Goal: Task Accomplishment & Management: Manage account settings

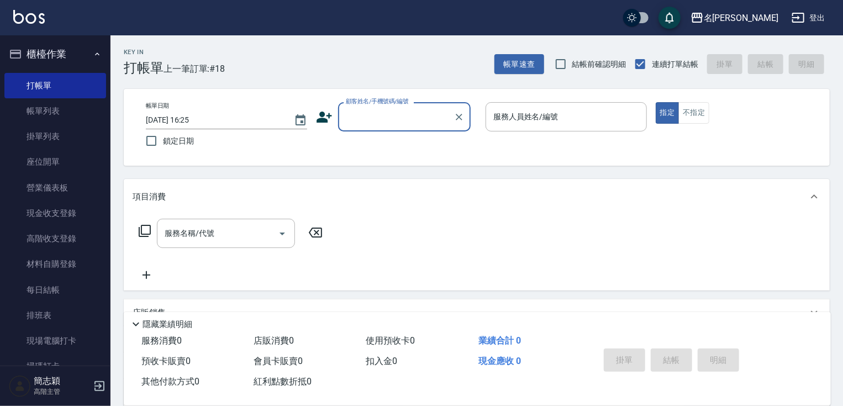
click at [419, 122] on input "顧客姓名/手機號碼/編號" at bounding box center [396, 116] width 106 height 19
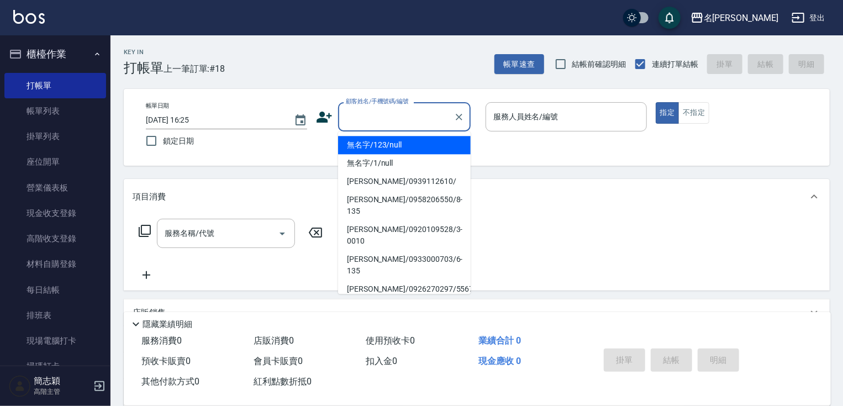
click at [417, 141] on li "無名字/123/null" at bounding box center [404, 145] width 133 height 18
type input "無名字/123/null"
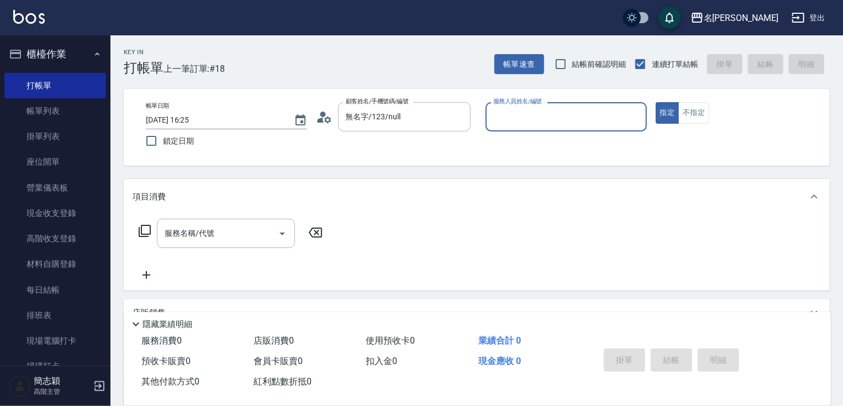
click at [533, 131] on div "服務人員姓名/編號" at bounding box center [566, 116] width 161 height 29
type input "IVY-3"
type button "true"
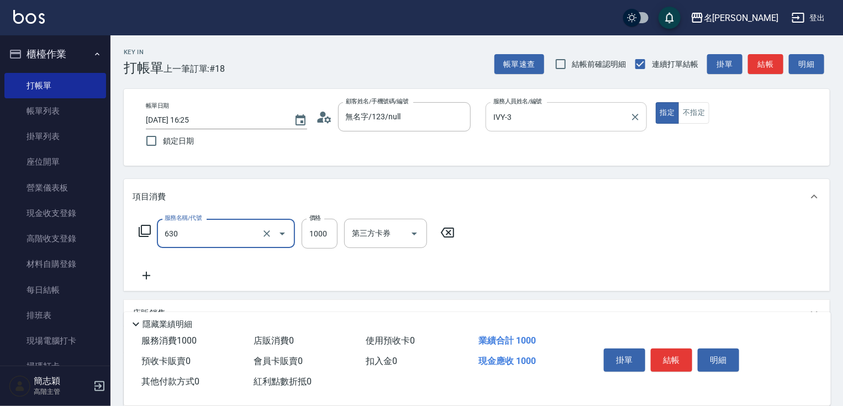
type input "醫學頭皮(630)"
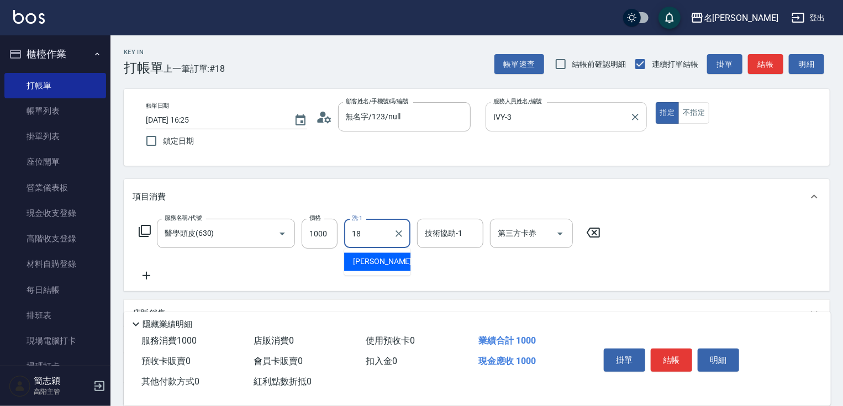
type input "[PERSON_NAME]-18"
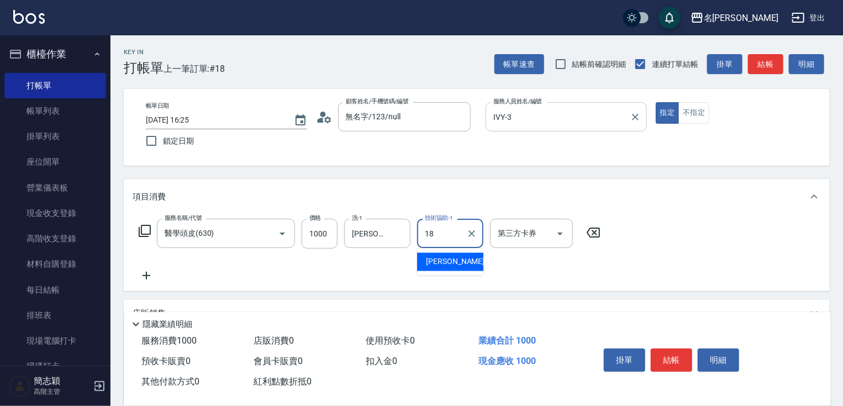
type input "小慧-18"
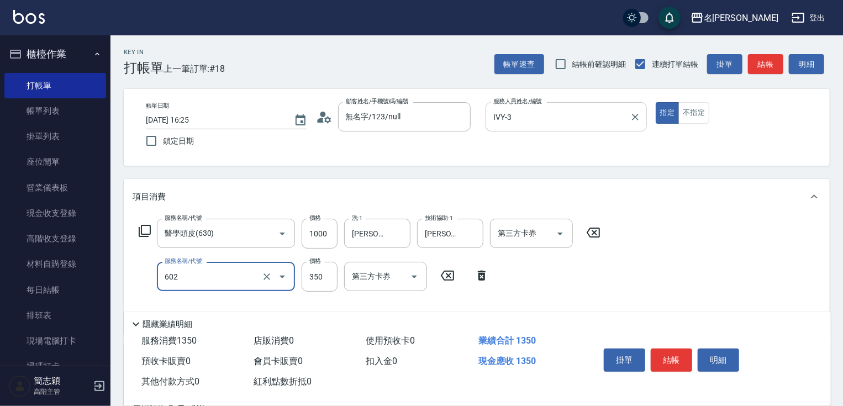
type input "護髮(602)"
type input "0"
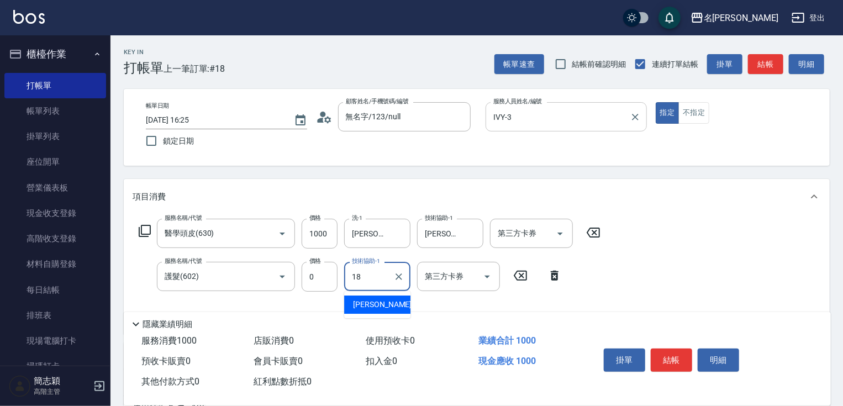
type input "小慧-18"
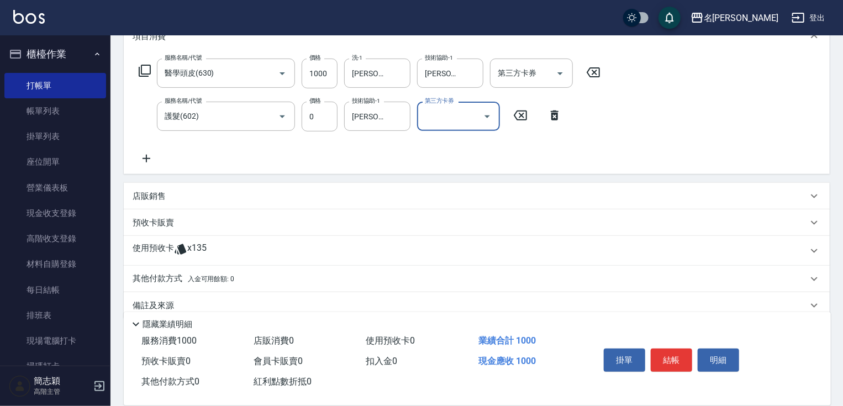
scroll to position [177, 0]
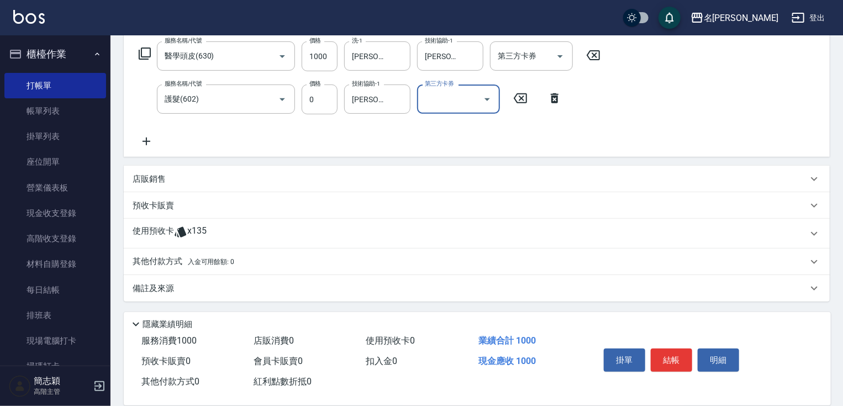
click at [164, 261] on p "其他付款方式 入金可用餘額: 0" at bounding box center [184, 262] width 102 height 12
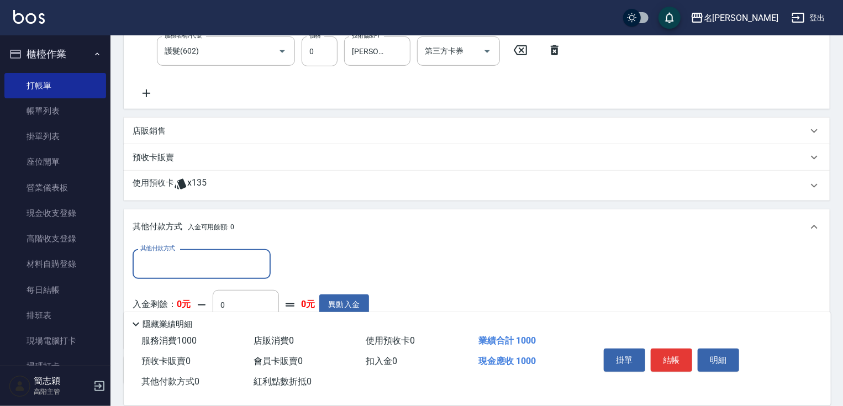
scroll to position [308, 0]
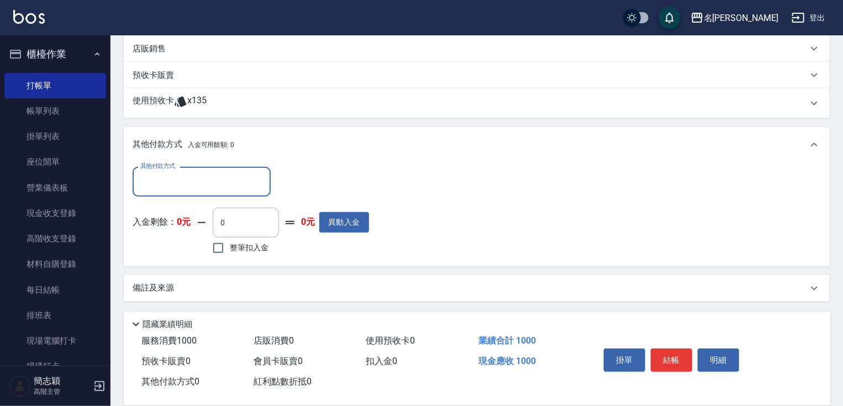
click at [191, 181] on input "其他付款方式" at bounding box center [202, 181] width 128 height 19
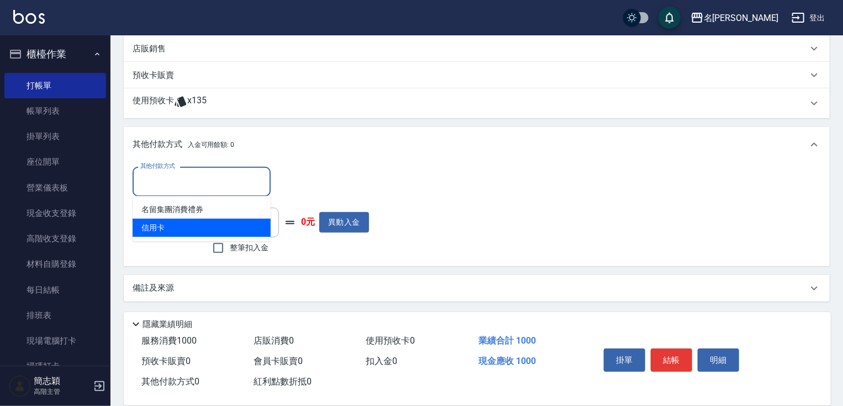
click at [175, 222] on span "信用卡" at bounding box center [202, 228] width 138 height 18
type input "信用卡"
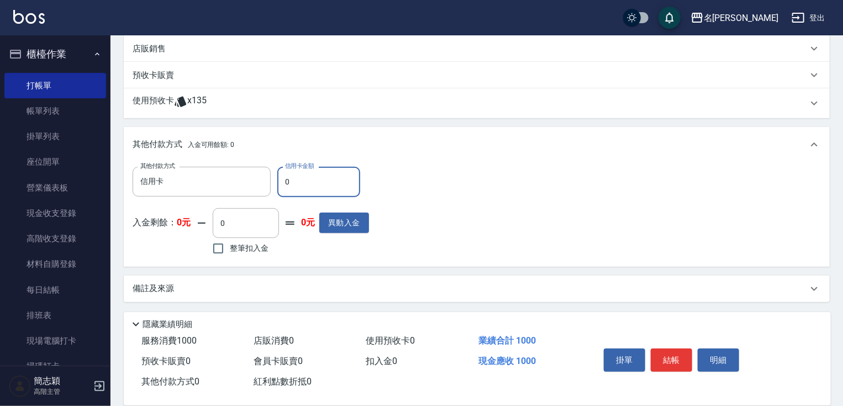
drag, startPoint x: 280, startPoint y: 183, endPoint x: 322, endPoint y: 181, distance: 42.1
click at [312, 183] on input "0" at bounding box center [318, 182] width 83 height 30
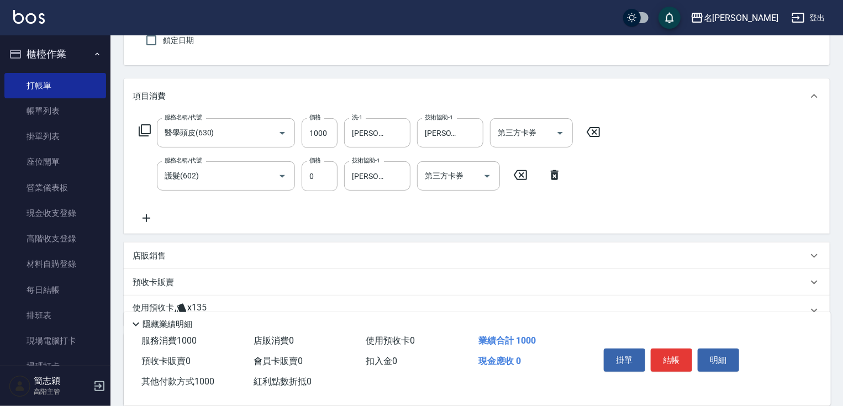
scroll to position [101, 0]
type input "1000"
click at [458, 132] on input "小慧-18" at bounding box center [442, 132] width 40 height 19
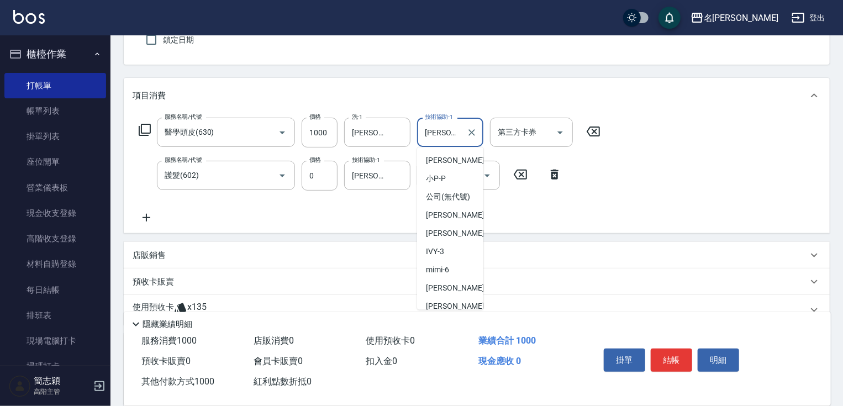
scroll to position [35, 0]
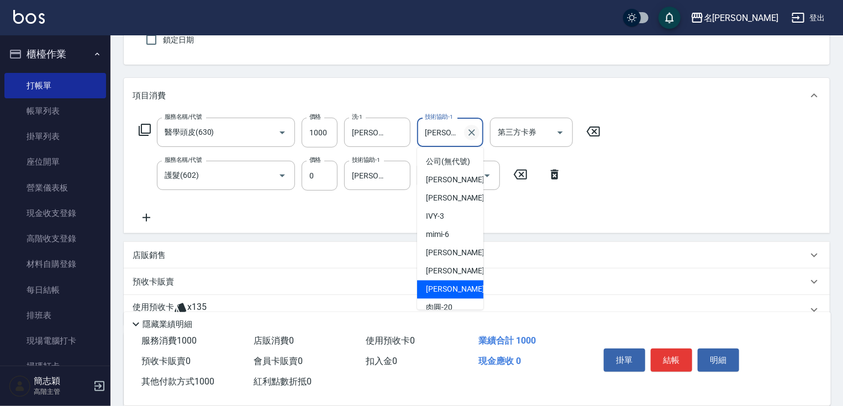
click at [470, 132] on icon "Clear" at bounding box center [471, 132] width 11 height 11
type input "0"
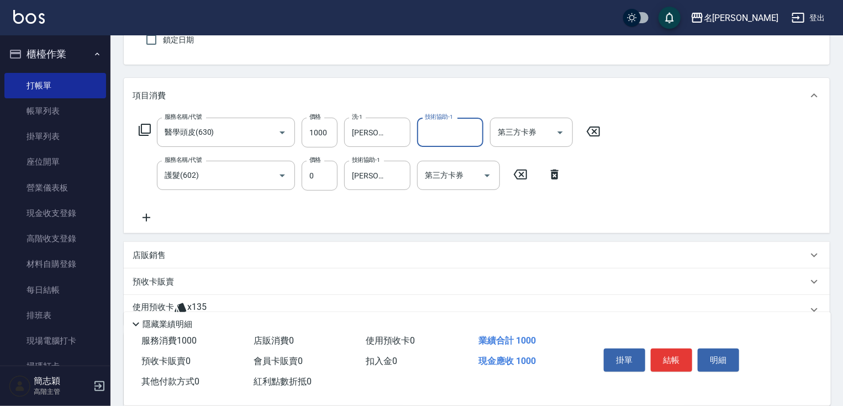
click at [444, 134] on input "技術協助-1" at bounding box center [450, 132] width 56 height 19
type input "IVY-3"
click at [692, 365] on button "結帳" at bounding box center [671, 360] width 41 height 23
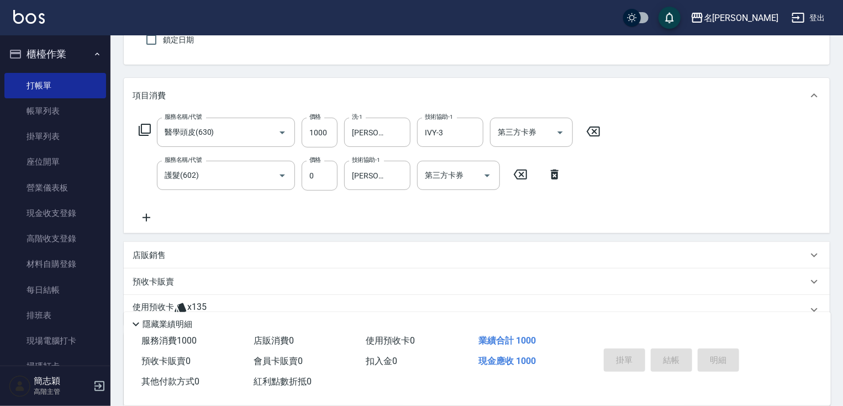
type input "2025/10/06 17:12"
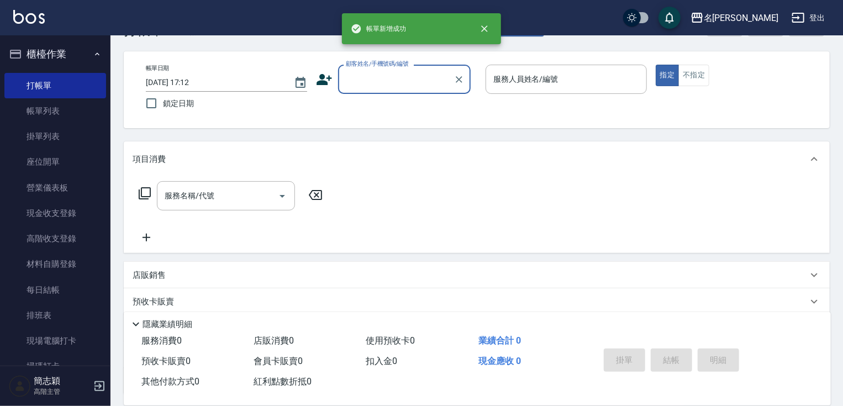
scroll to position [0, 0]
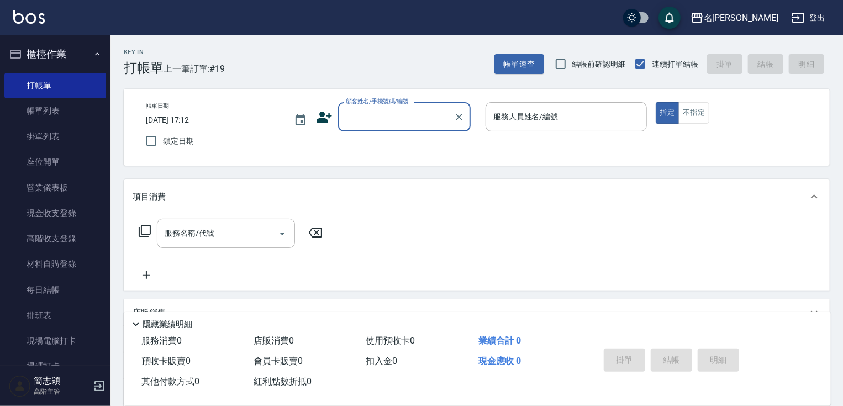
click at [417, 130] on div "顧客姓名/手機號碼/編號" at bounding box center [404, 116] width 133 height 29
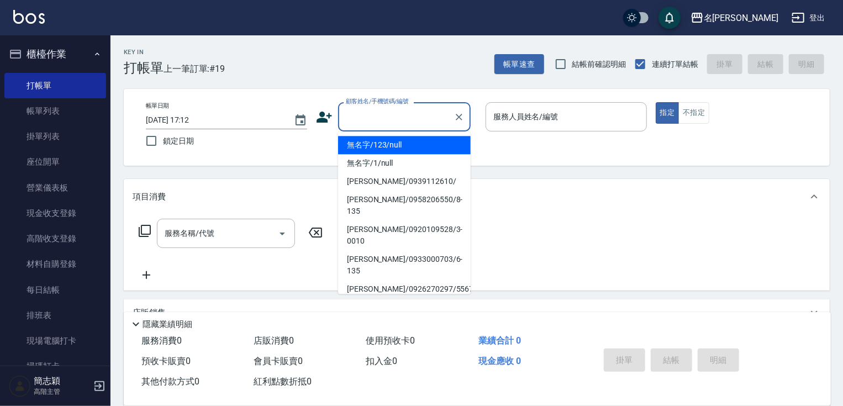
click at [409, 152] on li "無名字/123/null" at bounding box center [404, 145] width 133 height 18
type input "無名字/123/null"
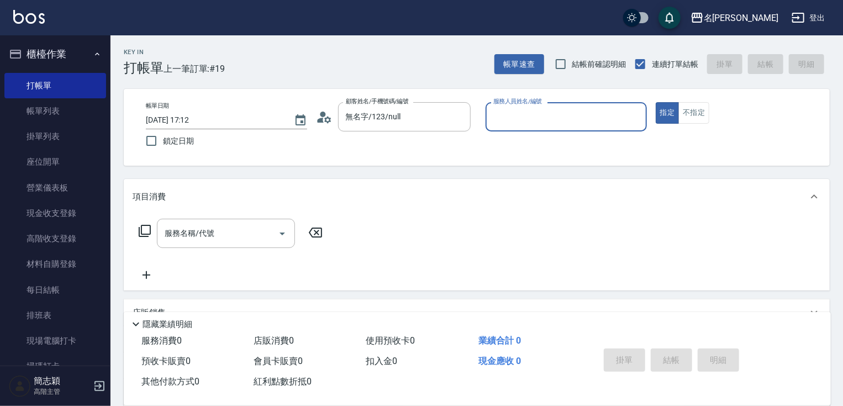
click at [546, 115] on input "服務人員姓名/編號" at bounding box center [566, 116] width 151 height 19
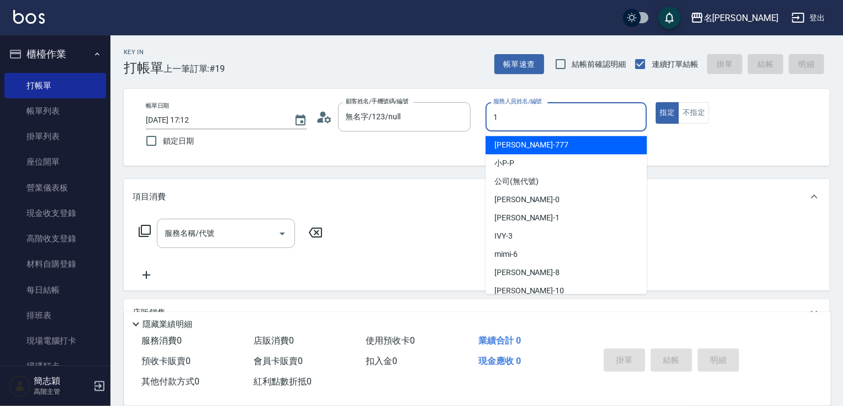
type input "Joanne-1"
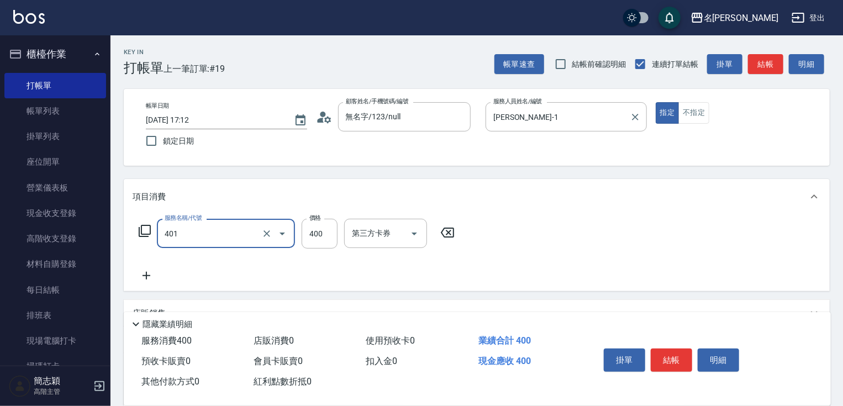
type input "剪髮(400)(401)"
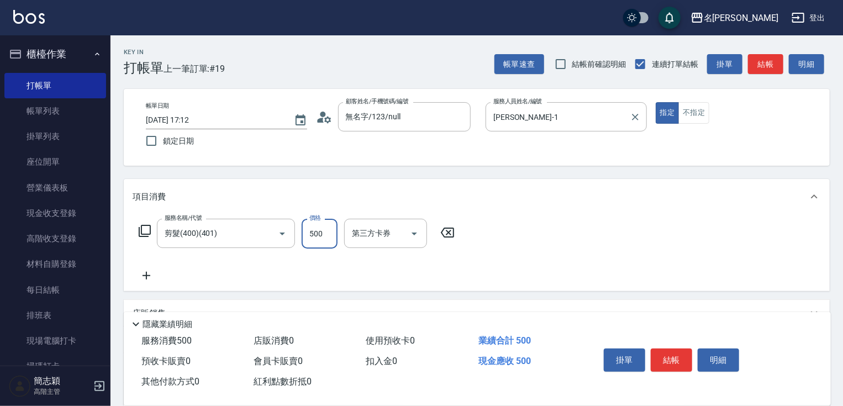
type input "500"
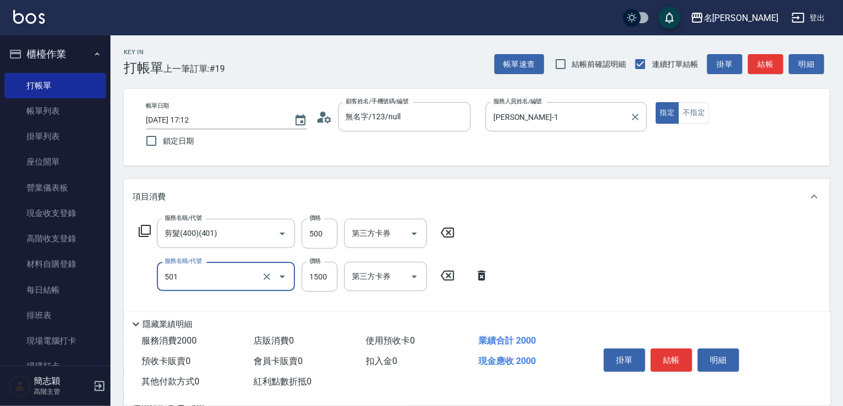
type input "染髮(1500)(501)"
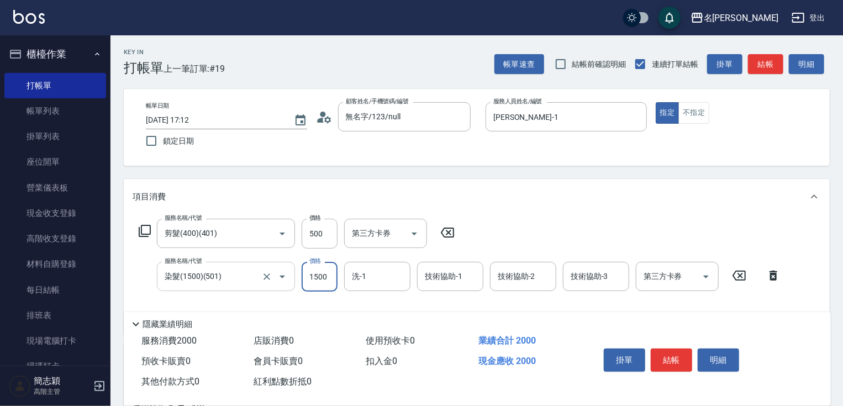
click at [233, 274] on input "染髮(1500)(501)" at bounding box center [210, 276] width 97 height 19
click at [262, 279] on icon "Clear" at bounding box center [266, 276] width 11 height 11
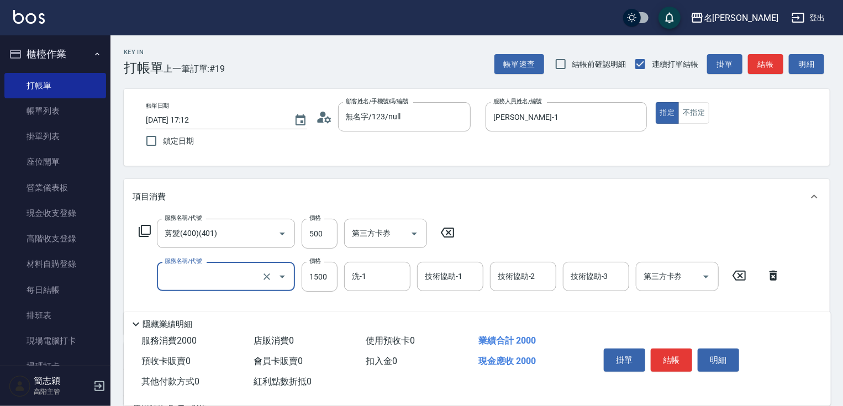
click at [245, 279] on input "服務名稱/代號" at bounding box center [210, 276] width 97 height 19
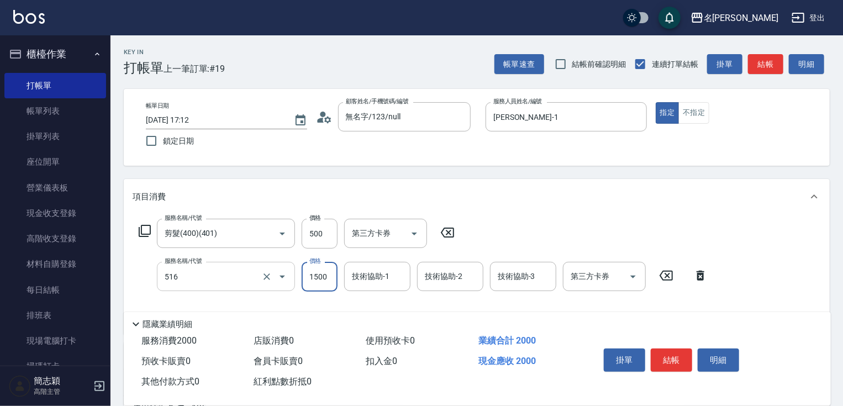
type input "花粉染(516)"
type input "1800"
type input "肉圓-20"
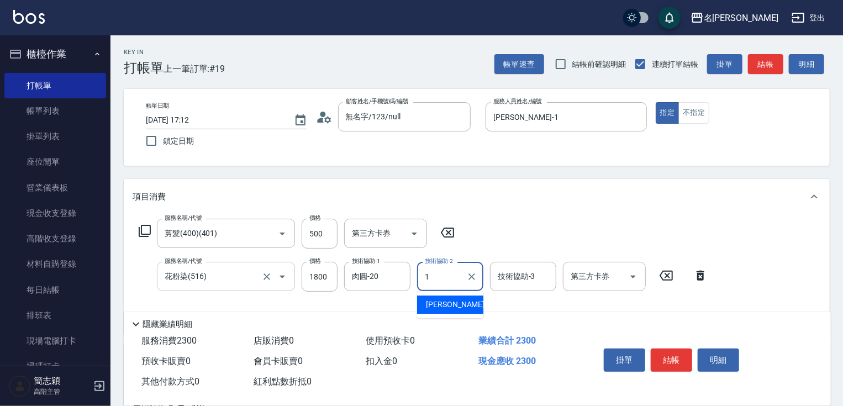
type input "1"
type input "Joanne-1"
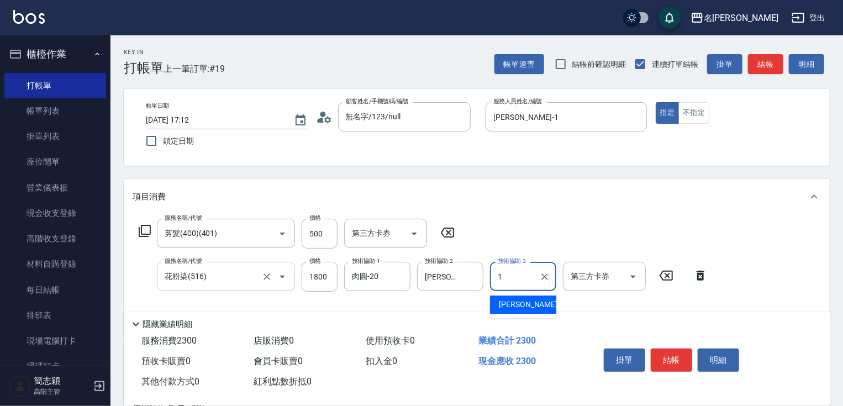
type input "Joanne-1"
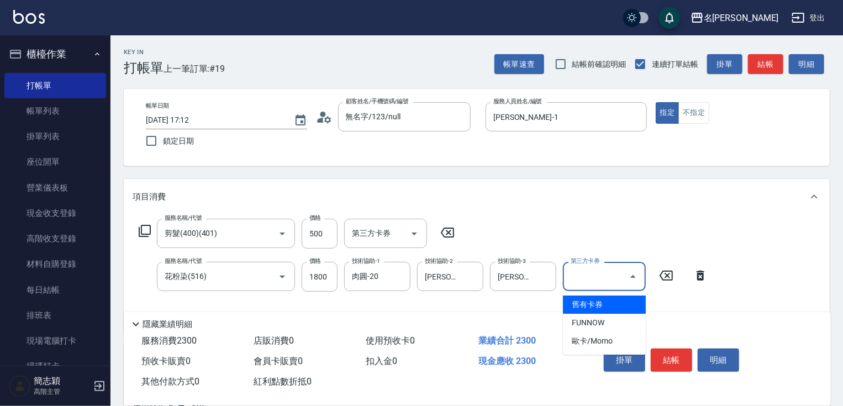
click at [710, 287] on div "服務名稱/代號 花粉染(516) 服務名稱/代號 價格 1800 價格 技術協助-1 肉圓-20 技術協助-1 技術協助-2 Joanne-1 技術協助-2 …" at bounding box center [424, 277] width 582 height 30
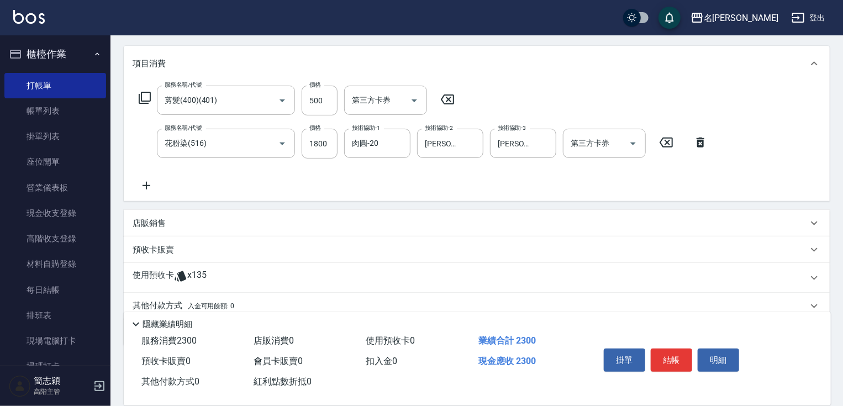
scroll to position [177, 0]
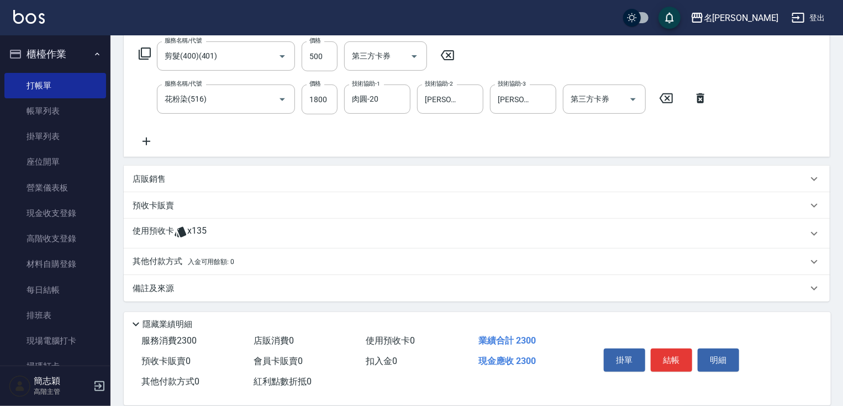
click at [148, 243] on div "使用預收卡 x135" at bounding box center [477, 234] width 706 height 30
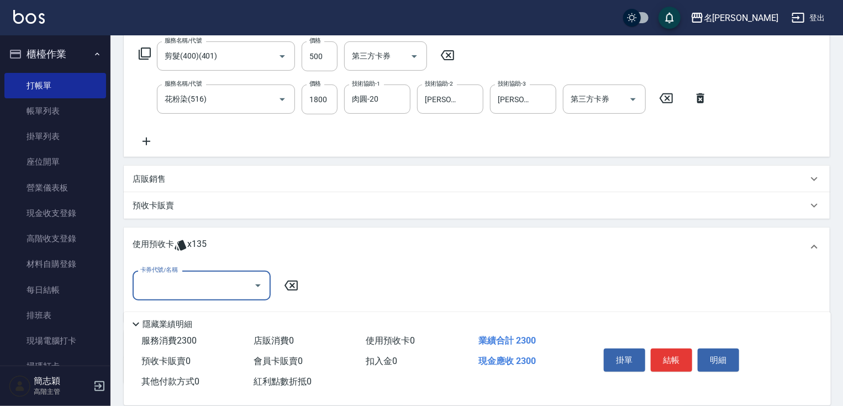
scroll to position [0, 0]
click at [459, 243] on div "使用預收卡 x135" at bounding box center [477, 247] width 706 height 39
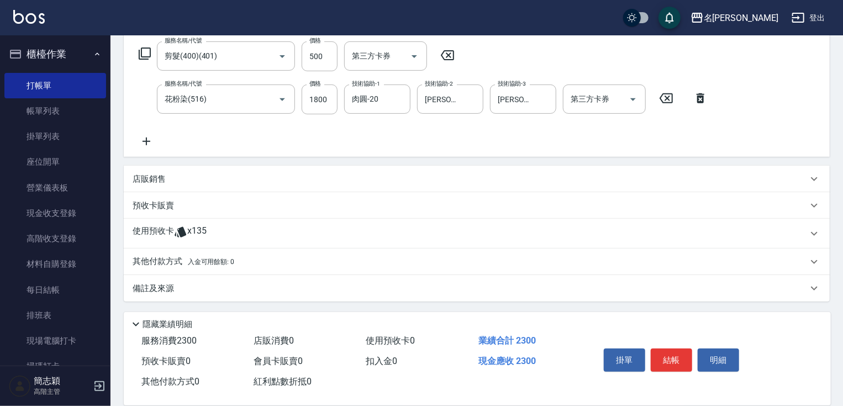
click at [166, 263] on p "其他付款方式 入金可用餘額: 0" at bounding box center [184, 262] width 102 height 12
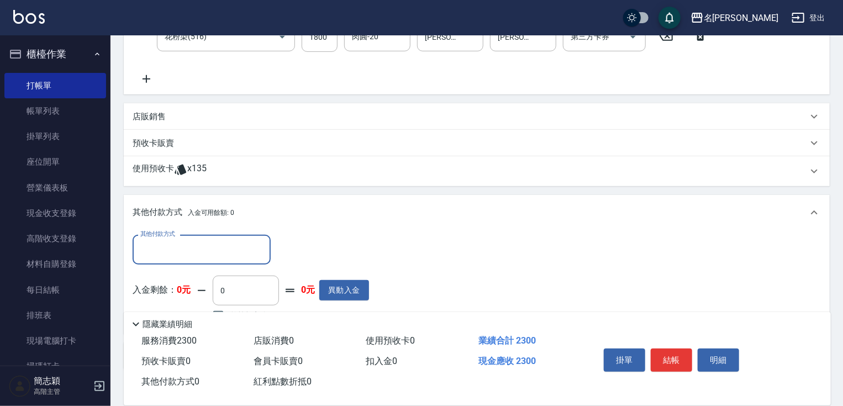
scroll to position [308, 0]
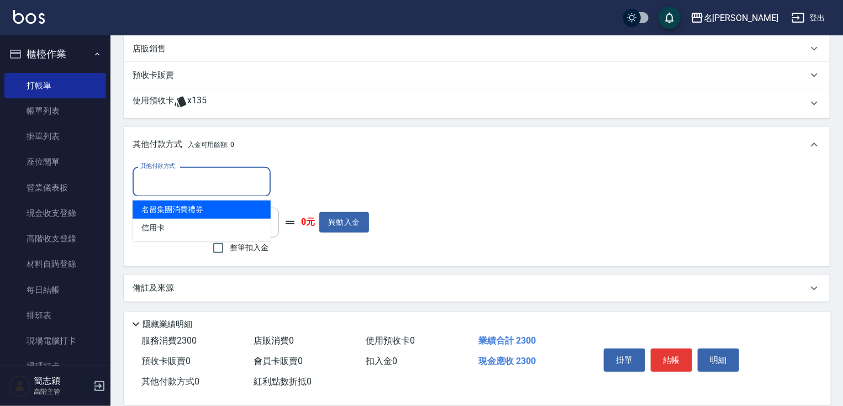
click at [190, 180] on input "其他付款方式" at bounding box center [202, 181] width 128 height 19
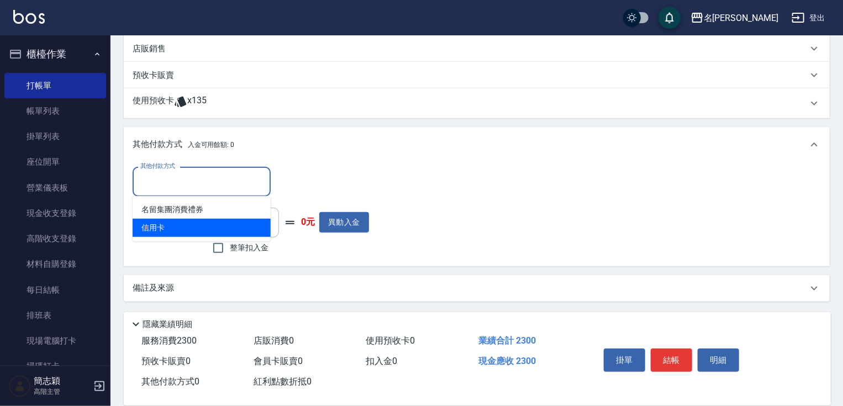
drag, startPoint x: 161, startPoint y: 227, endPoint x: 186, endPoint y: 224, distance: 24.5
click at [161, 228] on span "信用卡" at bounding box center [202, 228] width 138 height 18
type input "信用卡"
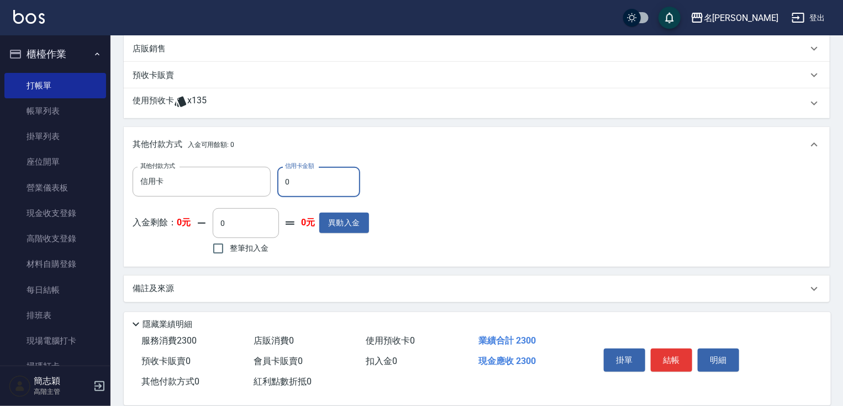
drag, startPoint x: 285, startPoint y: 181, endPoint x: 306, endPoint y: 183, distance: 21.1
click at [300, 182] on input "0" at bounding box center [318, 182] width 83 height 30
type input "2300"
click at [666, 359] on button "結帳" at bounding box center [671, 360] width 41 height 23
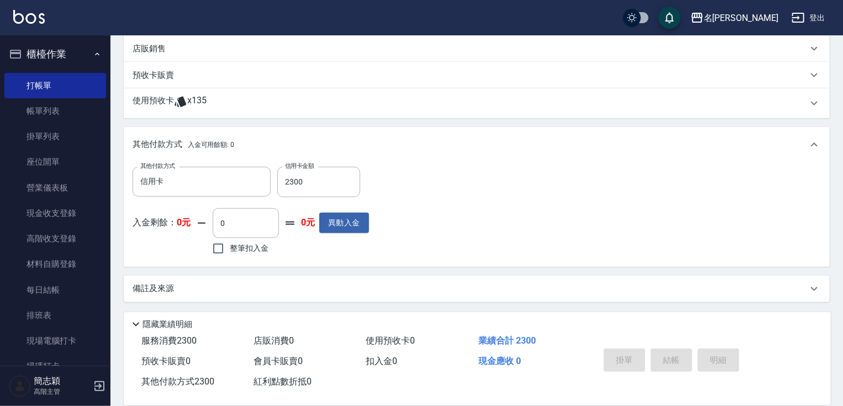
type input "2025/10/06 17:13"
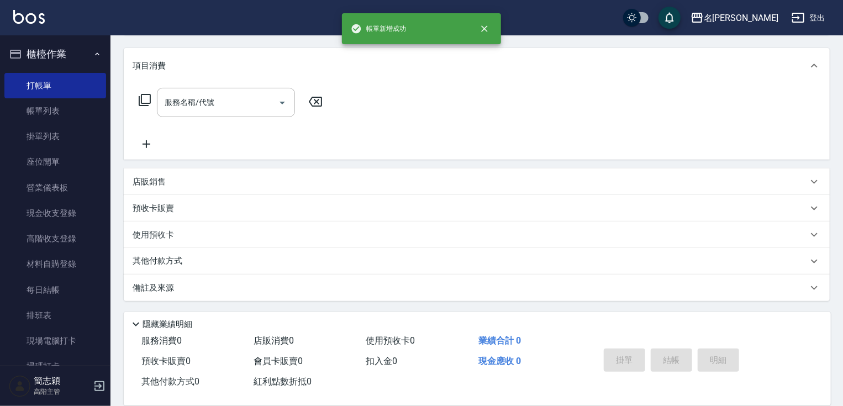
scroll to position [0, 0]
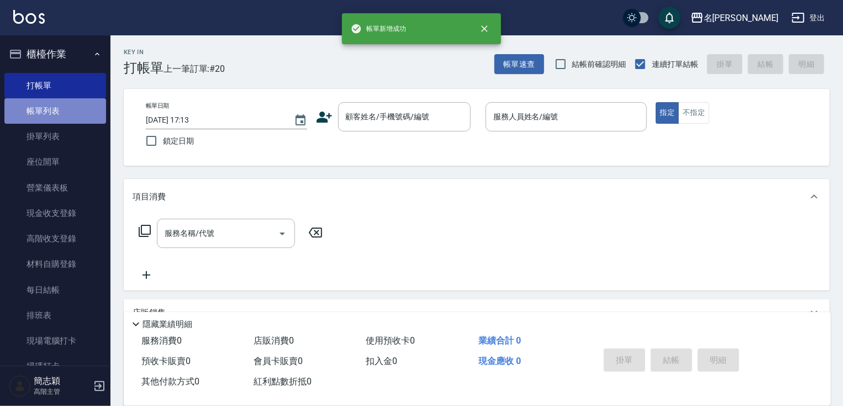
click at [73, 103] on link "帳單列表" at bounding box center [55, 110] width 102 height 25
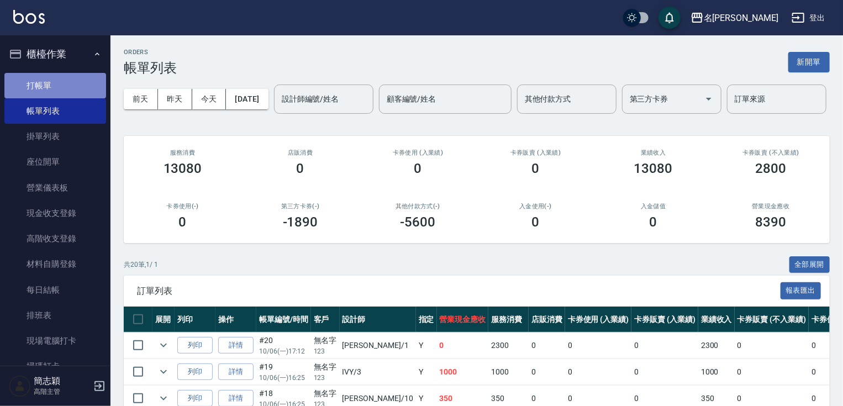
click at [55, 96] on link "打帳單" at bounding box center [55, 85] width 102 height 25
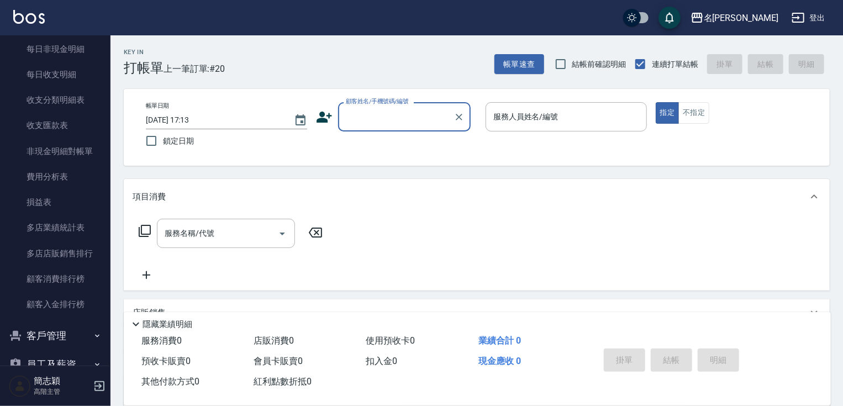
scroll to position [1267, 0]
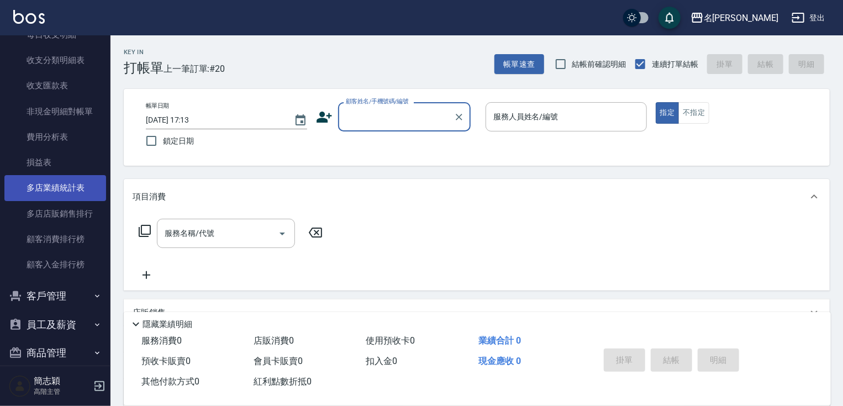
click at [76, 186] on link "多店業績統計表" at bounding box center [55, 187] width 102 height 25
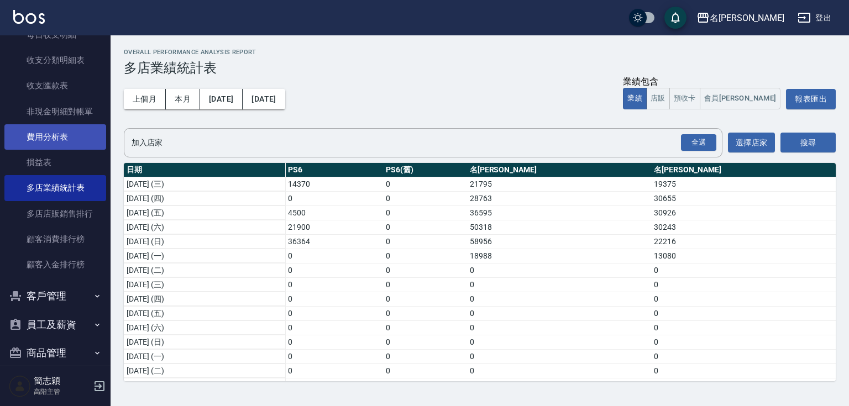
click at [64, 137] on link "費用分析表" at bounding box center [55, 136] width 102 height 25
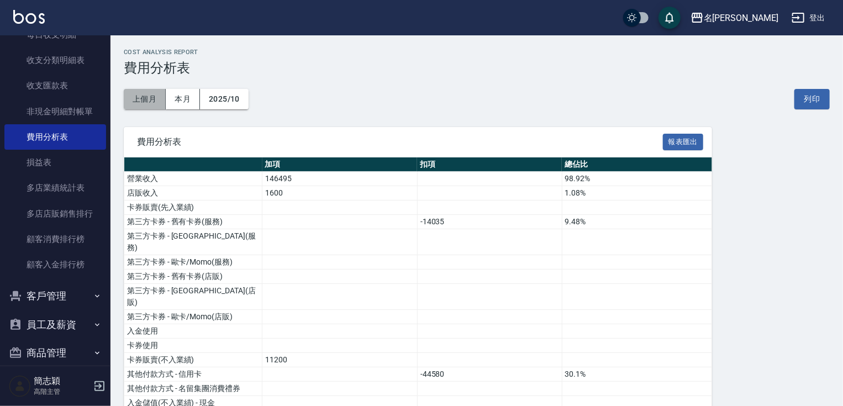
click at [145, 102] on button "上個月" at bounding box center [145, 99] width 42 height 20
drag, startPoint x: 112, startPoint y: 56, endPoint x: 108, endPoint y: 46, distance: 10.5
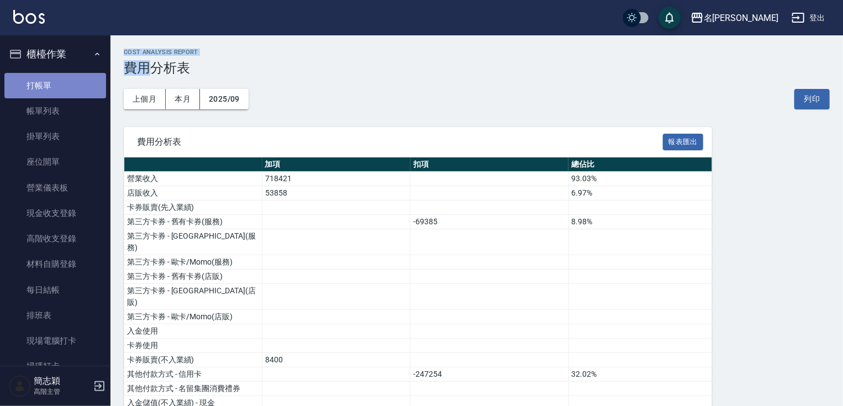
click at [72, 78] on link "打帳單" at bounding box center [55, 85] width 102 height 25
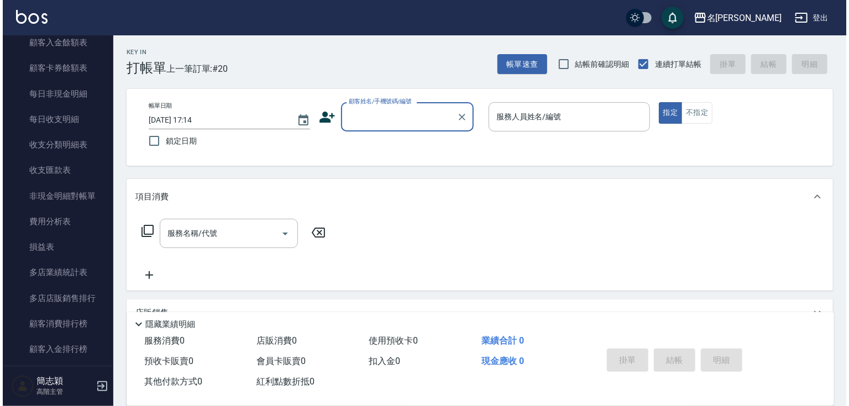
scroll to position [1189, 0]
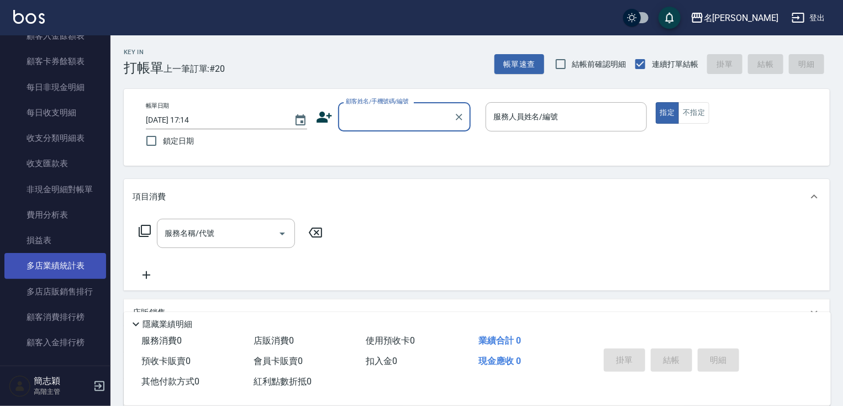
click at [74, 259] on link "多店業績統計表" at bounding box center [55, 265] width 102 height 25
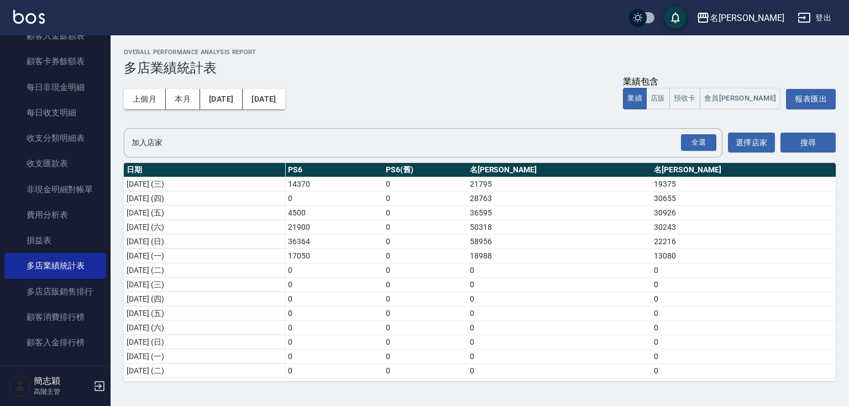
click at [760, 11] on div "名[PERSON_NAME]" at bounding box center [747, 18] width 75 height 14
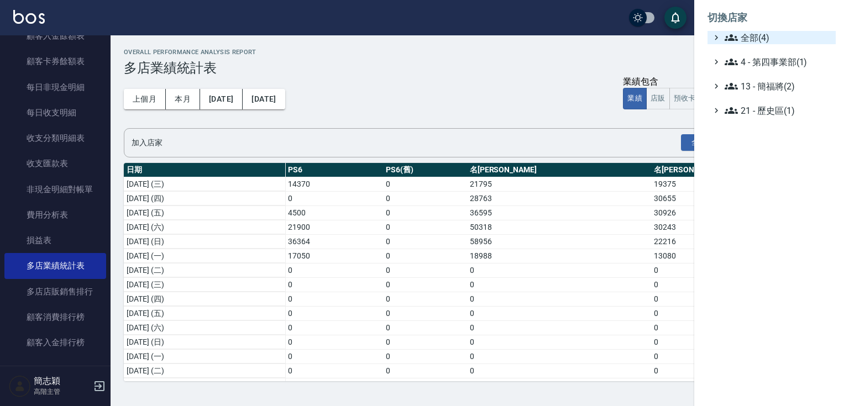
click at [764, 34] on span "全部(4)" at bounding box center [777, 37] width 107 height 13
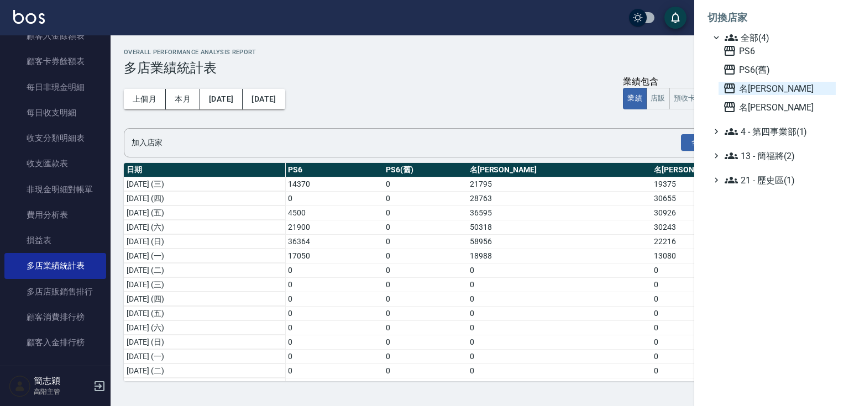
click at [753, 91] on span "名留中和" at bounding box center [777, 88] width 108 height 13
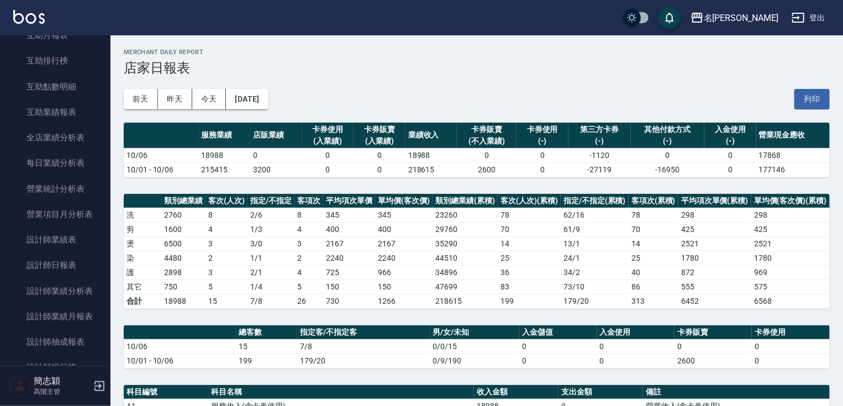
scroll to position [262, 0]
click at [67, 265] on link "設計師日報表" at bounding box center [55, 262] width 102 height 25
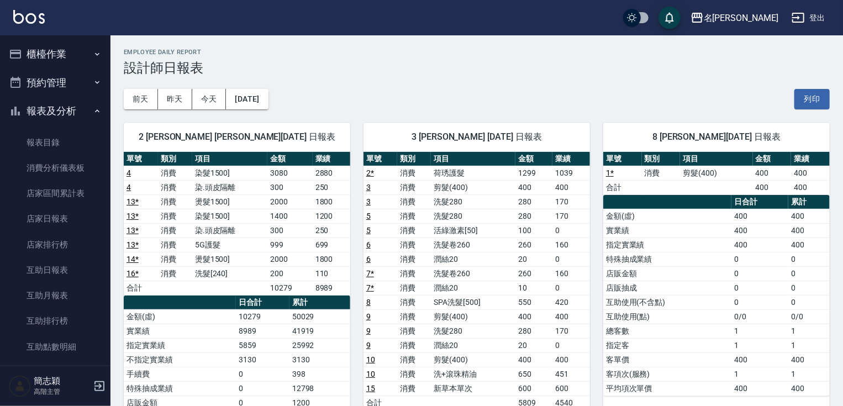
click at [64, 56] on button "櫃檯作業" at bounding box center [55, 54] width 102 height 29
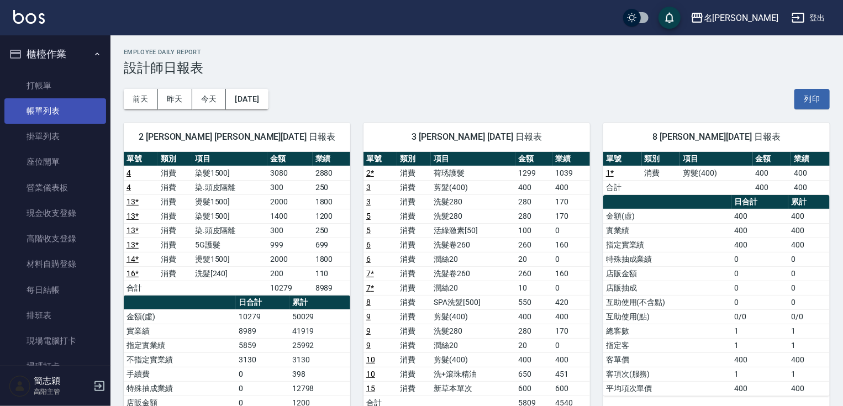
click at [66, 120] on link "帳單列表" at bounding box center [55, 110] width 102 height 25
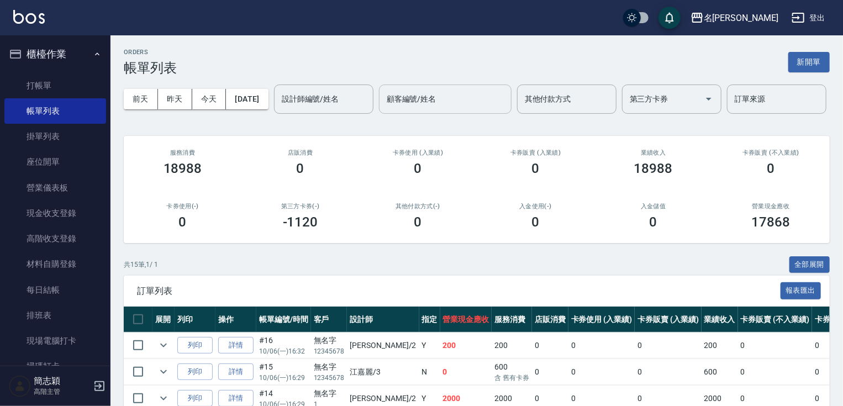
click at [379, 114] on div "顧客編號/姓名" at bounding box center [445, 99] width 133 height 29
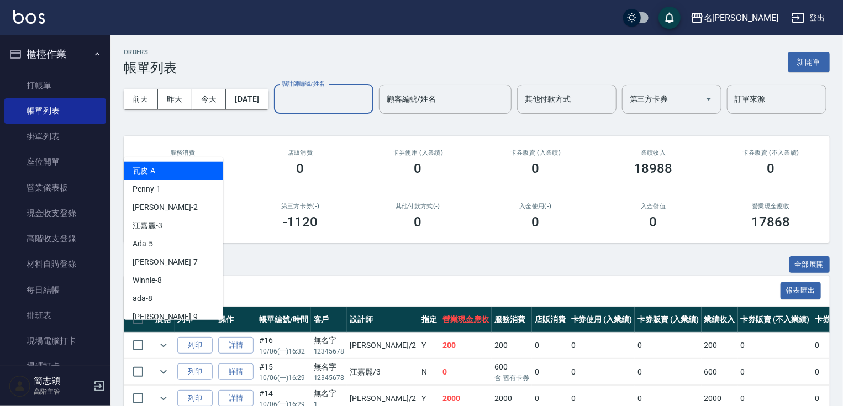
click at [279, 109] on input "設計師編號/姓名" at bounding box center [324, 99] width 90 height 19
click at [164, 204] on div "Julie -2" at bounding box center [173, 207] width 99 height 18
type input "Julie-2"
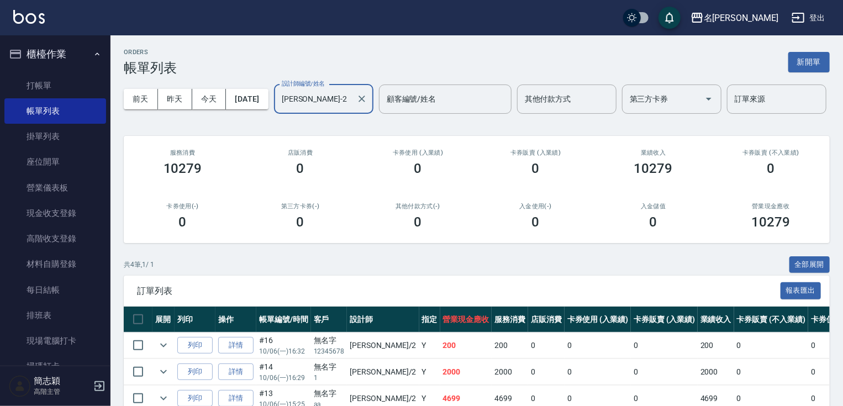
scroll to position [116, 0]
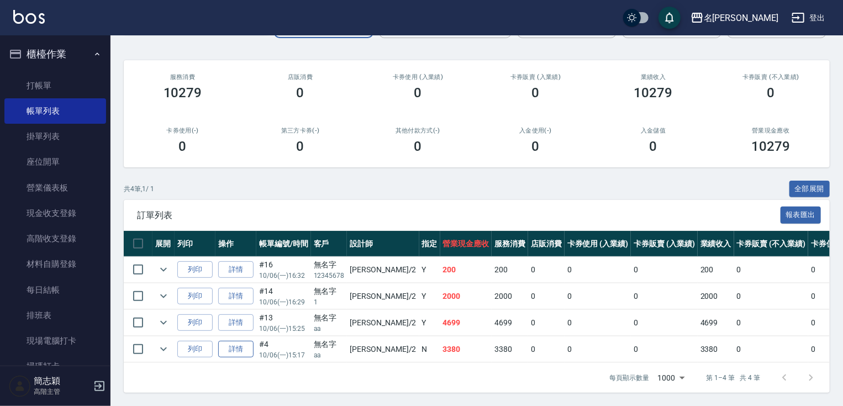
click at [237, 341] on link "詳情" at bounding box center [235, 349] width 35 height 17
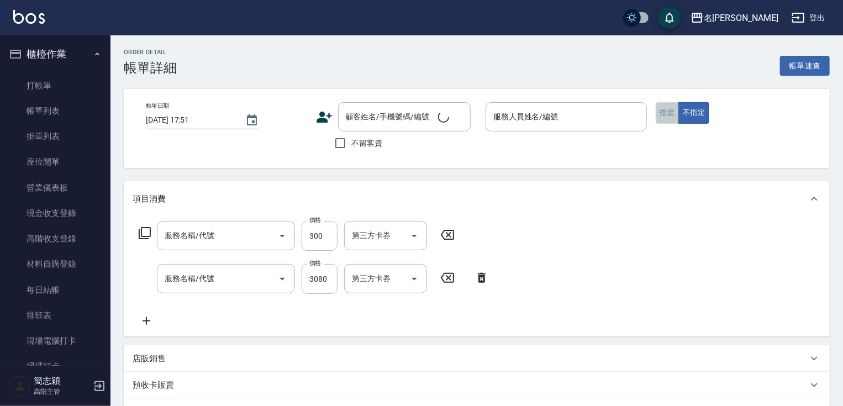
click at [656, 113] on button "指定" at bounding box center [668, 113] width 24 height 22
type input "2025/10/06 15:17"
type input "Julie-2"
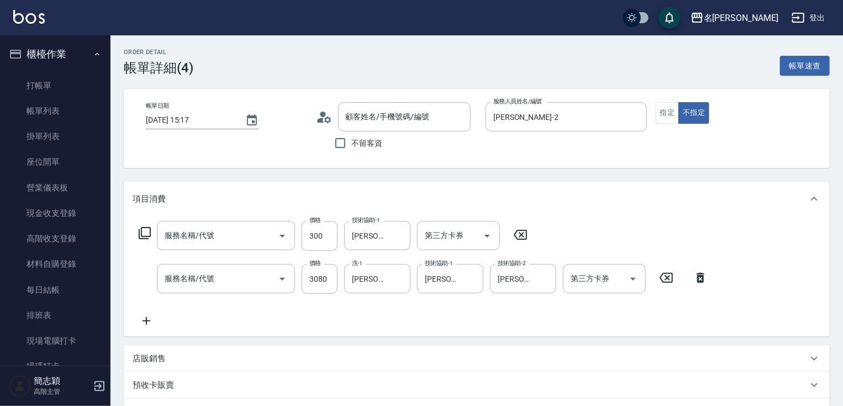
type input "染.頭皮隔離(611)"
type input "染髮(1500](501)"
type input "無名字/aa/null"
click at [657, 97] on div "帳單日期 2025/10/06 15:17 顧客姓名/手機號碼/編號 無名字/aa/null 顧客姓名/手機號碼/編號 不留客資 服務人員姓名/編號 Juli…" at bounding box center [477, 128] width 706 height 79
click at [663, 109] on button "指定" at bounding box center [668, 113] width 24 height 22
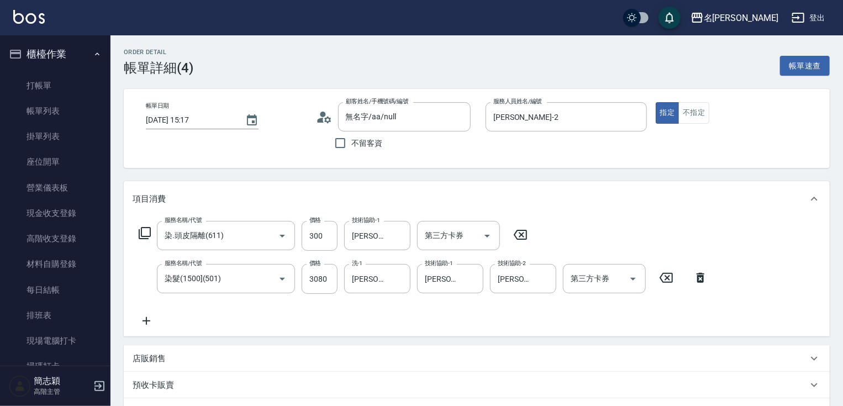
scroll to position [217, 0]
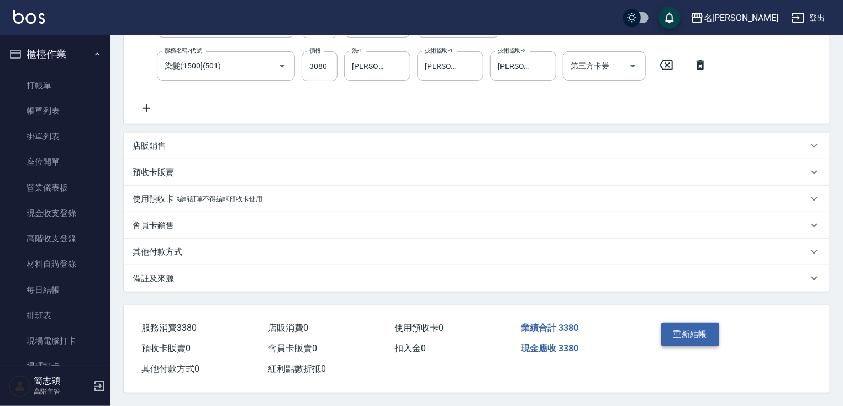
click at [670, 340] on button "重新結帳" at bounding box center [690, 334] width 59 height 23
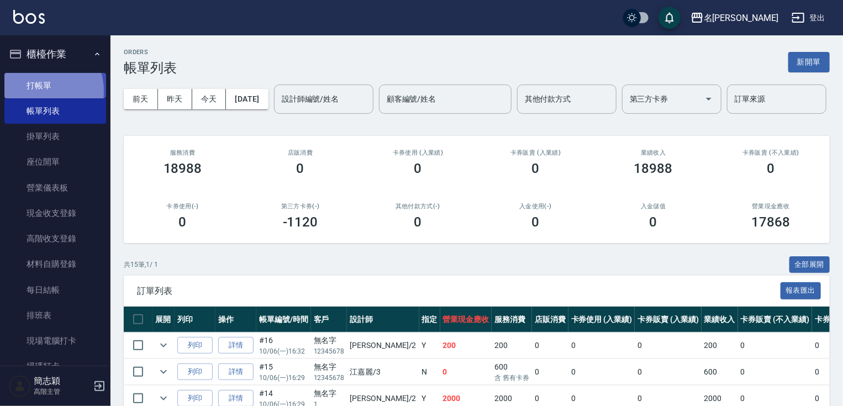
click at [40, 91] on link "打帳單" at bounding box center [55, 85] width 102 height 25
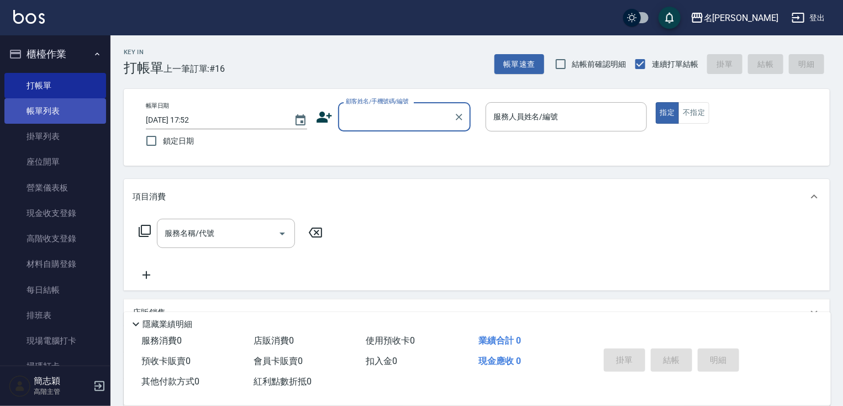
click at [52, 109] on link "帳單列表" at bounding box center [55, 110] width 102 height 25
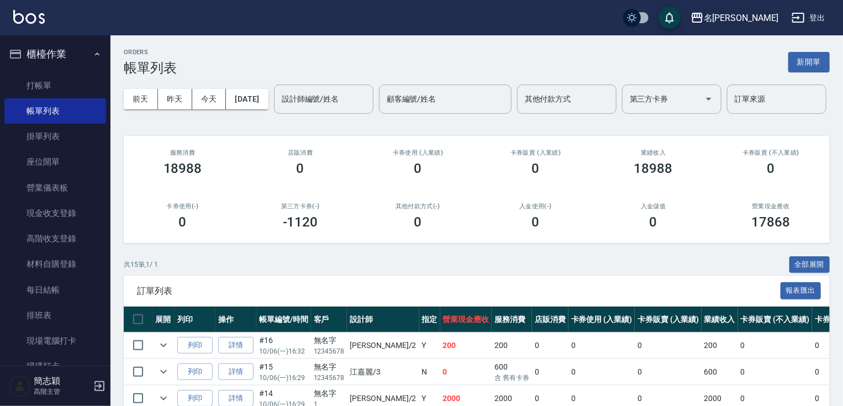
click at [766, 14] on div "名[PERSON_NAME]" at bounding box center [741, 18] width 75 height 14
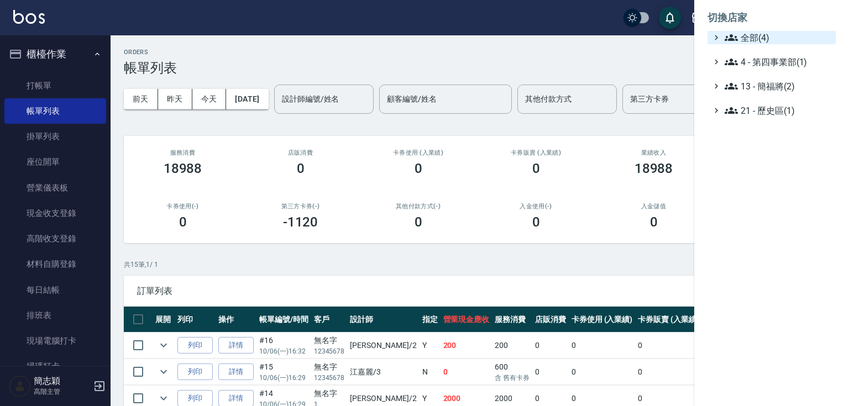
click at [758, 38] on span "全部(4)" at bounding box center [777, 37] width 107 height 13
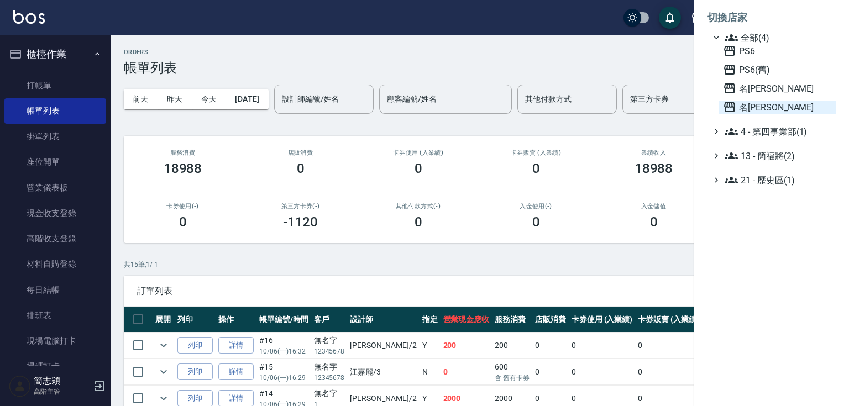
click at [775, 113] on span "名[PERSON_NAME]" at bounding box center [777, 107] width 108 height 13
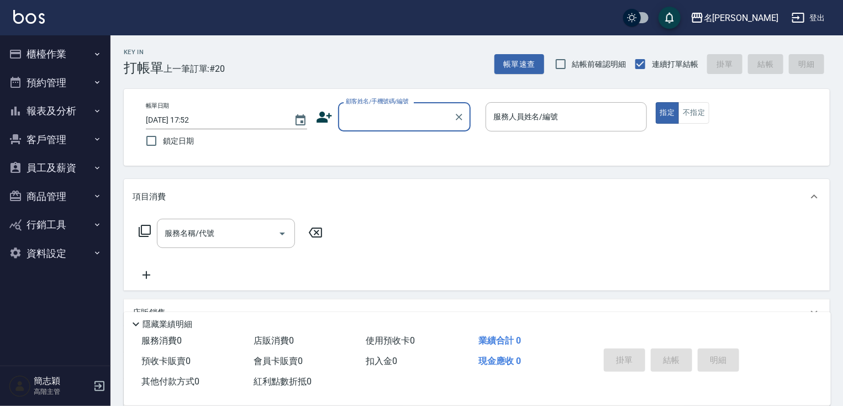
click at [72, 60] on button "櫃檯作業" at bounding box center [55, 54] width 102 height 29
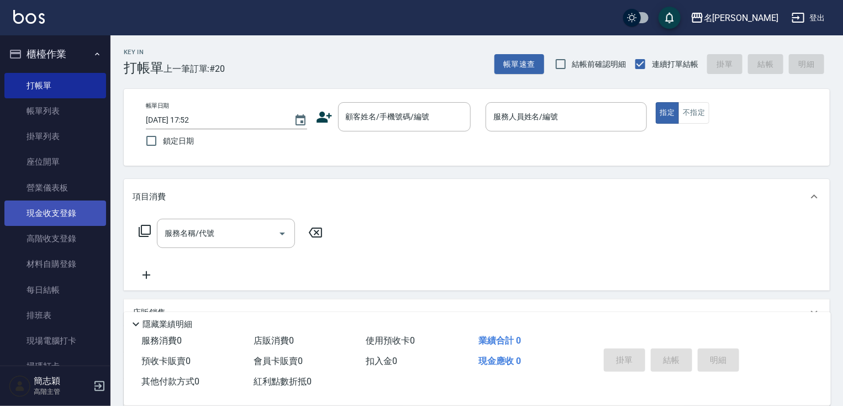
click at [72, 218] on link "現金收支登錄" at bounding box center [55, 213] width 102 height 25
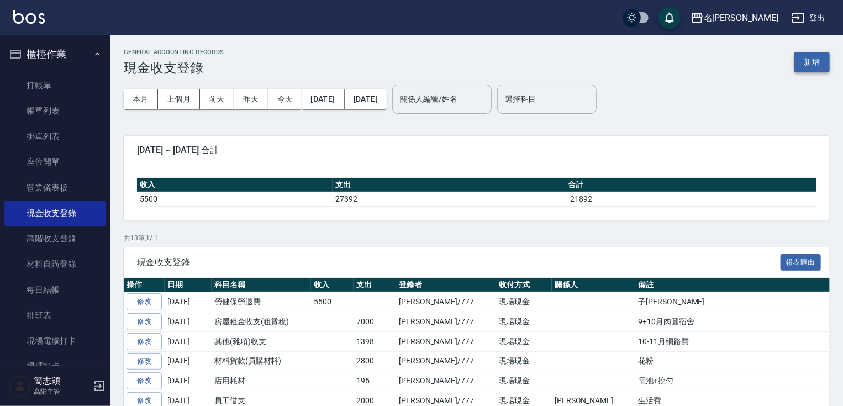
click at [814, 62] on button "新增" at bounding box center [812, 62] width 35 height 20
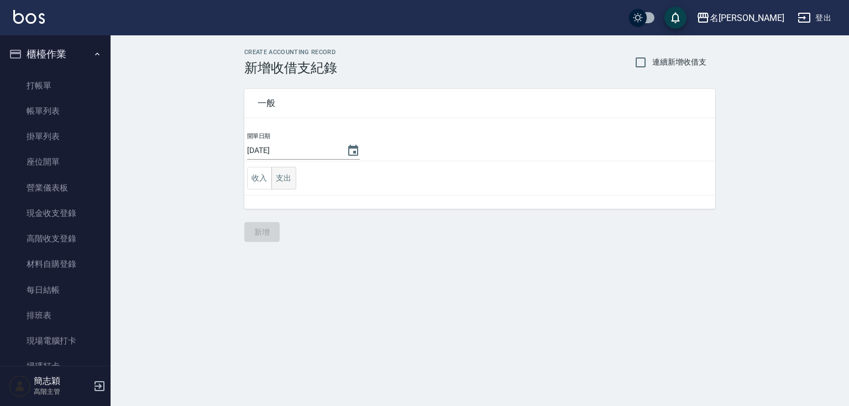
click at [282, 182] on button "支出" at bounding box center [283, 178] width 25 height 23
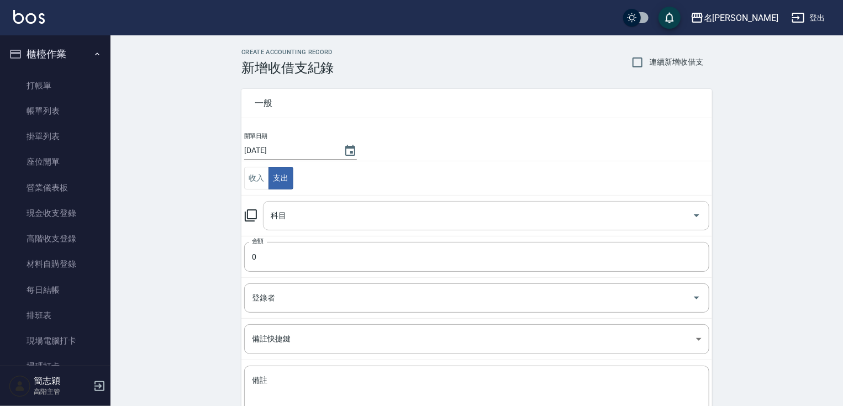
click at [414, 218] on input "科目" at bounding box center [478, 215] width 420 height 19
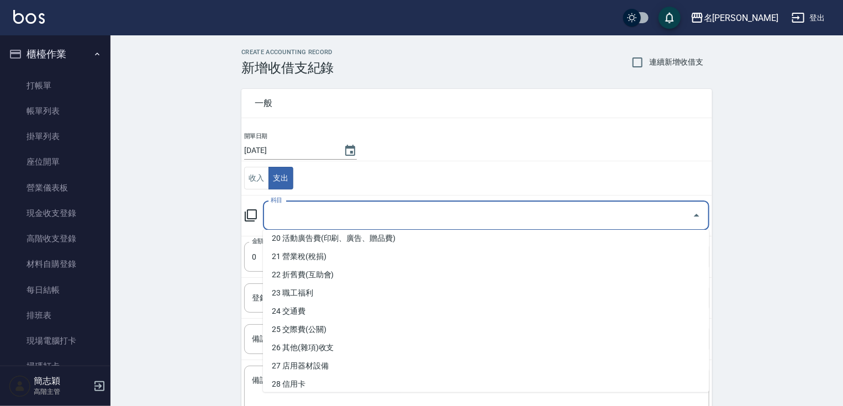
scroll to position [387, 0]
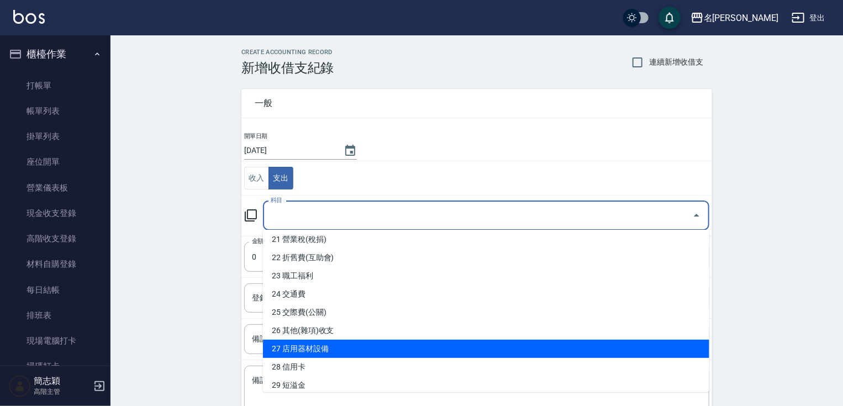
click at [647, 346] on li "27 店用器材設備" at bounding box center [486, 349] width 446 height 18
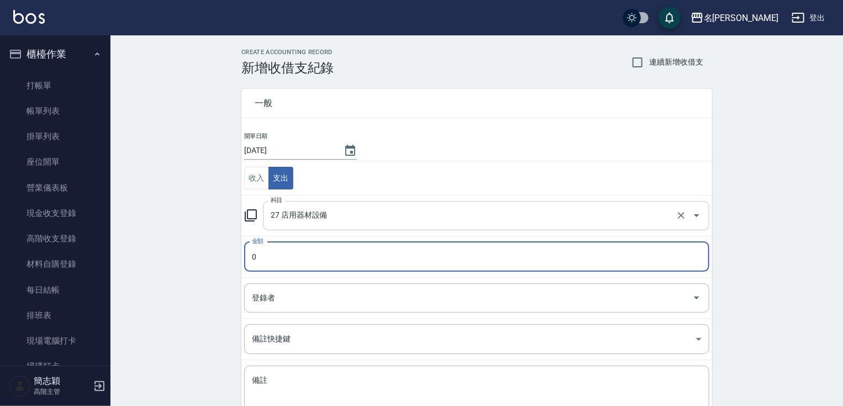
click at [692, 214] on icon "Open" at bounding box center [696, 215] width 13 height 13
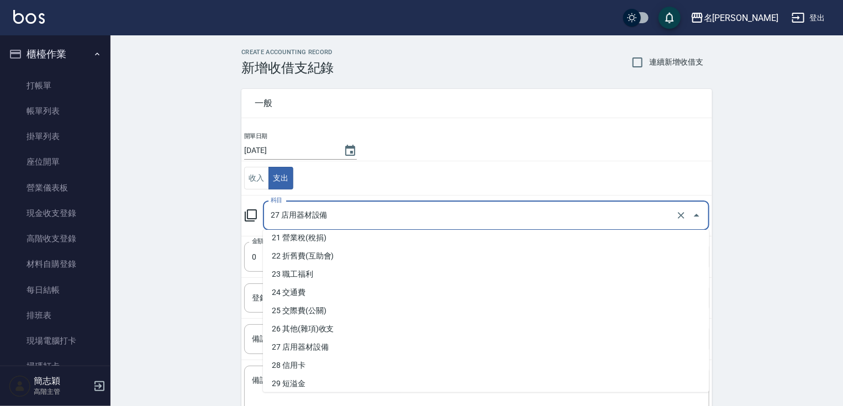
scroll to position [398, 0]
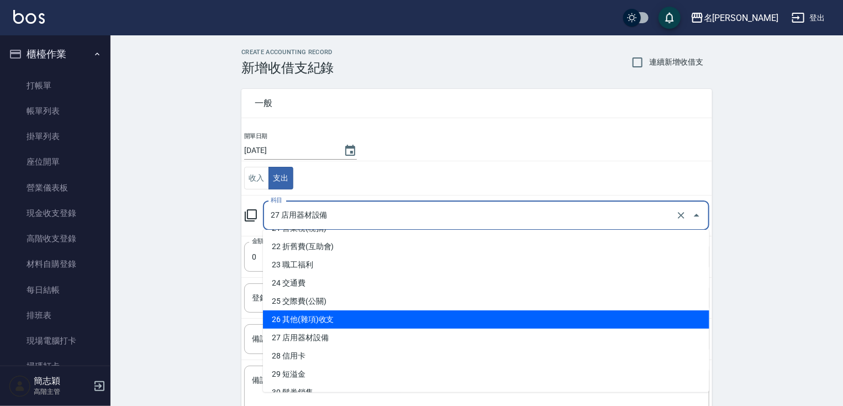
click at [567, 324] on li "26 其他(雜項)收支" at bounding box center [486, 320] width 446 height 18
type input "26 其他(雜項)收支"
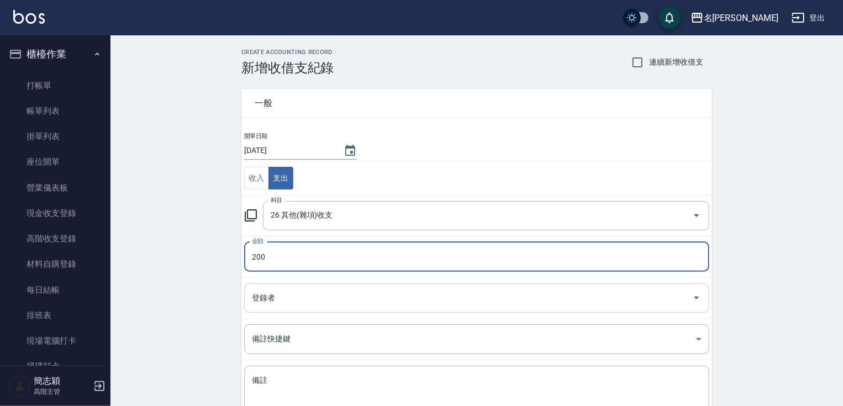
type input "200"
click at [359, 298] on input "登錄者" at bounding box center [468, 297] width 439 height 19
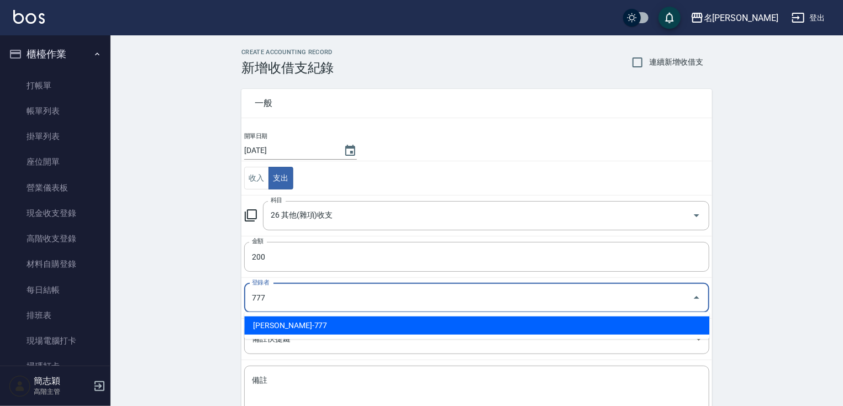
type input "簡志穎-777"
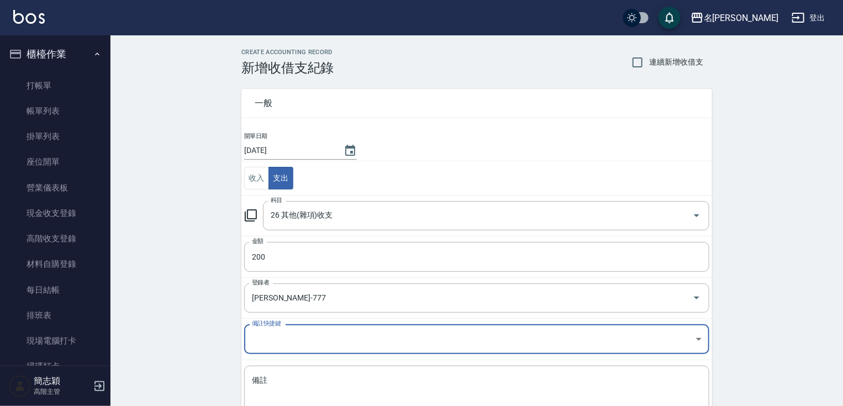
scroll to position [62, 0]
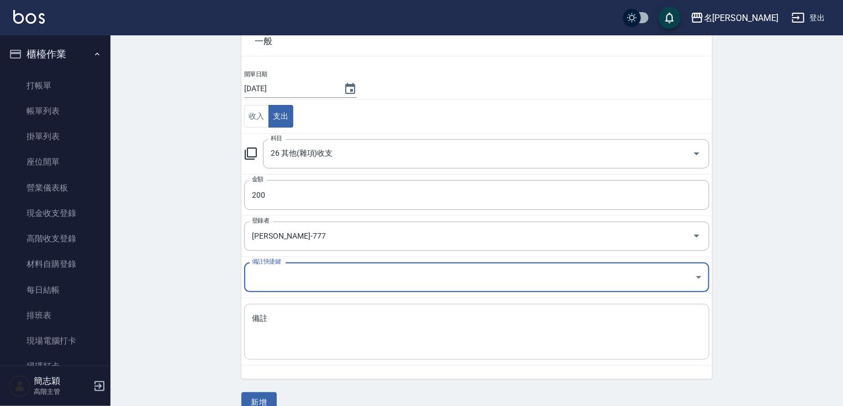
click at [435, 318] on textarea "備註" at bounding box center [477, 332] width 450 height 38
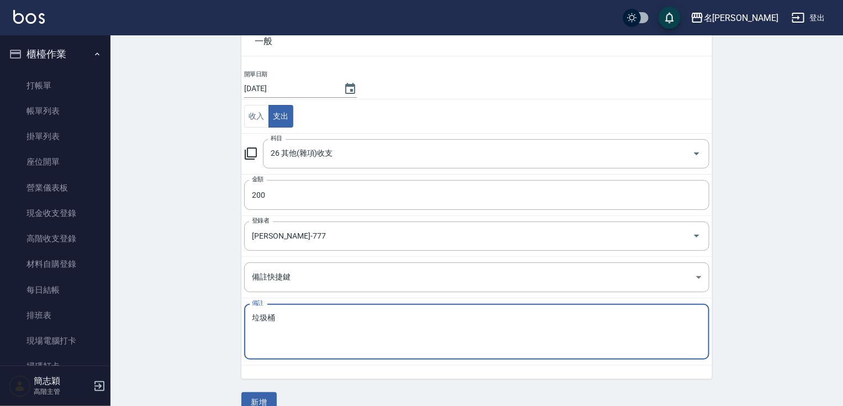
click at [253, 313] on textarea "垃圾桶" at bounding box center [477, 332] width 450 height 38
type textarea "廁所垃圾桶"
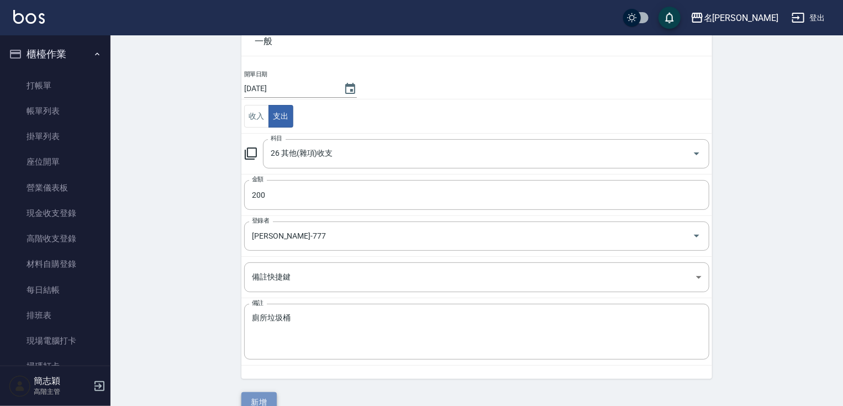
click at [259, 392] on button "新增" at bounding box center [258, 402] width 35 height 20
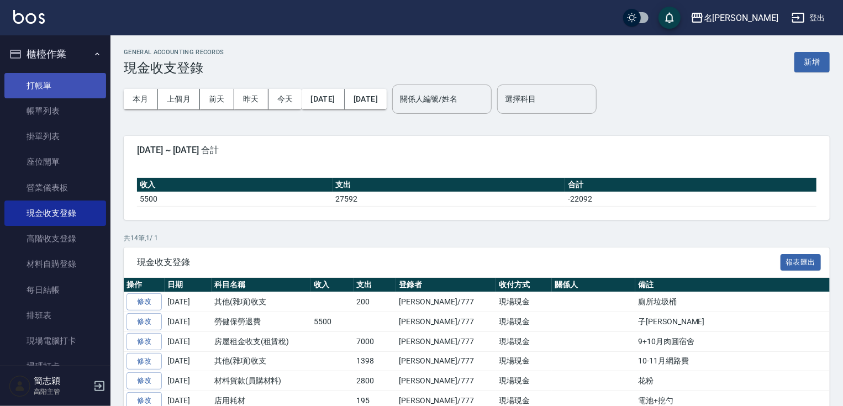
click at [57, 87] on link "打帳單" at bounding box center [55, 85] width 102 height 25
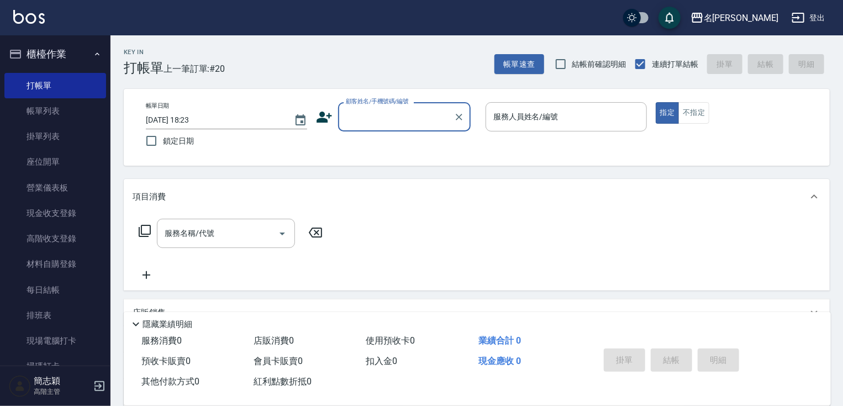
click at [375, 111] on input "顧客姓名/手機號碼/編號" at bounding box center [396, 116] width 106 height 19
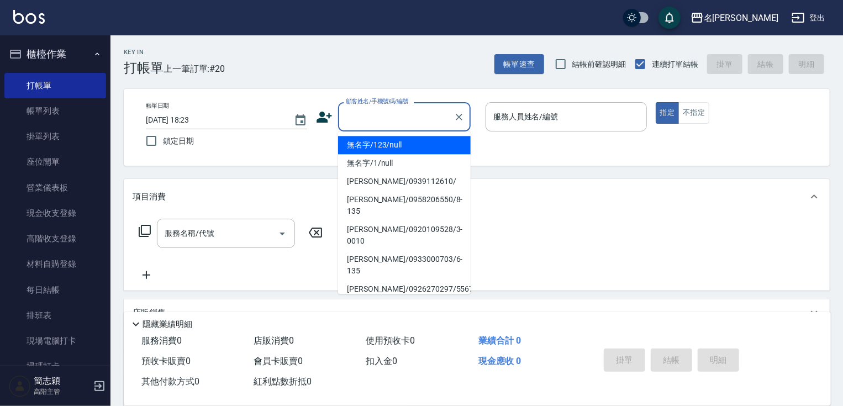
click at [384, 148] on li "無名字/123/null" at bounding box center [404, 145] width 133 height 18
type input "無名字/123/null"
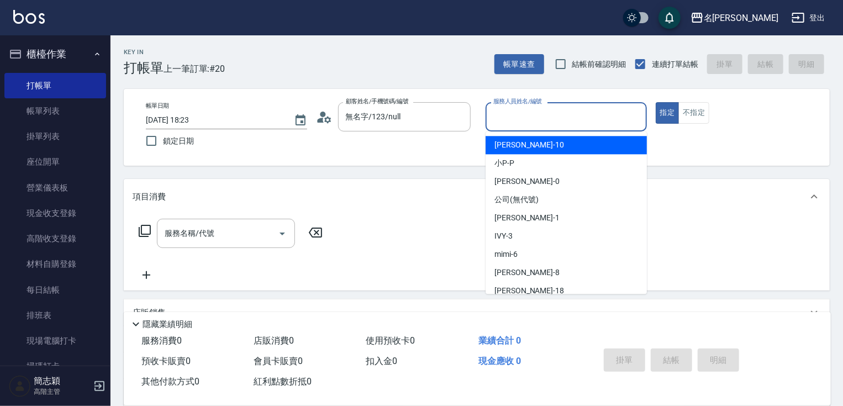
click at [540, 124] on input "服務人員姓名/編號" at bounding box center [566, 116] width 151 height 19
type input "3"
type button "true"
type input "IVY-3"
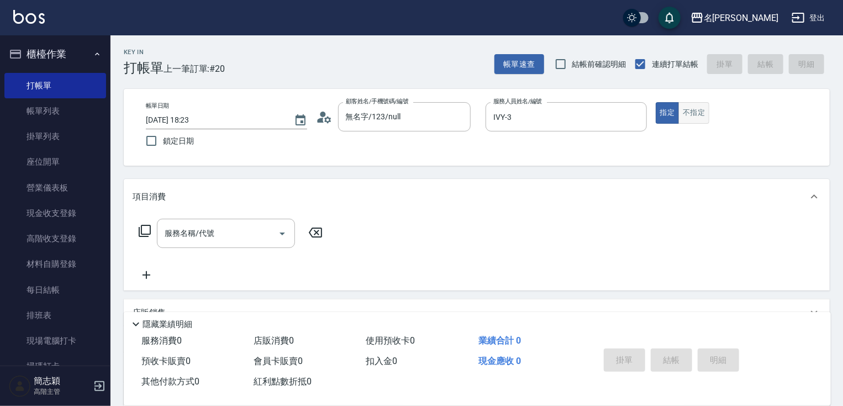
click at [700, 113] on button "不指定" at bounding box center [694, 113] width 31 height 22
click at [219, 234] on input "服務名稱/代號" at bounding box center [218, 233] width 112 height 19
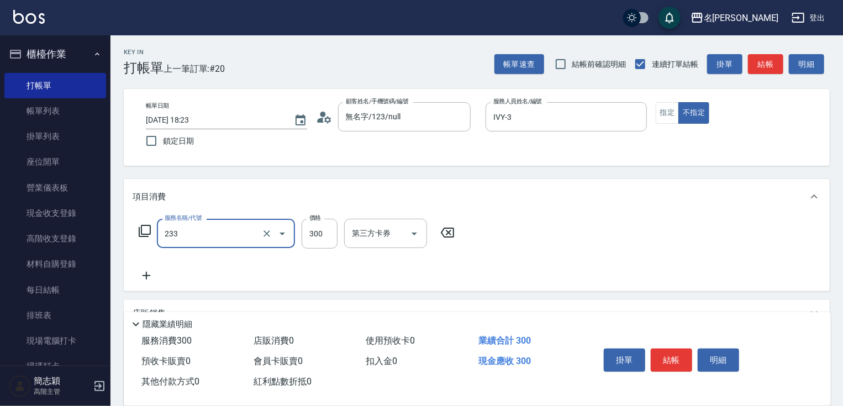
type input "洗髮300(233)"
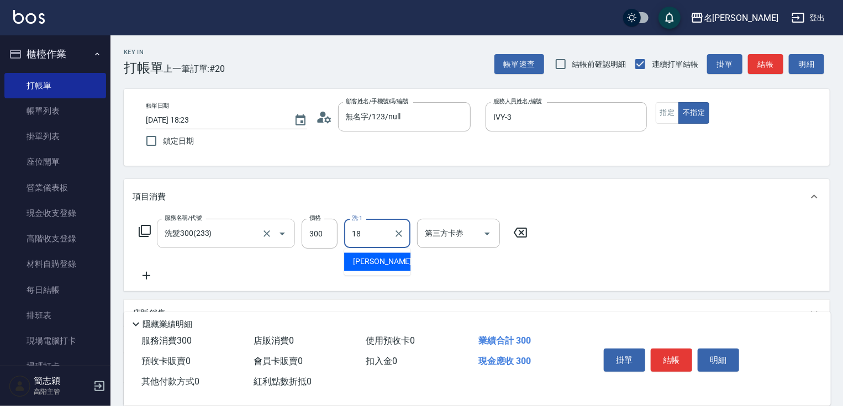
type input "小慧-18"
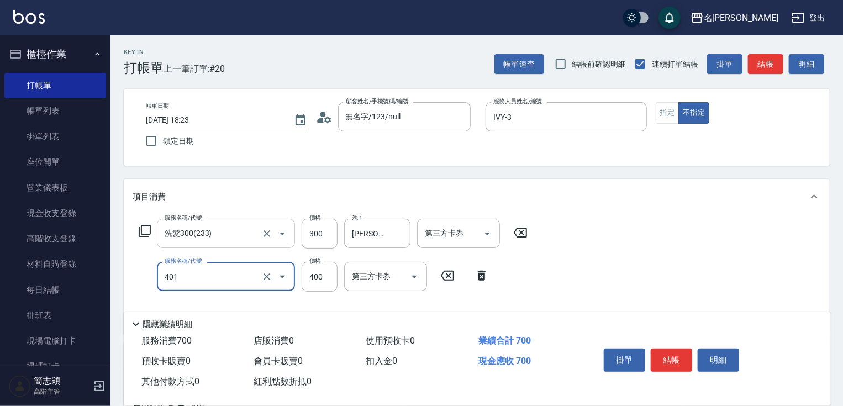
type input "剪髮(400)(401)"
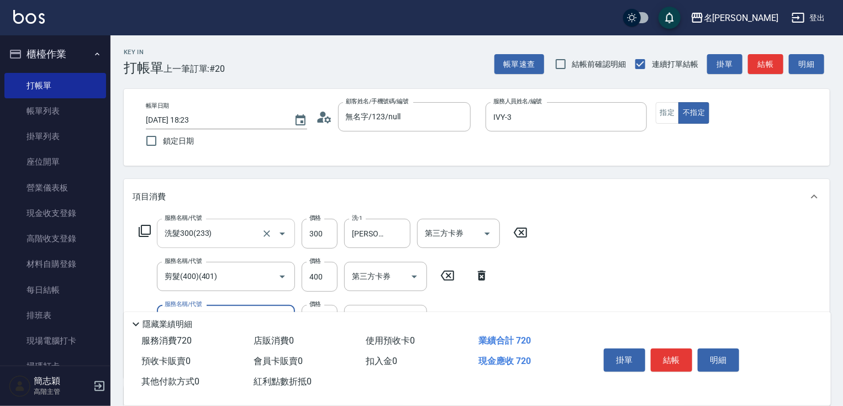
type input "潤絲20(801)"
type input "小慧-18"
click at [680, 357] on button "結帳" at bounding box center [671, 360] width 41 height 23
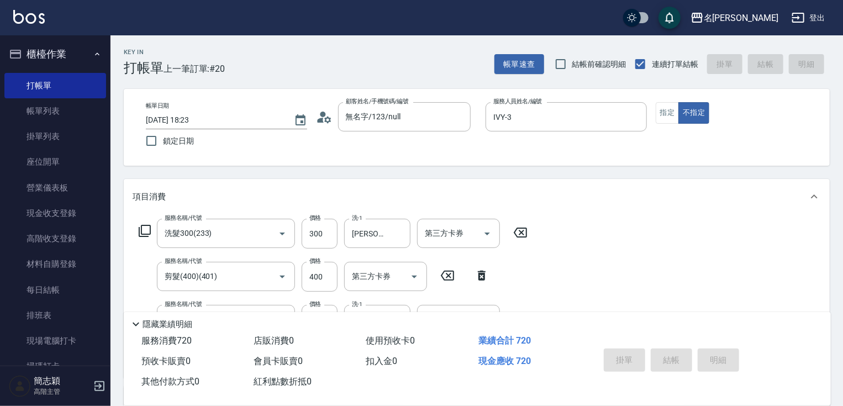
type input "2025/10/06 18:24"
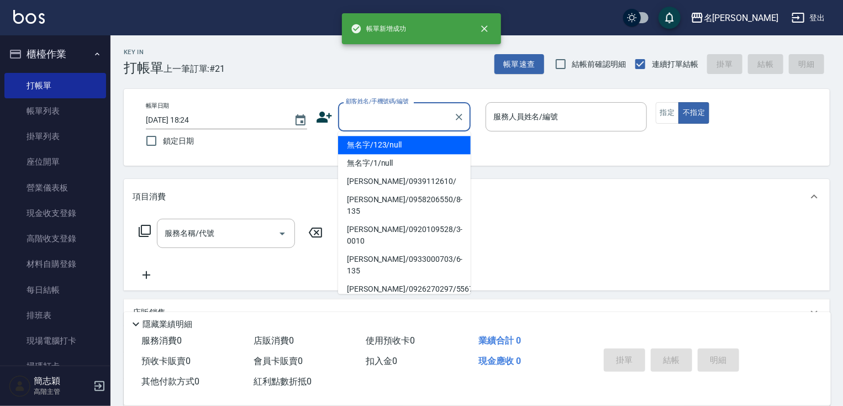
click at [421, 109] on input "顧客姓名/手機號碼/編號" at bounding box center [396, 116] width 106 height 19
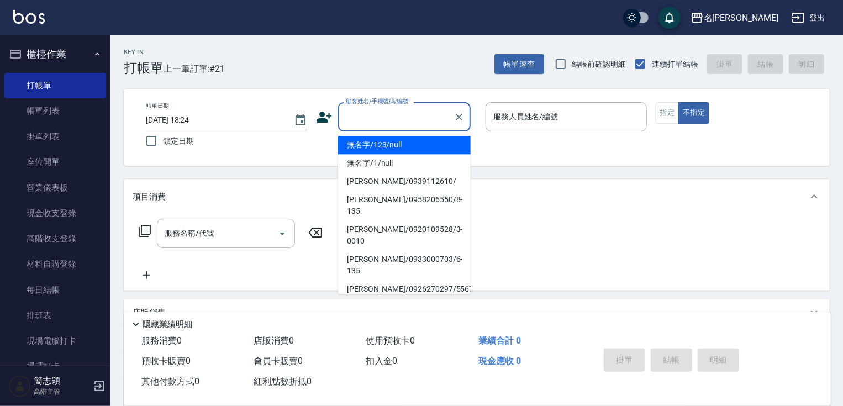
click at [410, 148] on li "無名字/123/null" at bounding box center [404, 145] width 133 height 18
type input "無名字/123/null"
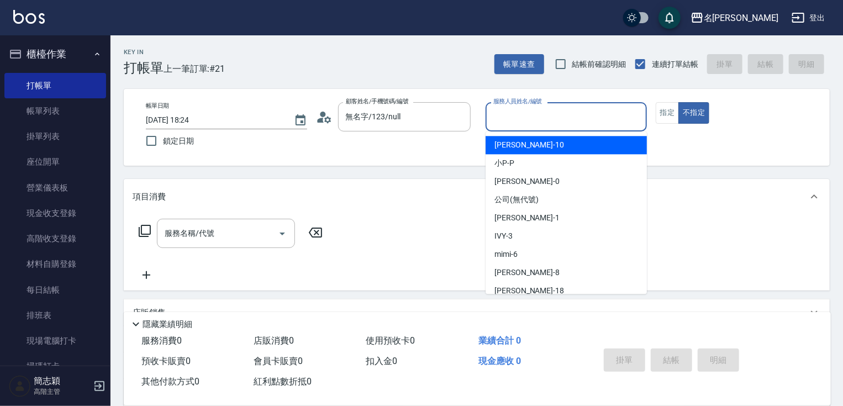
click at [578, 112] on input "服務人員姓名/編號" at bounding box center [566, 116] width 151 height 19
type input "3"
type button "false"
type input "IVY-3"
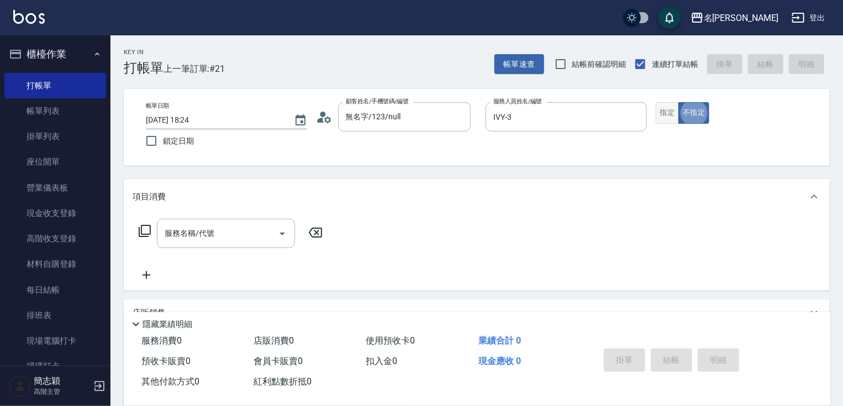
click at [663, 116] on button "指定" at bounding box center [668, 113] width 24 height 22
click at [240, 229] on input "服務名稱/代號" at bounding box center [218, 233] width 112 height 19
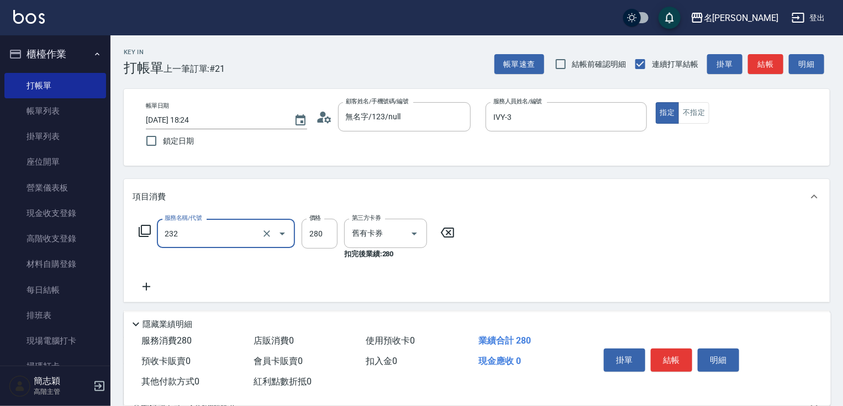
type input "洗髮卷280(232)"
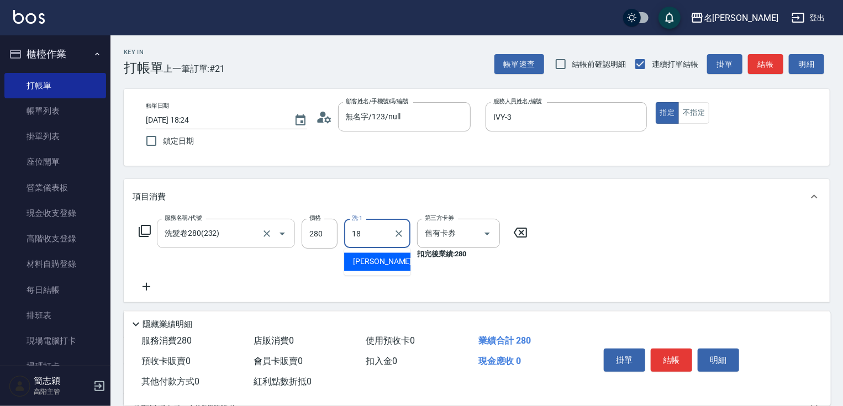
type input "小慧-18"
click at [679, 363] on button "結帳" at bounding box center [671, 360] width 41 height 23
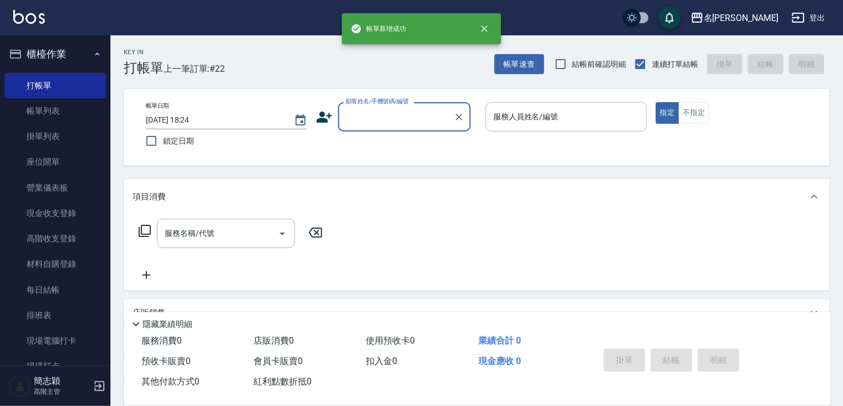
click at [385, 119] on input "顧客姓名/手機號碼/編號" at bounding box center [396, 116] width 106 height 19
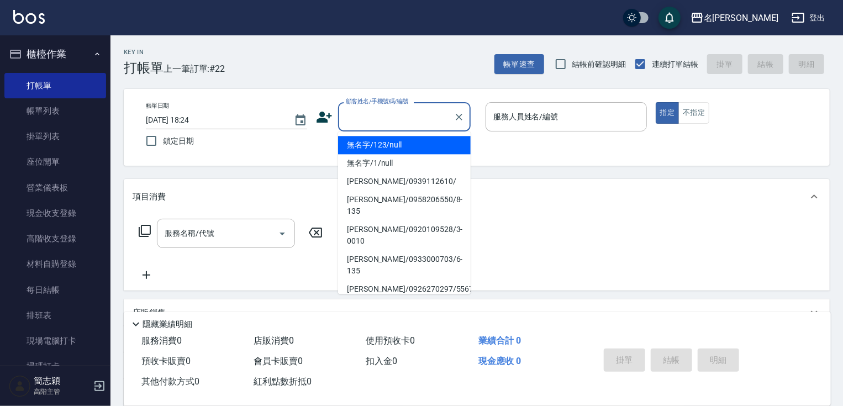
click at [383, 145] on li "無名字/123/null" at bounding box center [404, 145] width 133 height 18
type input "無名字/123/null"
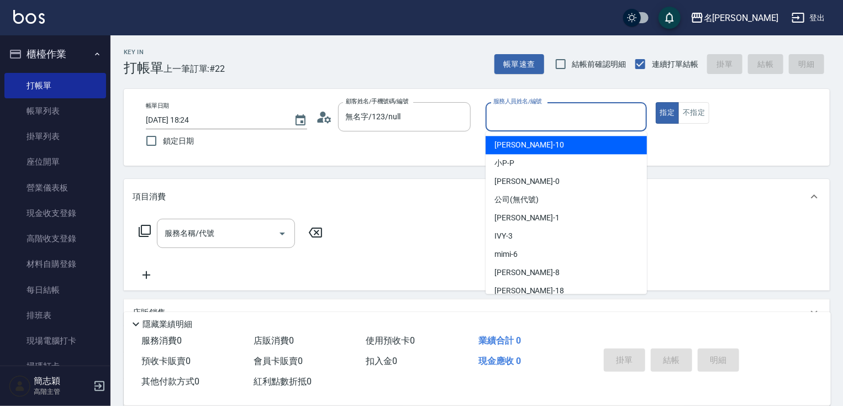
click at [495, 119] on input "服務人員姓名/編號" at bounding box center [566, 116] width 151 height 19
type input "Joanne-1"
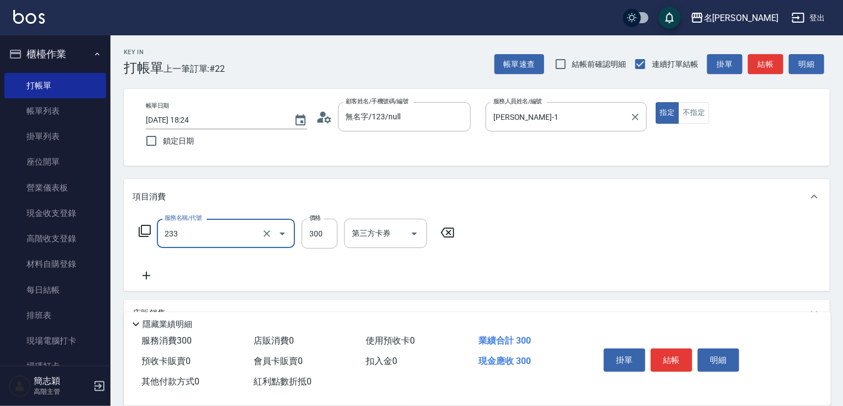
type input "洗髮300(233)"
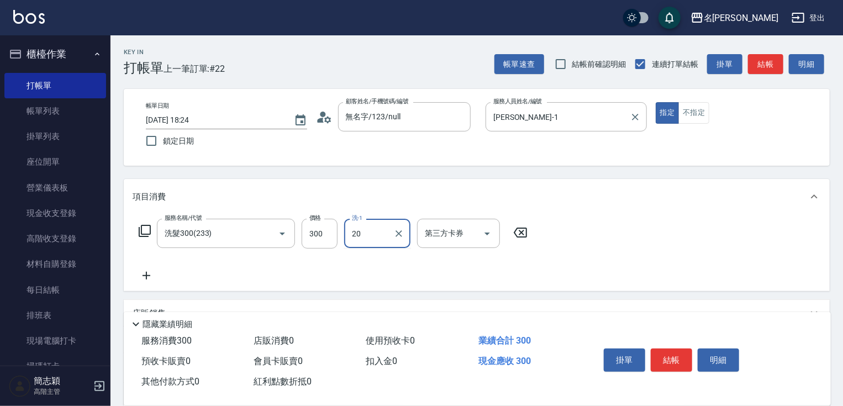
type input "肉圓-20"
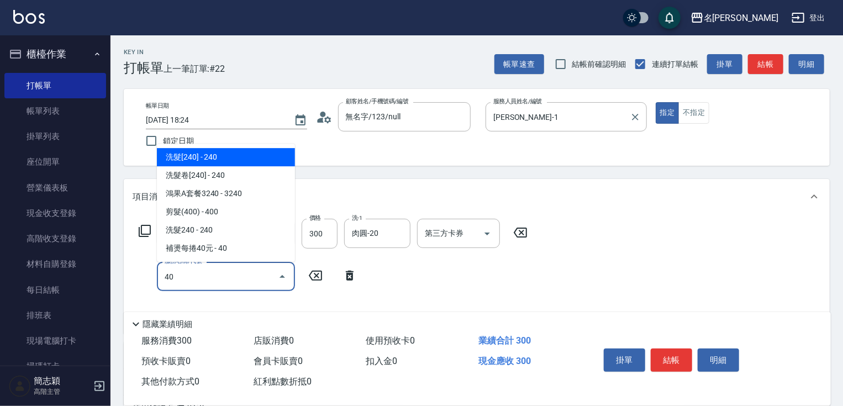
type input "4"
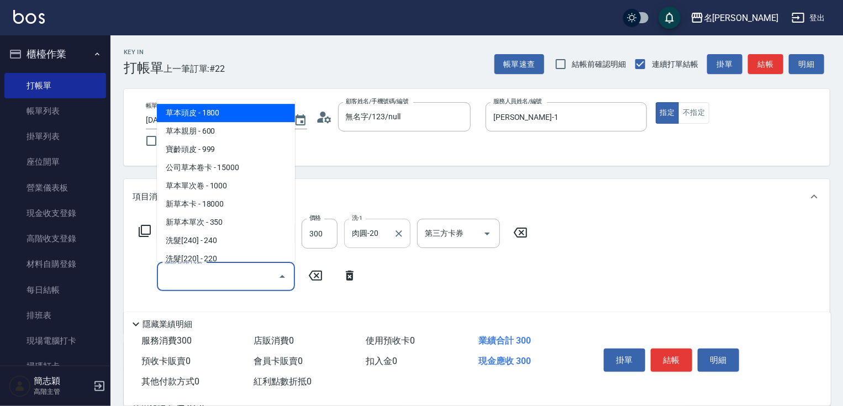
click at [385, 239] on input "肉圓-20" at bounding box center [369, 233] width 40 height 19
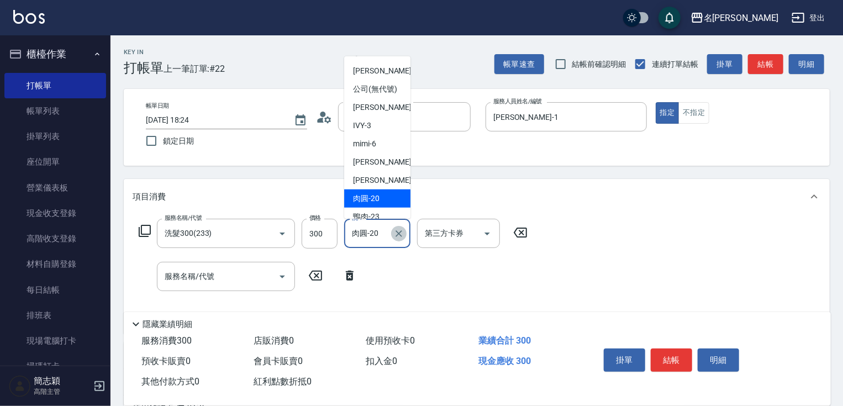
click at [403, 235] on icon "Clear" at bounding box center [398, 233] width 11 height 11
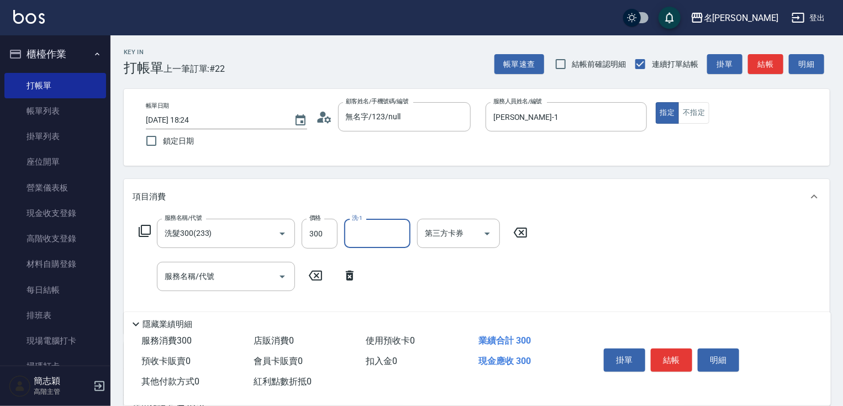
click at [384, 234] on input "洗-1" at bounding box center [377, 233] width 56 height 19
type input "小慧-18"
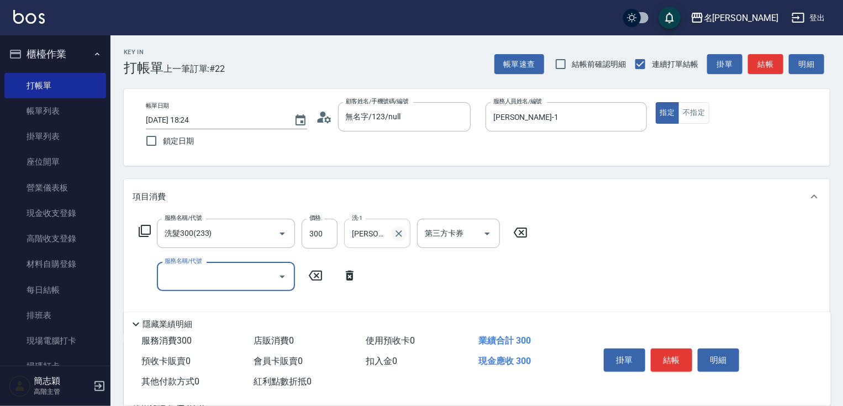
click at [396, 231] on icon "Clear" at bounding box center [399, 233] width 7 height 7
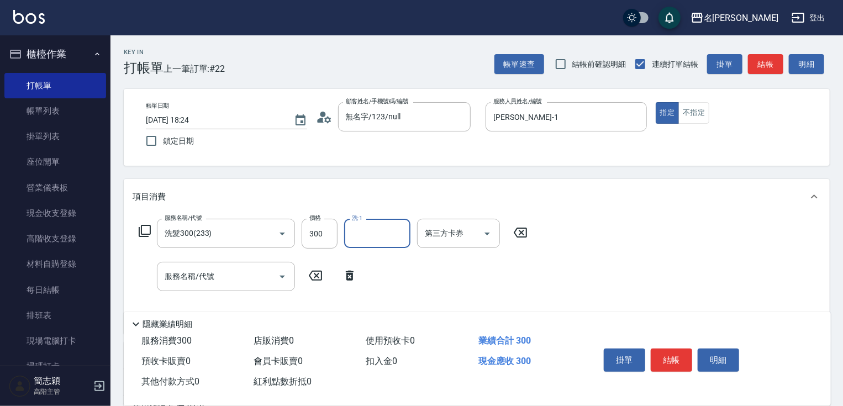
click at [379, 232] on input "洗-1" at bounding box center [377, 233] width 56 height 19
type input "小慧-18"
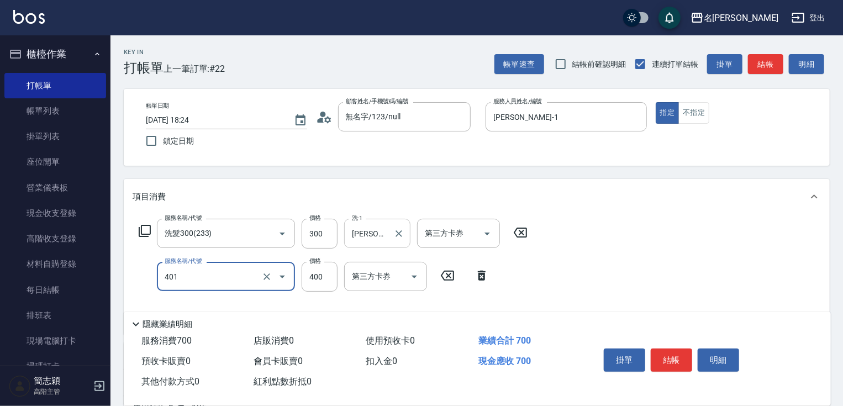
type input "剪髮(400)(401)"
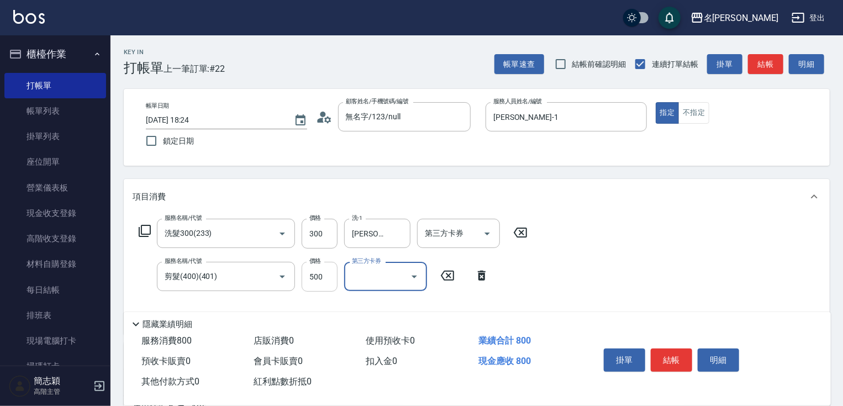
click at [316, 280] on input "500" at bounding box center [320, 277] width 36 height 30
type input "800"
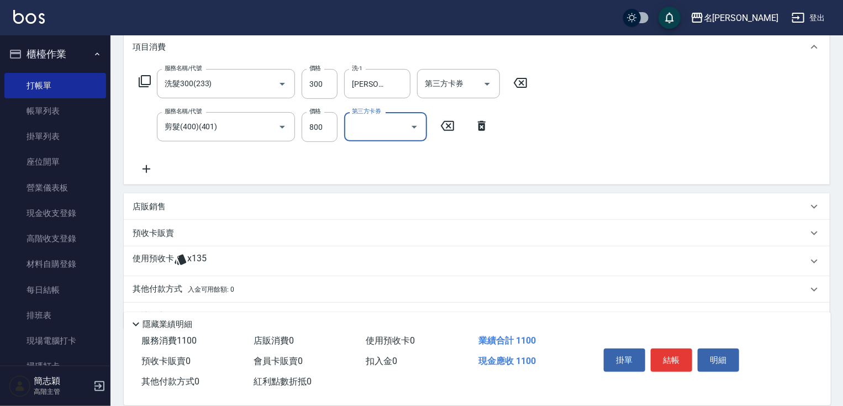
scroll to position [177, 0]
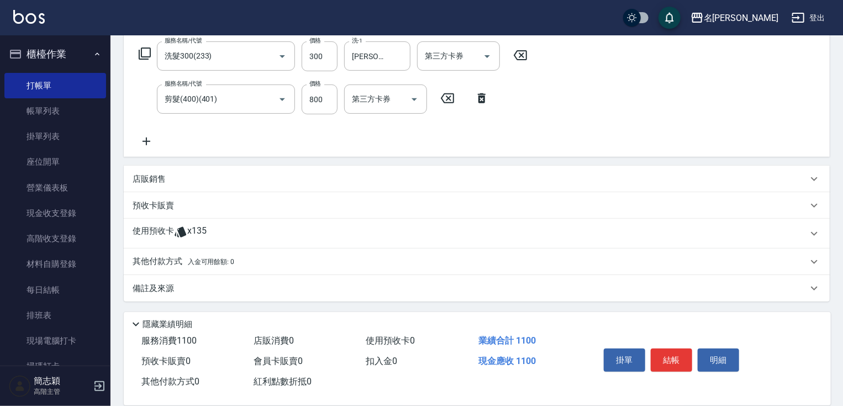
click at [181, 261] on p "其他付款方式 入金可用餘額: 0" at bounding box center [184, 262] width 102 height 12
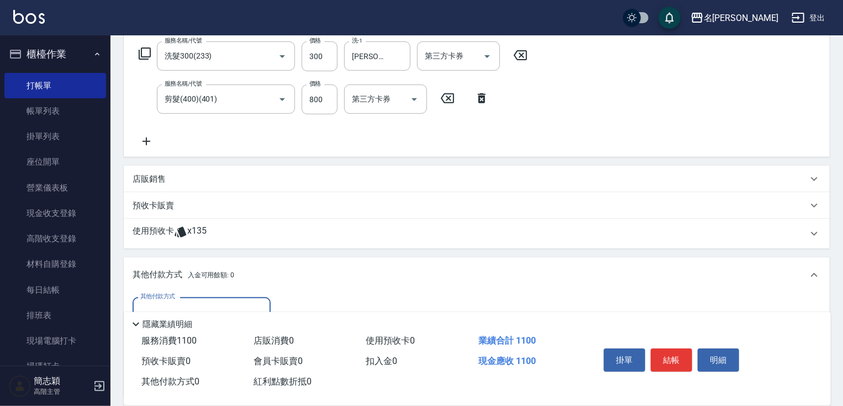
scroll to position [308, 0]
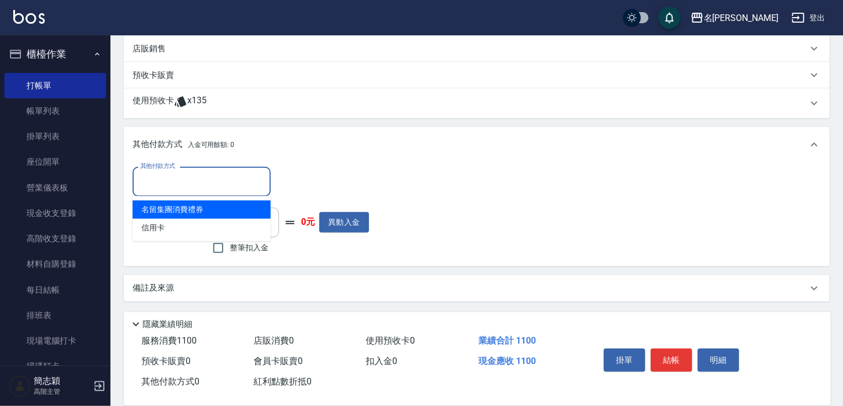
click at [167, 174] on input "其他付款方式" at bounding box center [202, 181] width 128 height 19
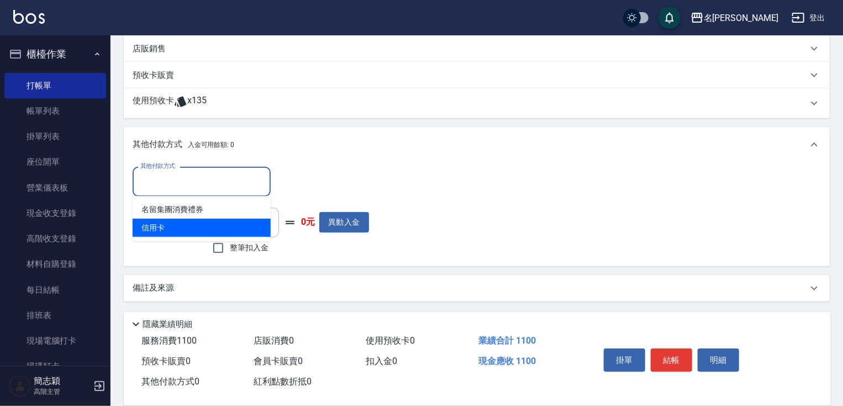
click at [157, 231] on span "信用卡" at bounding box center [202, 228] width 138 height 18
type input "信用卡"
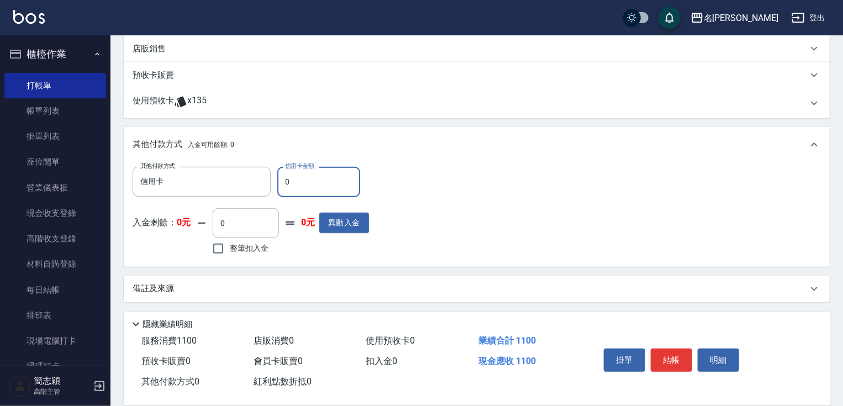
drag, startPoint x: 284, startPoint y: 180, endPoint x: 345, endPoint y: 191, distance: 61.9
click at [298, 183] on input "0" at bounding box center [318, 182] width 83 height 30
type input "1100"
click at [679, 360] on button "結帳" at bounding box center [671, 360] width 41 height 23
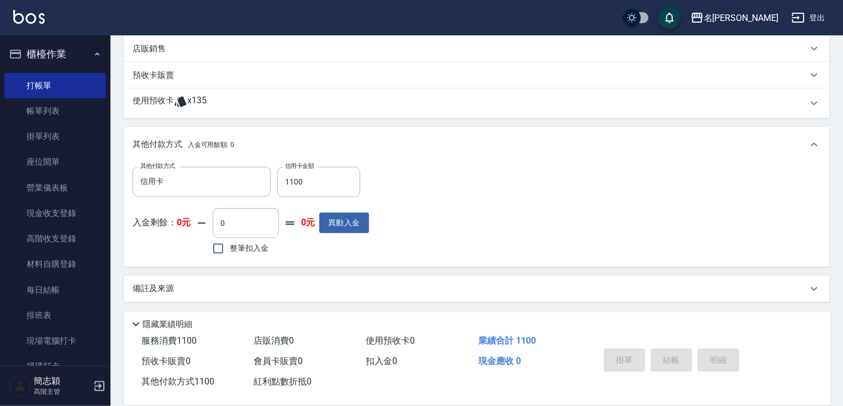
type input "2025/10/06 18:26"
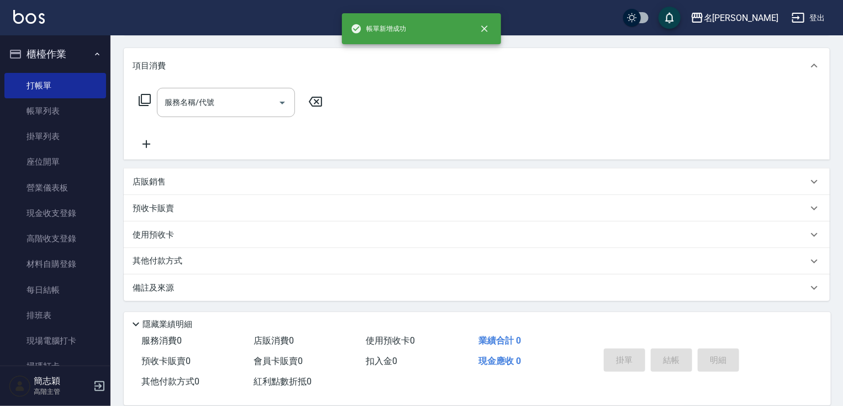
scroll to position [0, 0]
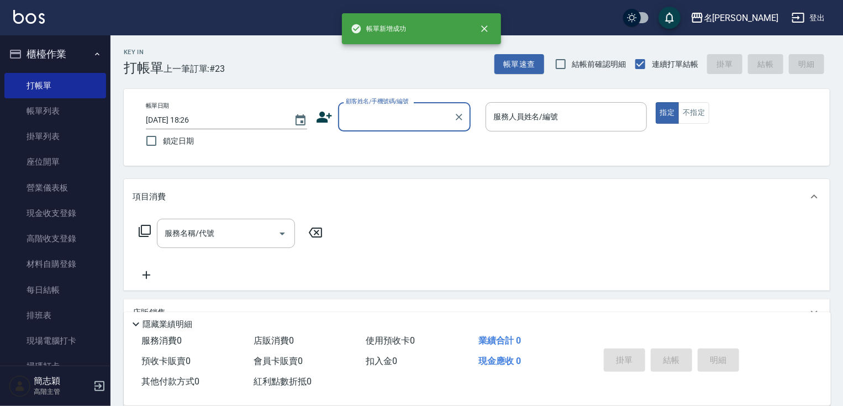
click at [371, 115] on input "顧客姓名/手機號碼/編號" at bounding box center [396, 116] width 106 height 19
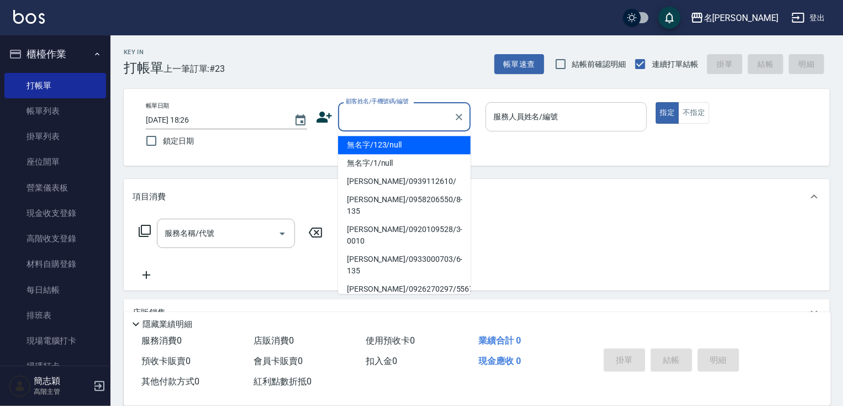
click at [378, 146] on li "無名字/123/null" at bounding box center [404, 145] width 133 height 18
type input "無名字/123/null"
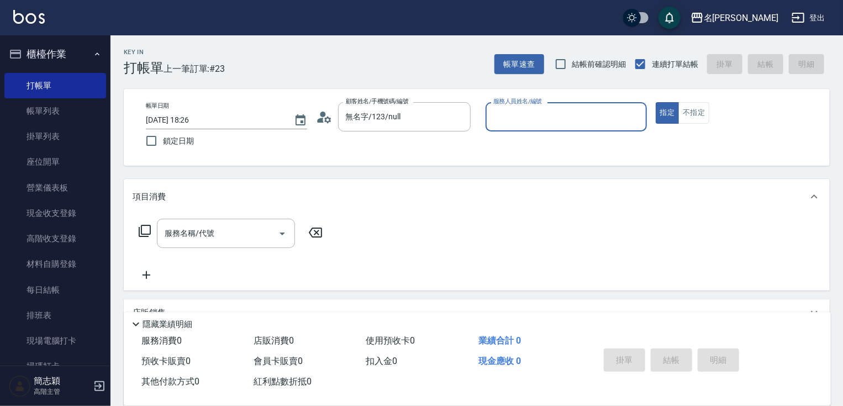
click at [541, 128] on div "服務人員姓名/編號" at bounding box center [566, 116] width 161 height 29
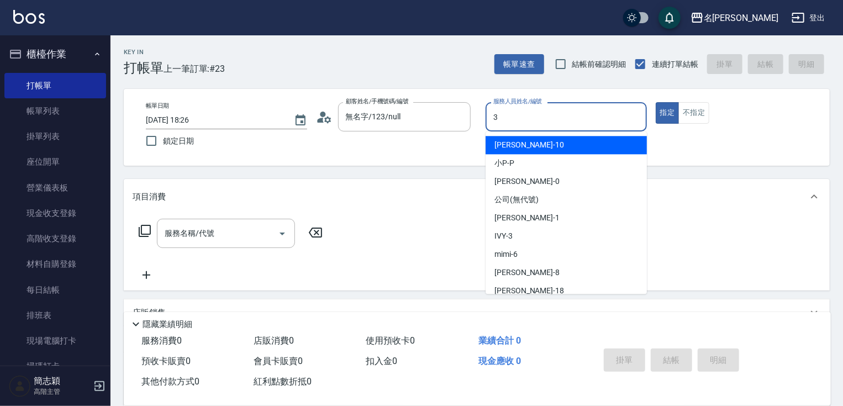
type input "IVY-3"
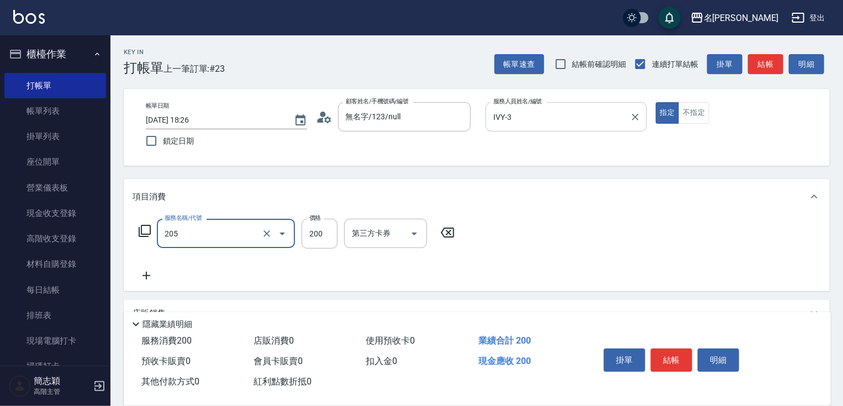
type input "洗髮[200](205)"
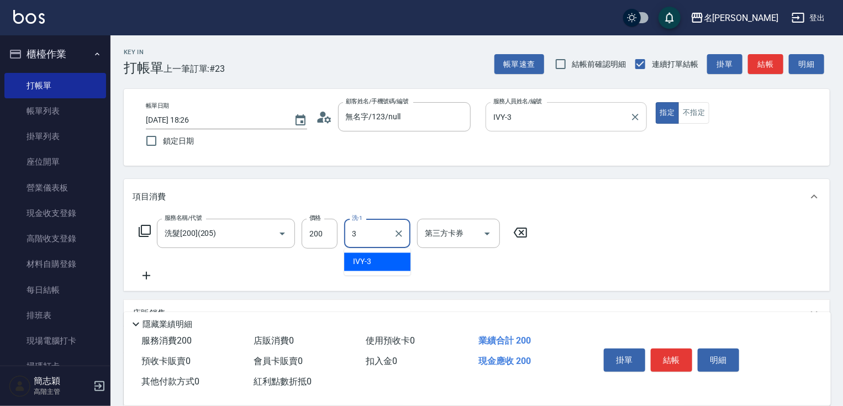
type input "IVY-3"
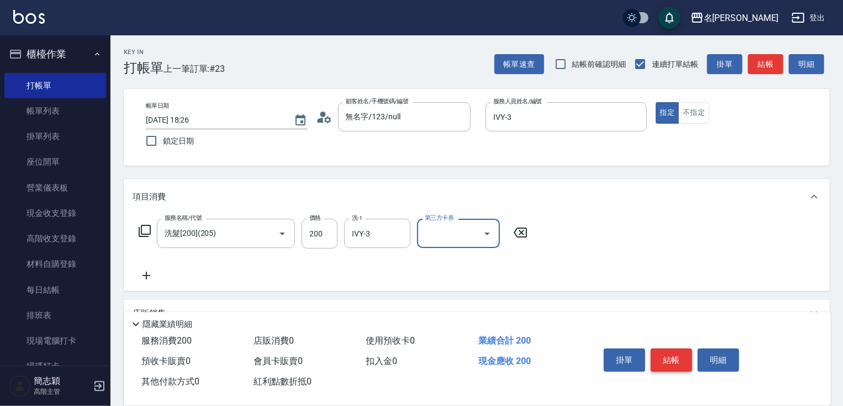
click at [677, 356] on button "結帳" at bounding box center [671, 360] width 41 height 23
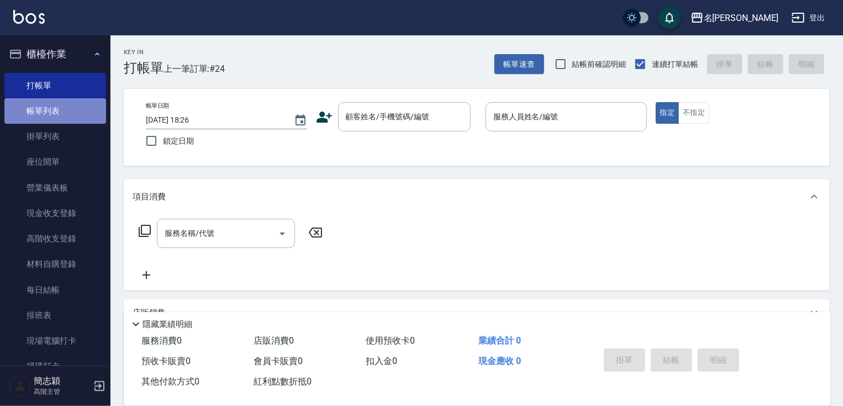
click at [69, 115] on link "帳單列表" at bounding box center [55, 110] width 102 height 25
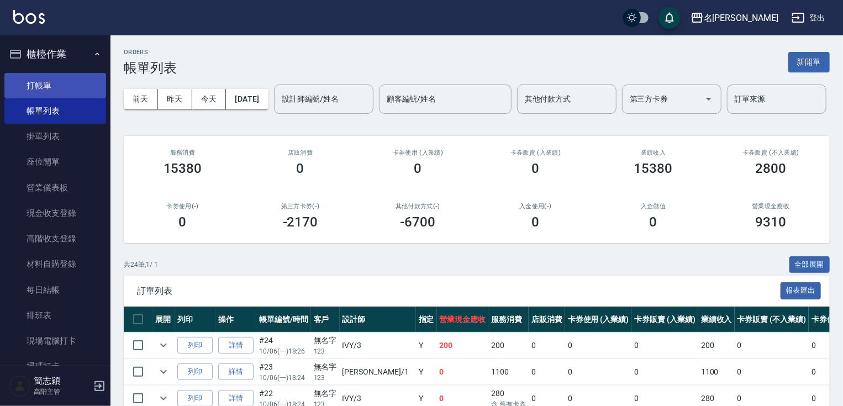
click at [70, 89] on link "打帳單" at bounding box center [55, 85] width 102 height 25
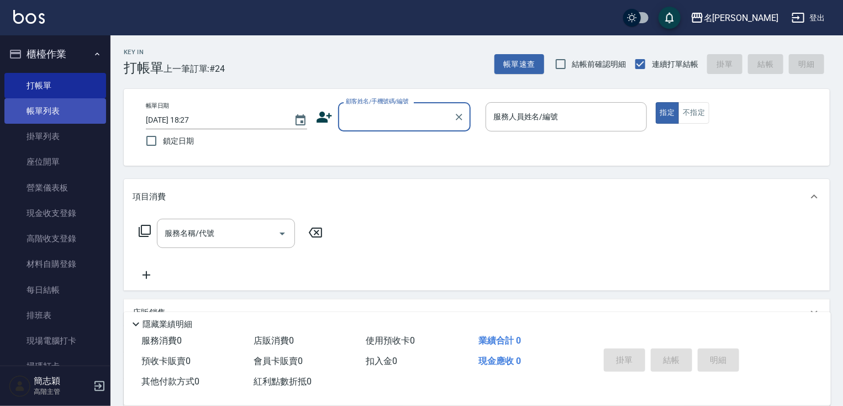
click at [65, 113] on link "帳單列表" at bounding box center [55, 110] width 102 height 25
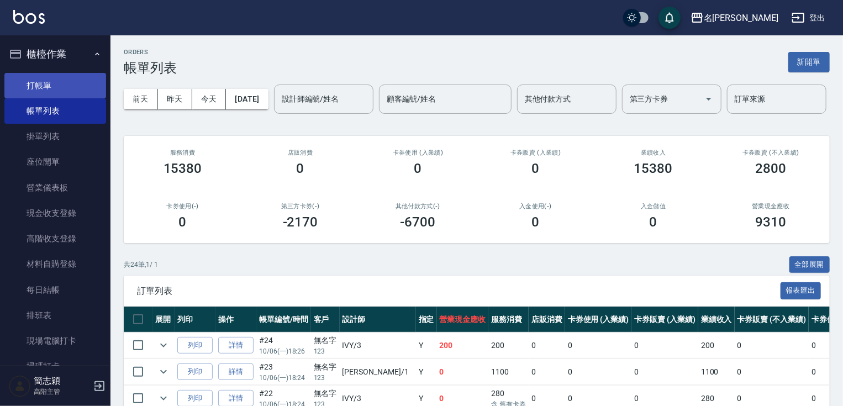
click at [71, 89] on link "打帳單" at bounding box center [55, 85] width 102 height 25
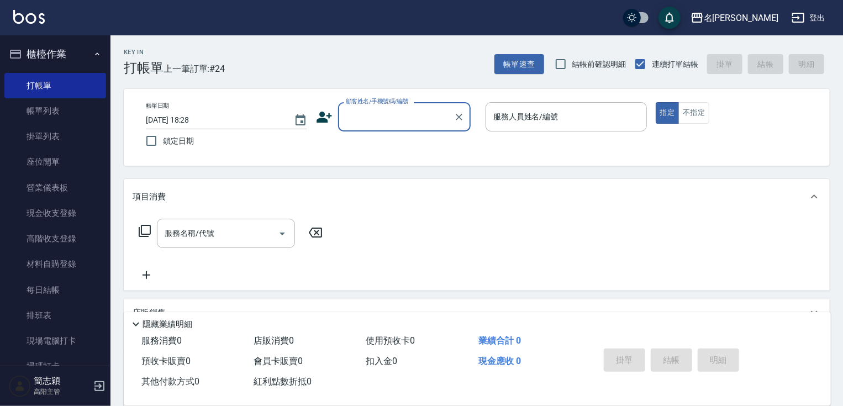
click at [423, 118] on input "顧客姓名/手機號碼/編號" at bounding box center [396, 116] width 106 height 19
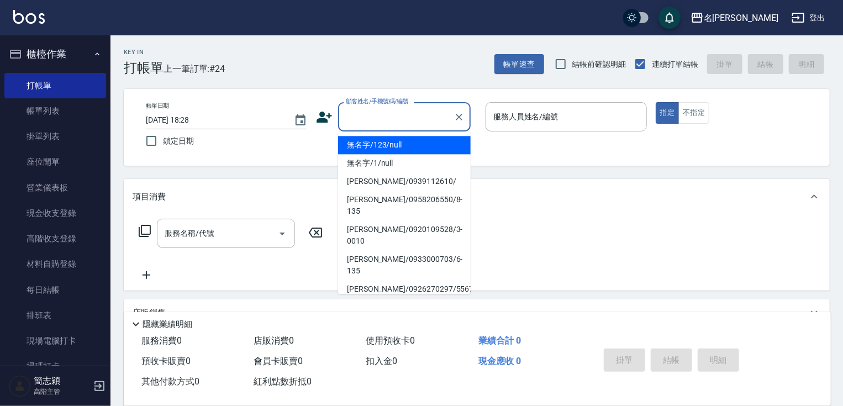
click at [407, 151] on li "無名字/123/null" at bounding box center [404, 145] width 133 height 18
type input "無名字/123/null"
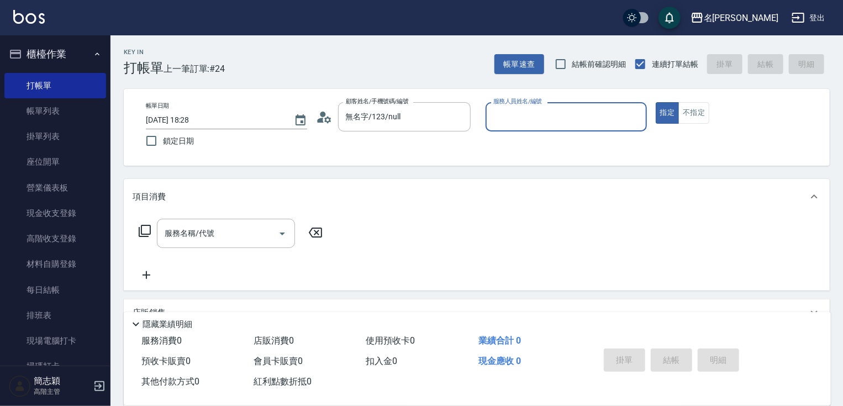
drag, startPoint x: 519, startPoint y: 124, endPoint x: 527, endPoint y: 119, distance: 8.9
click at [527, 119] on input "服務人員姓名/編號" at bounding box center [566, 116] width 151 height 19
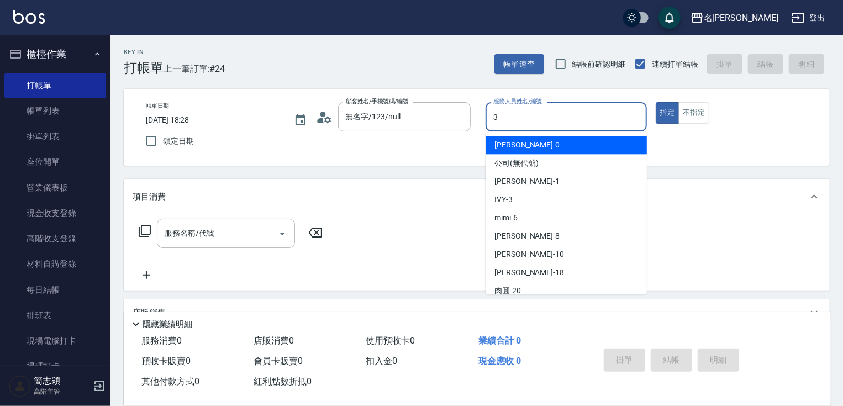
type input "IVY-3"
type button "true"
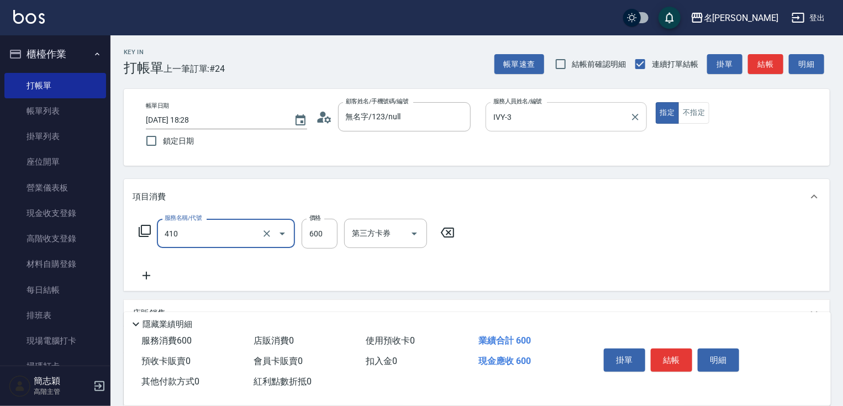
type input "鴻果頭皮SPA(410)"
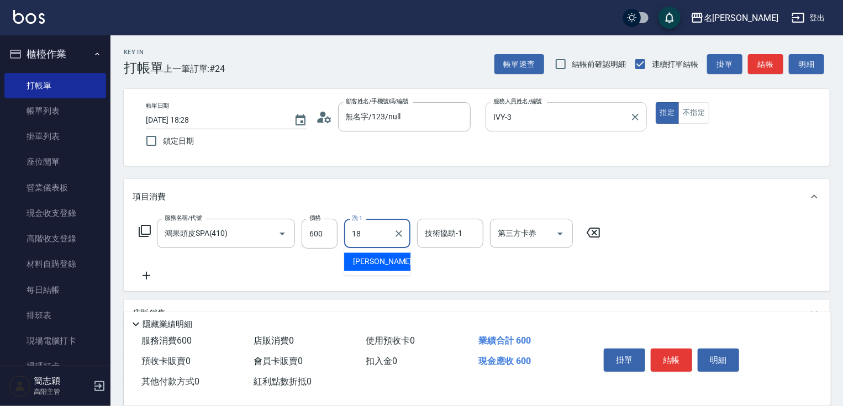
type input "小慧-18"
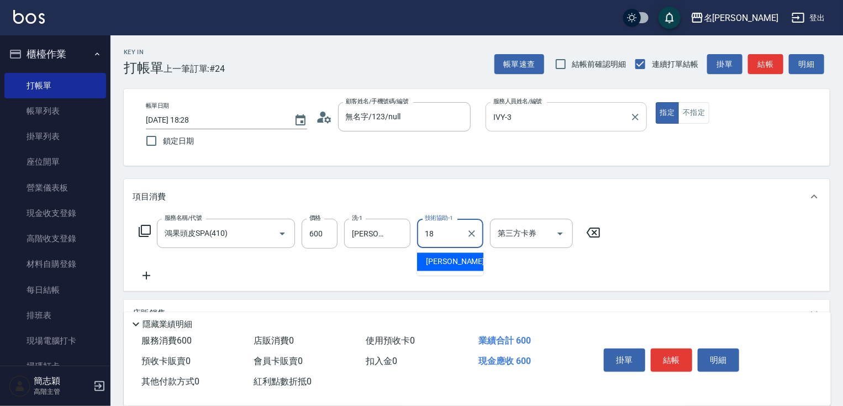
type input "小慧-18"
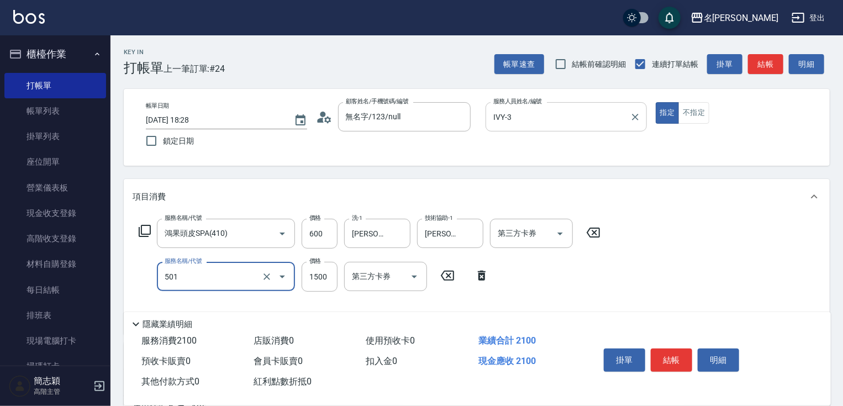
type input "染髮(1500)(501)"
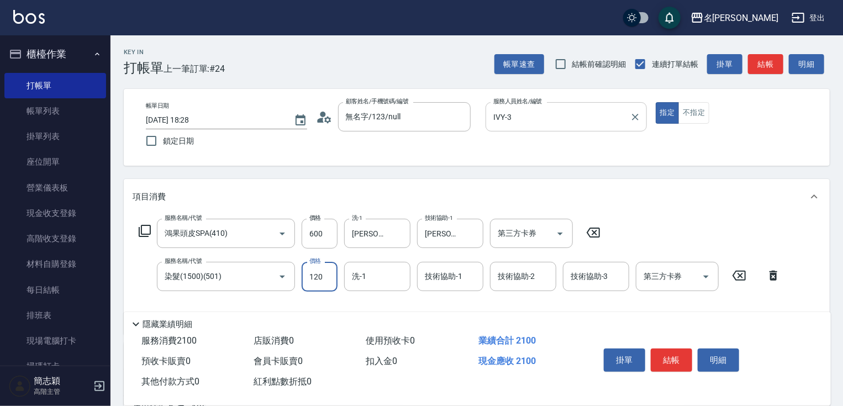
type input "1200"
type input "IVY-3"
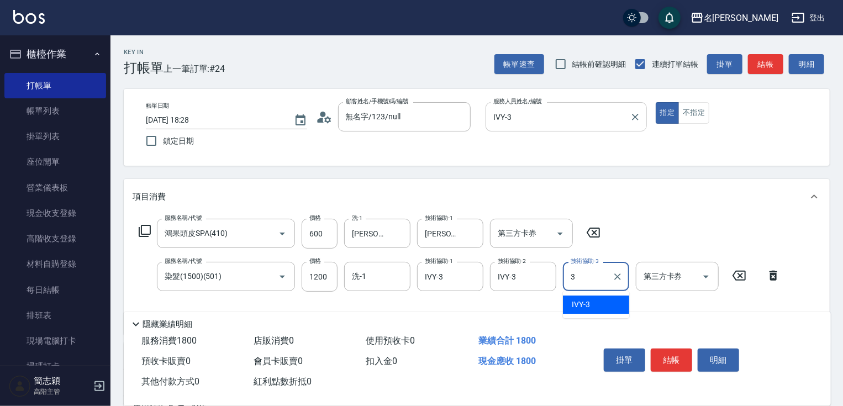
type input "IVY-3"
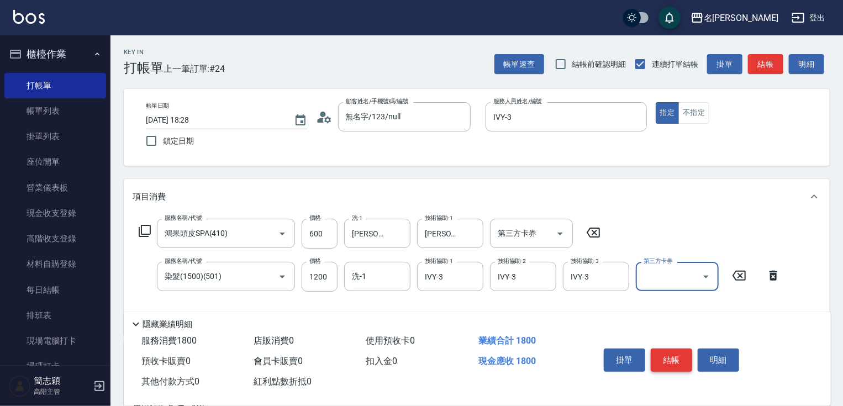
click at [673, 354] on button "結帳" at bounding box center [671, 360] width 41 height 23
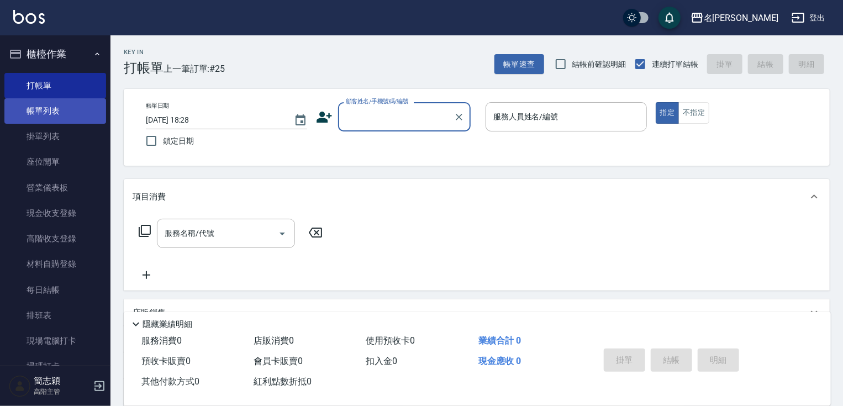
click at [67, 113] on link "帳單列表" at bounding box center [55, 110] width 102 height 25
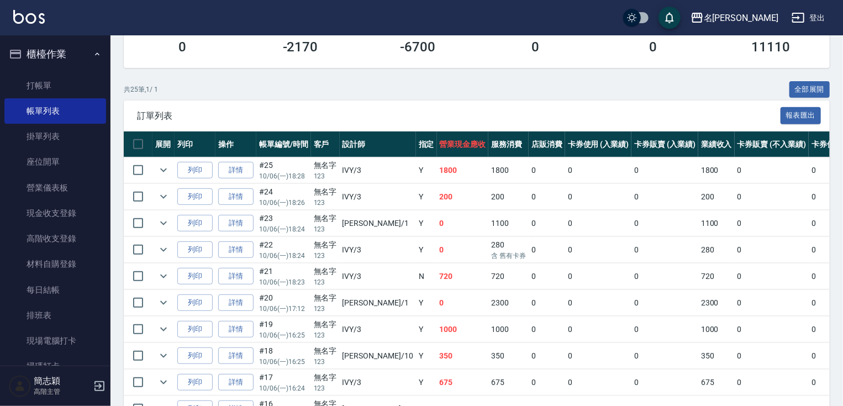
scroll to position [162, 0]
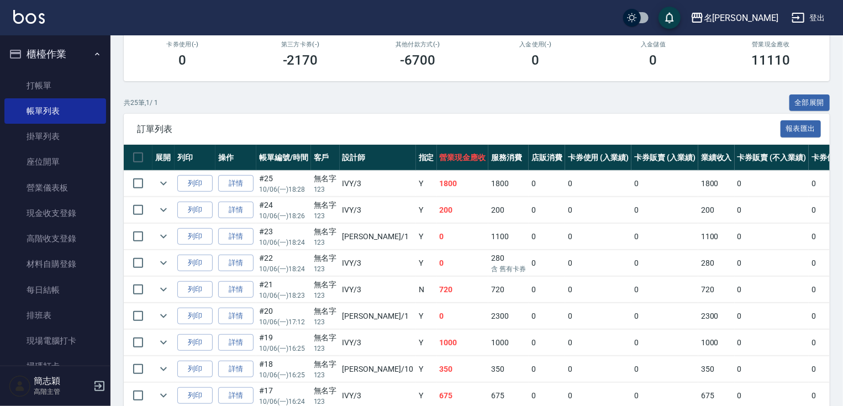
click at [104, 118] on nav "櫃檯作業 打帳單 帳單列表 掛單列表 座位開單 營業儀表板 現金收支登錄 高階收支登錄 材料自購登錄 每日結帳 排班表 現場電腦打卡 掃碼打卡 預約管理 預約…" at bounding box center [55, 200] width 111 height 330
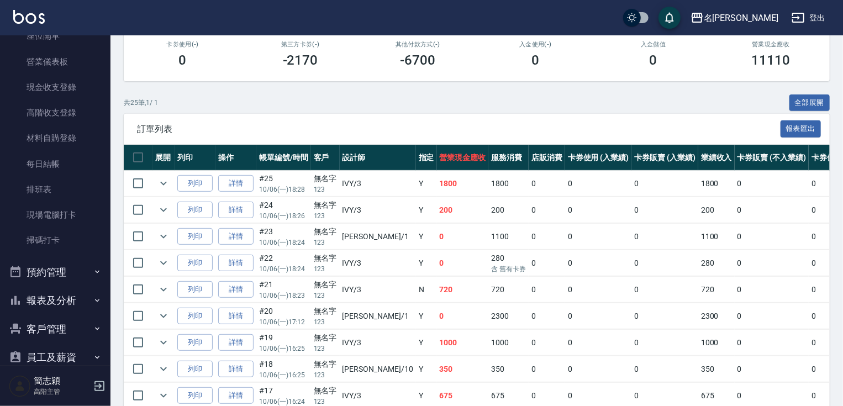
scroll to position [212, 0]
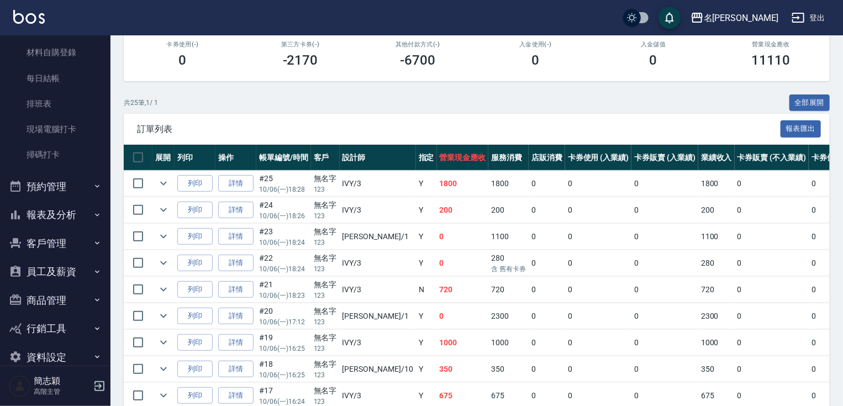
click at [71, 217] on button "報表及分析" at bounding box center [55, 215] width 102 height 29
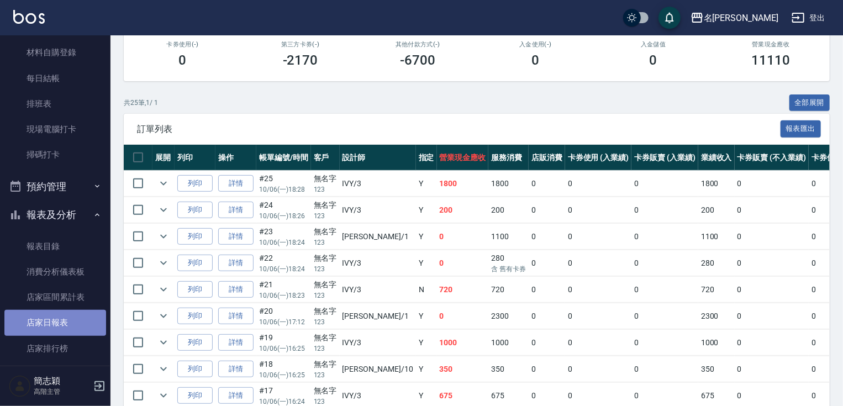
click at [71, 321] on link "店家日報表" at bounding box center [55, 322] width 102 height 25
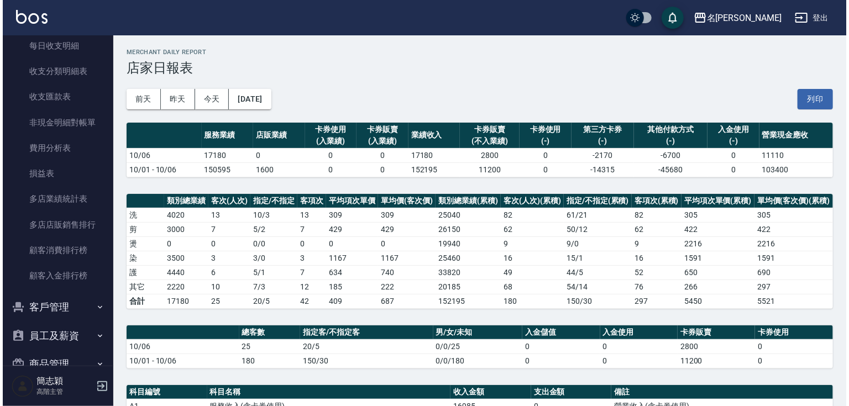
scroll to position [1286, 0]
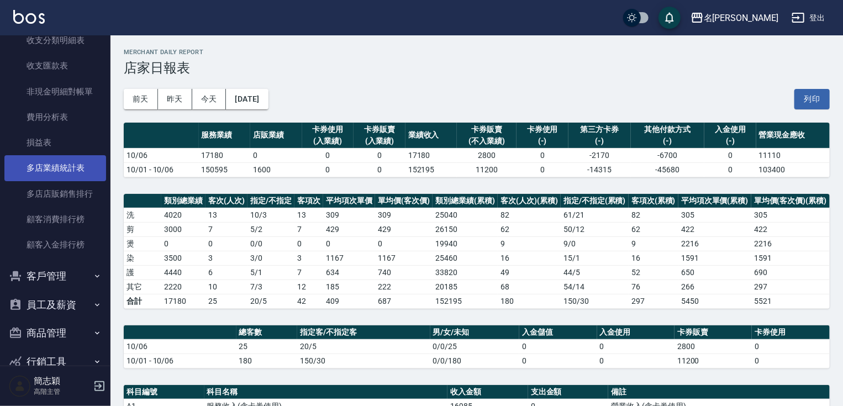
click at [67, 172] on link "多店業績統計表" at bounding box center [55, 167] width 102 height 25
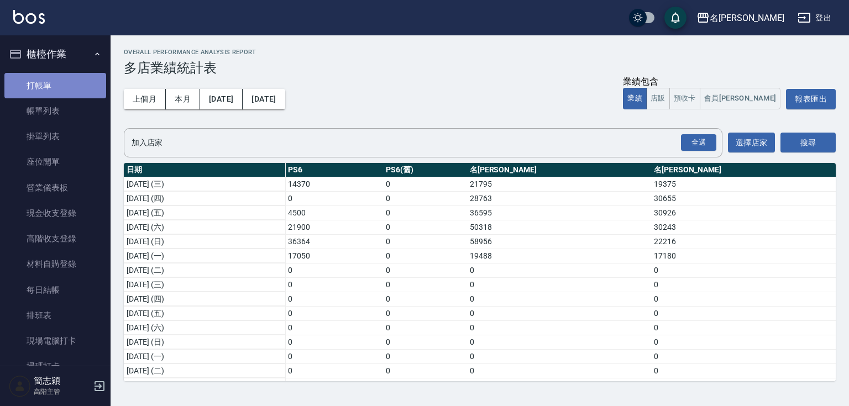
click at [73, 82] on link "打帳單" at bounding box center [55, 85] width 102 height 25
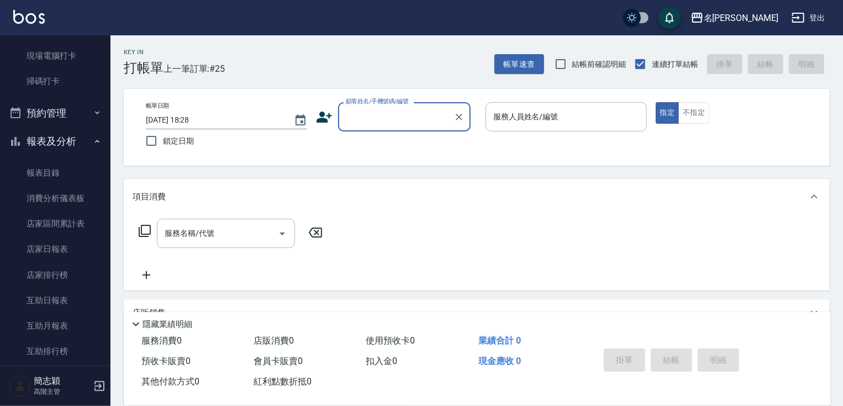
scroll to position [307, 0]
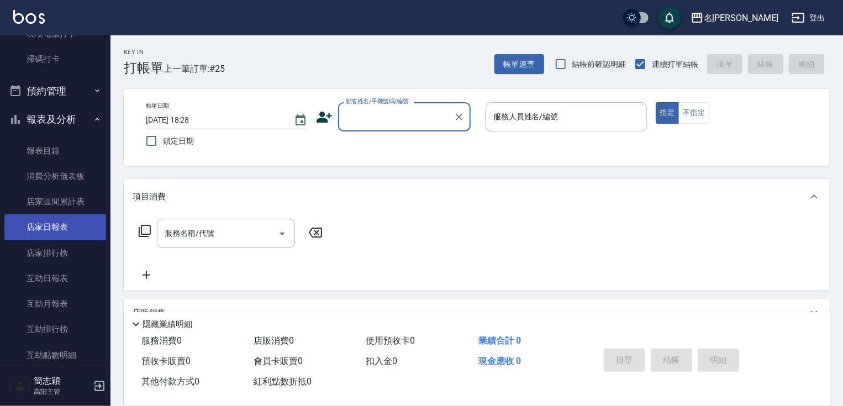
click at [62, 214] on link "店家日報表" at bounding box center [55, 226] width 102 height 25
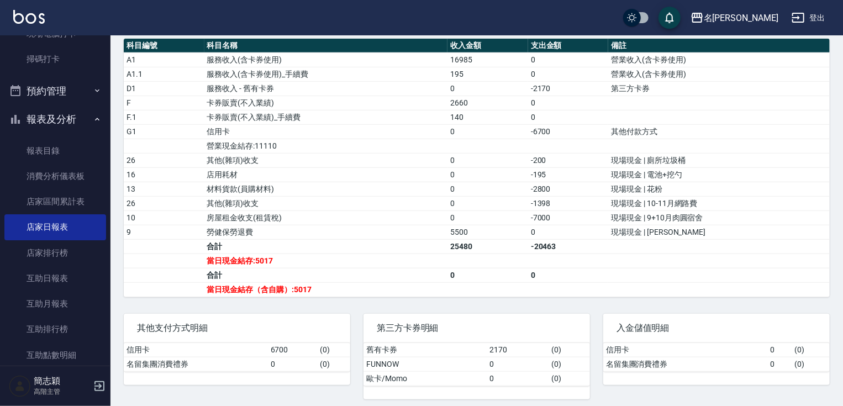
scroll to position [347, 0]
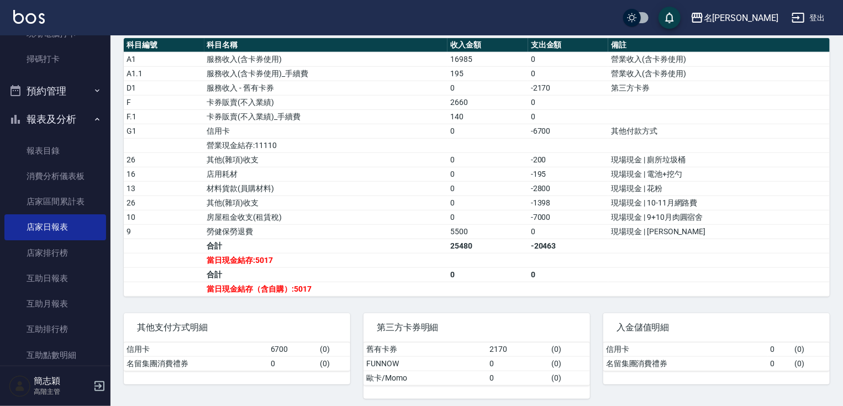
drag, startPoint x: 842, startPoint y: 241, endPoint x: 844, endPoint y: 229, distance: 11.8
click at [843, 229] on html "名留竹林 登出 櫃檯作業 打帳單 帳單列表 掛單列表 座位開單 營業儀表板 現金收支登錄 高階收支登錄 材料自購登錄 每日結帳 排班表 現場電腦打卡 掃碼打卡…" at bounding box center [421, 32] width 843 height 759
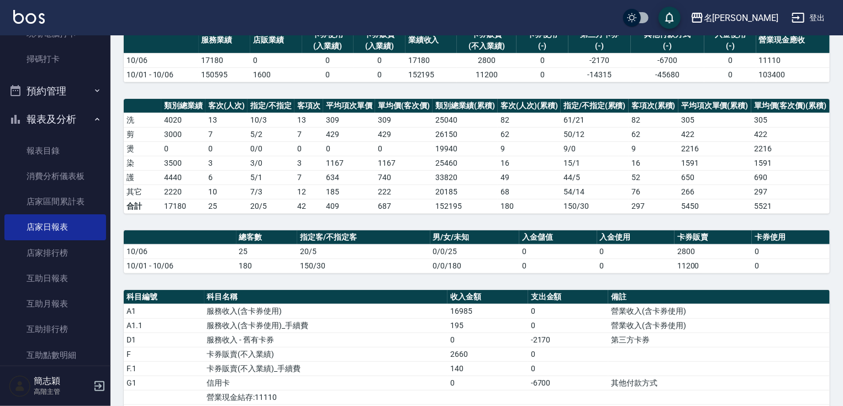
scroll to position [77, 0]
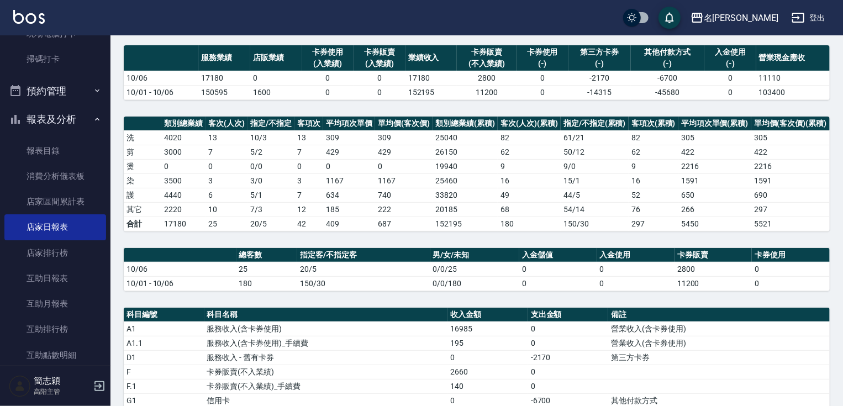
click at [55, 113] on button "報表及分析" at bounding box center [55, 119] width 102 height 29
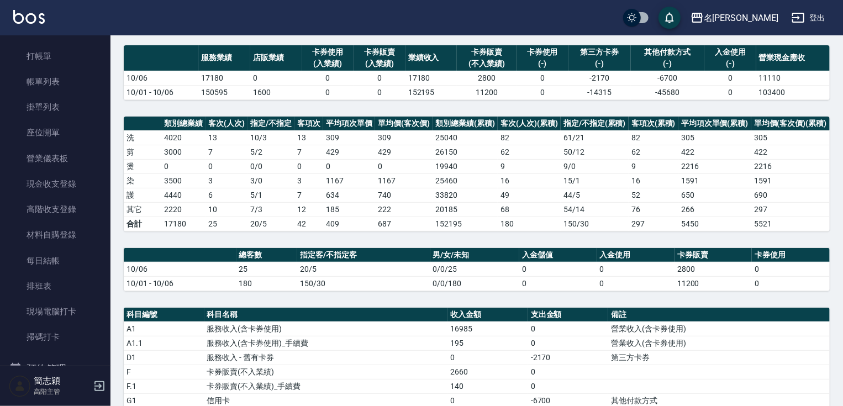
scroll to position [0, 0]
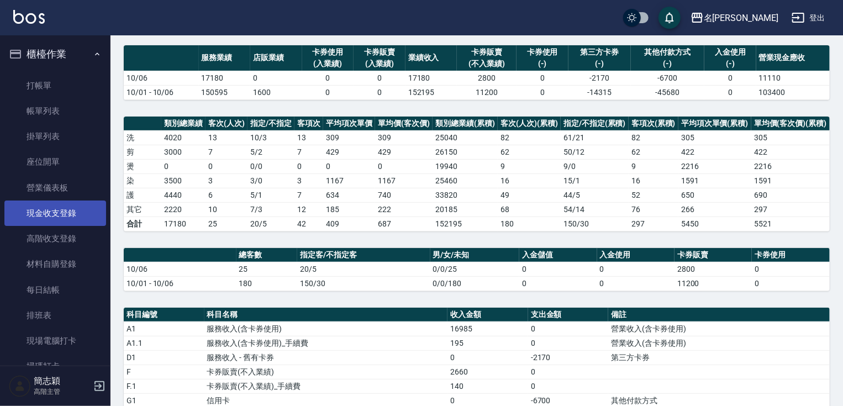
click at [72, 204] on link "現金收支登錄" at bounding box center [55, 213] width 102 height 25
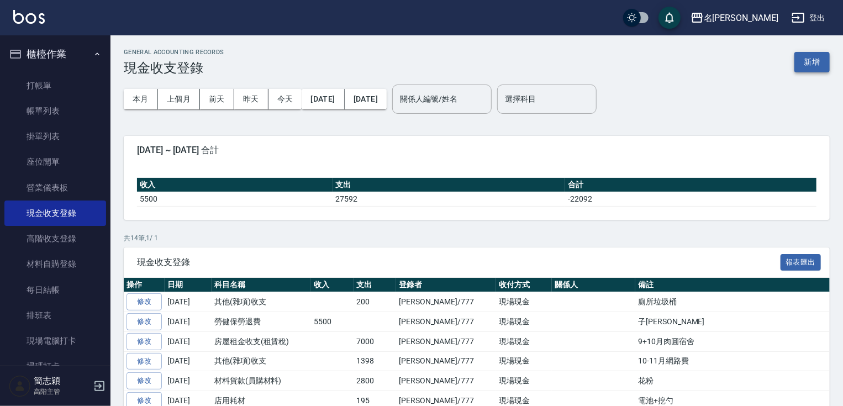
click at [806, 61] on button "新增" at bounding box center [812, 62] width 35 height 20
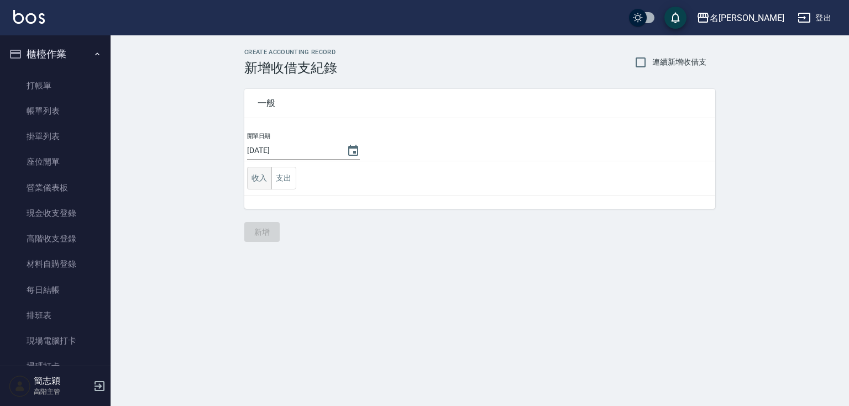
click at [270, 177] on button "收入" at bounding box center [259, 178] width 25 height 23
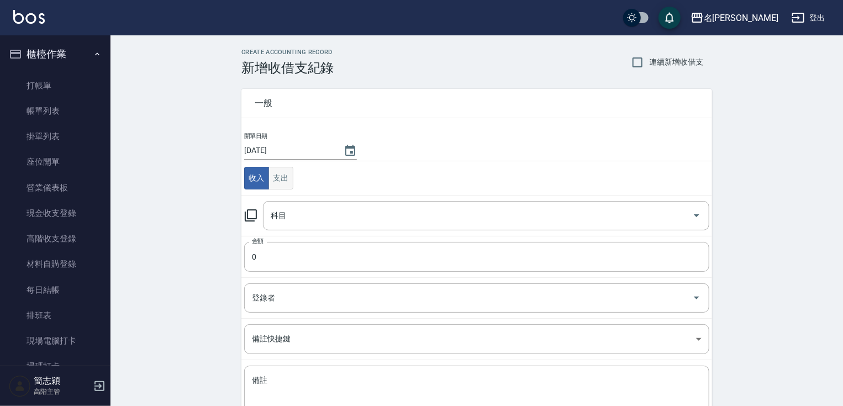
click at [274, 177] on button "支出" at bounding box center [281, 178] width 25 height 23
click at [338, 201] on div "科目" at bounding box center [486, 215] width 446 height 29
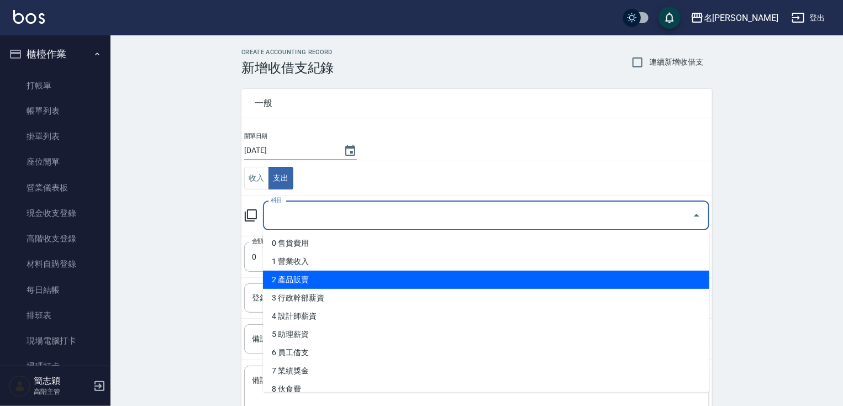
drag, startPoint x: 703, startPoint y: 255, endPoint x: 703, endPoint y: 270, distance: 15.5
click at [701, 274] on ul "0 售貨費用 1 營業收入 2 產品販賣 3 行政幹部薪資 4 設計師薪資 5 助理薪資 6 員工借支 7 業績獎金 8 伙食費 9 勞健保勞退費 10 房屋…" at bounding box center [486, 311] width 446 height 162
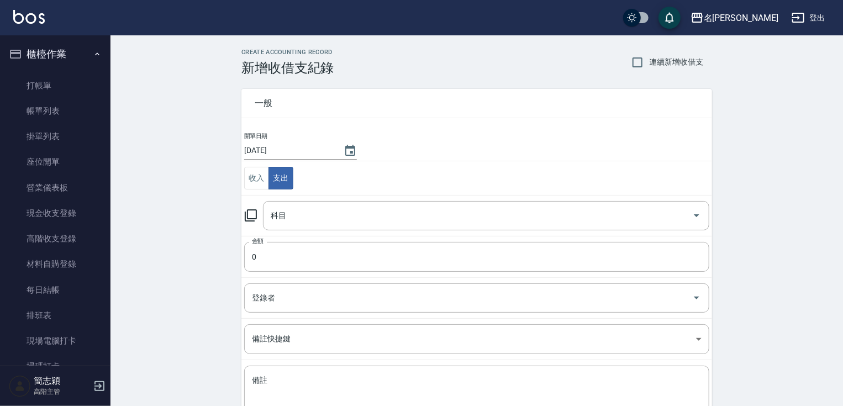
click at [712, 258] on td "金額 0 金額" at bounding box center [476, 256] width 471 height 41
click at [603, 217] on input "科目" at bounding box center [478, 215] width 420 height 19
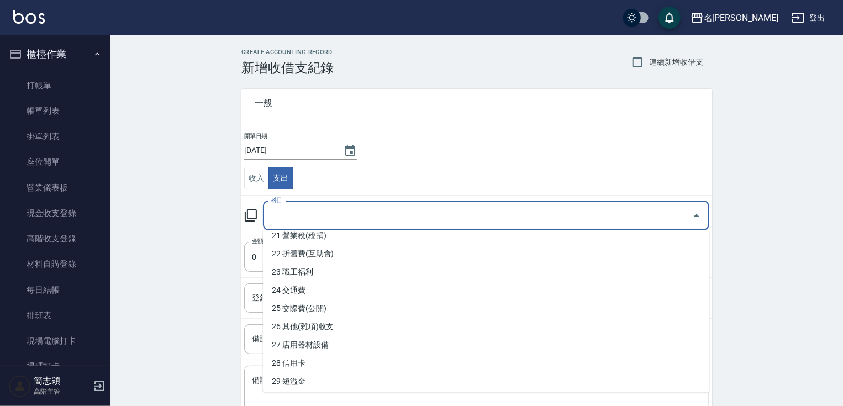
scroll to position [385, 0]
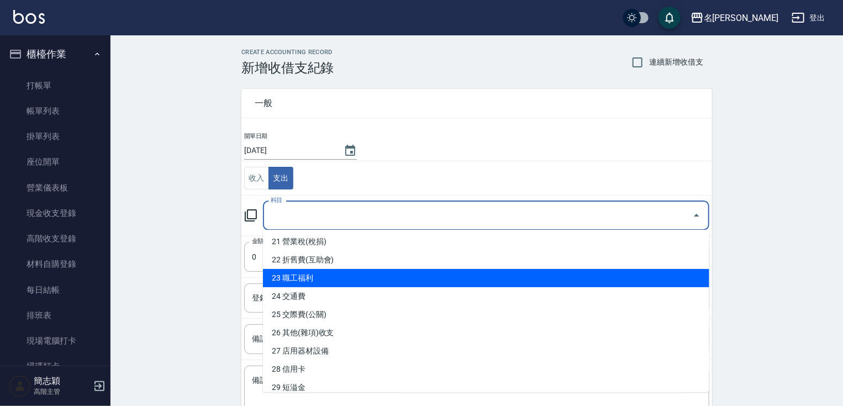
click at [588, 279] on li "23 職工福利" at bounding box center [486, 278] width 446 height 18
type input "23 職工福利"
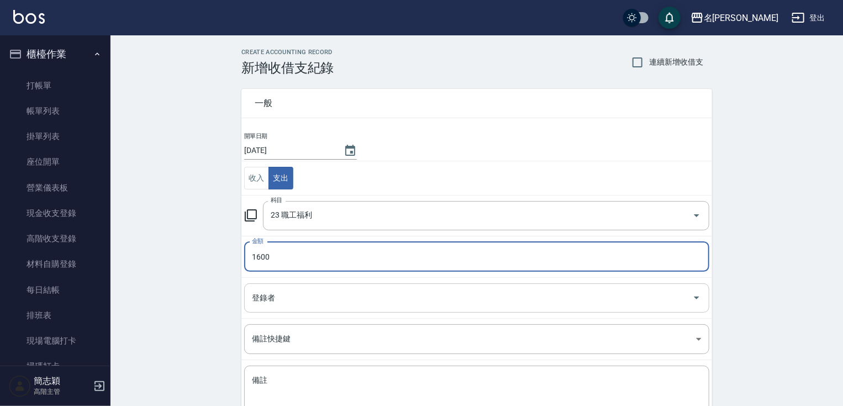
type input "1600"
click at [506, 298] on input "登錄者" at bounding box center [468, 297] width 439 height 19
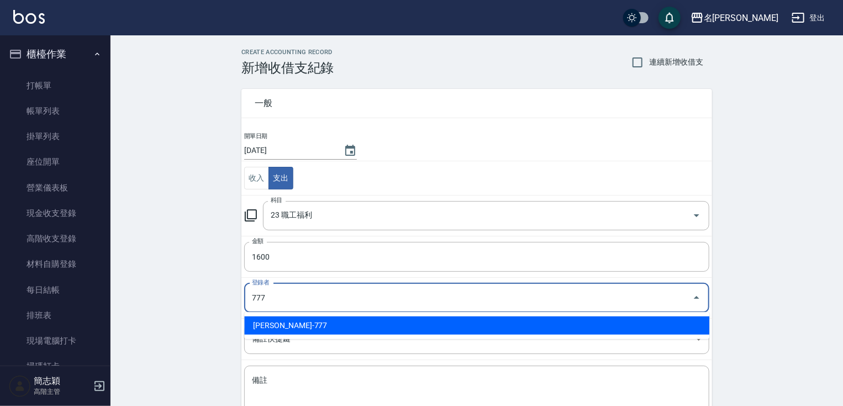
type input "簡志穎-777"
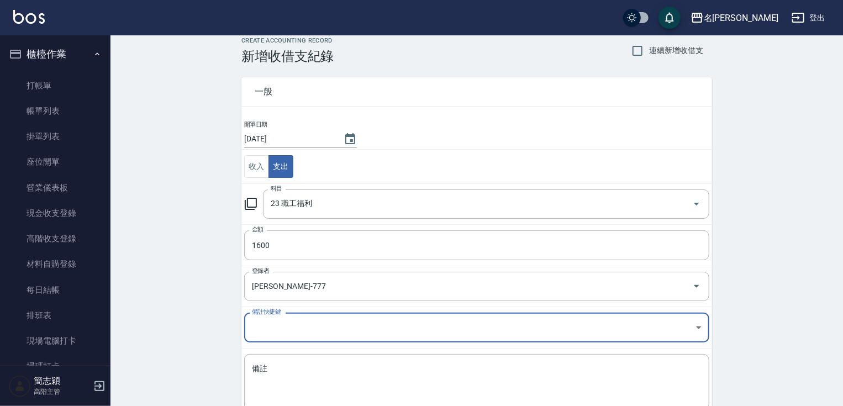
scroll to position [80, 0]
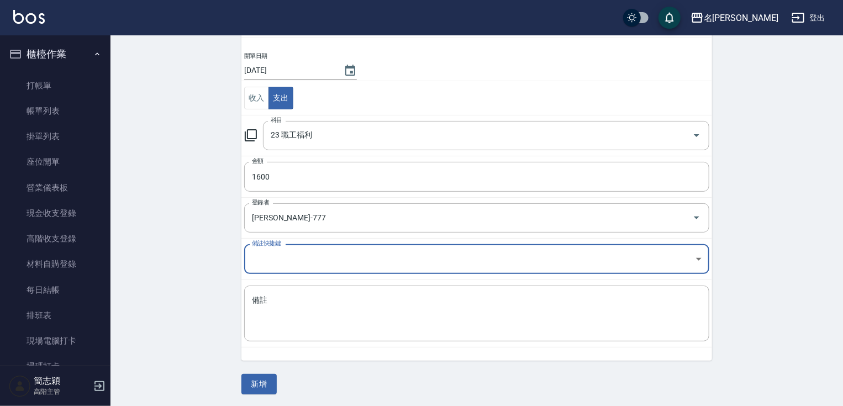
click at [559, 274] on td "備註快捷鍵 ​ 備註快捷鍵" at bounding box center [476, 259] width 471 height 41
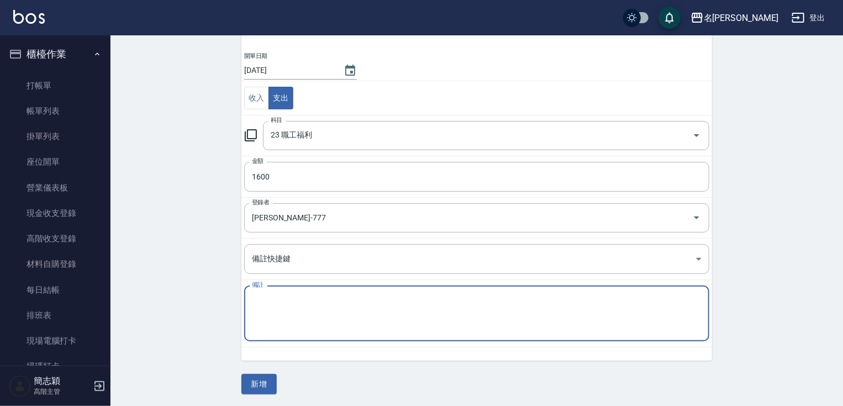
click at [558, 298] on textarea "備註" at bounding box center [477, 314] width 450 height 38
type textarea "中秋節禮金"
click at [272, 388] on button "新增" at bounding box center [258, 384] width 35 height 20
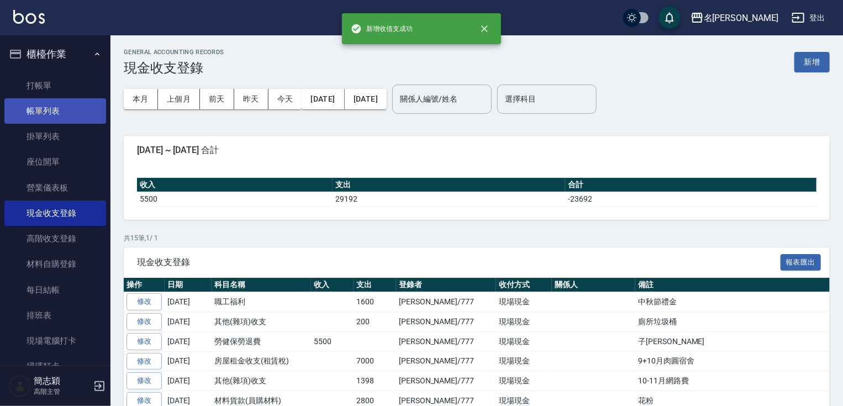
click at [48, 96] on link "打帳單" at bounding box center [55, 85] width 102 height 25
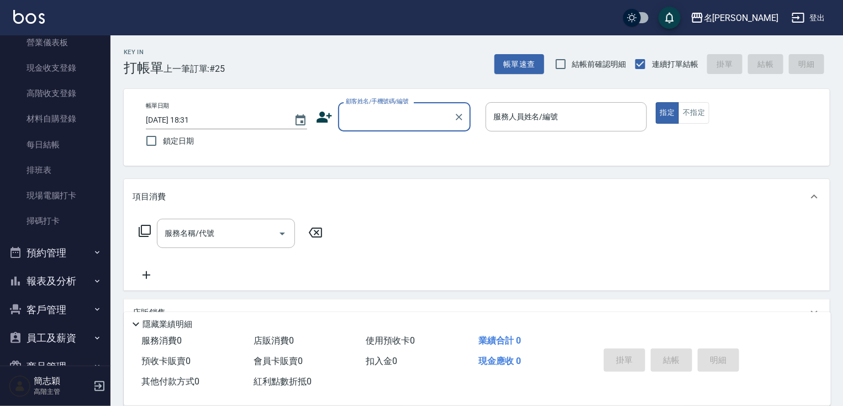
scroll to position [230, 0]
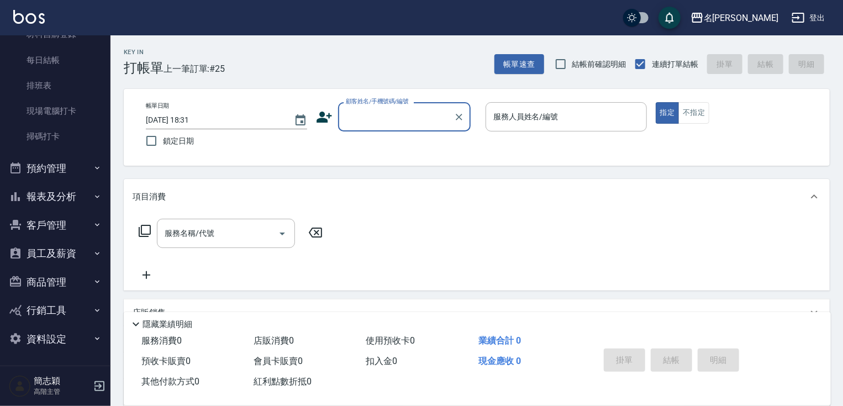
click at [74, 197] on button "報表及分析" at bounding box center [55, 196] width 102 height 29
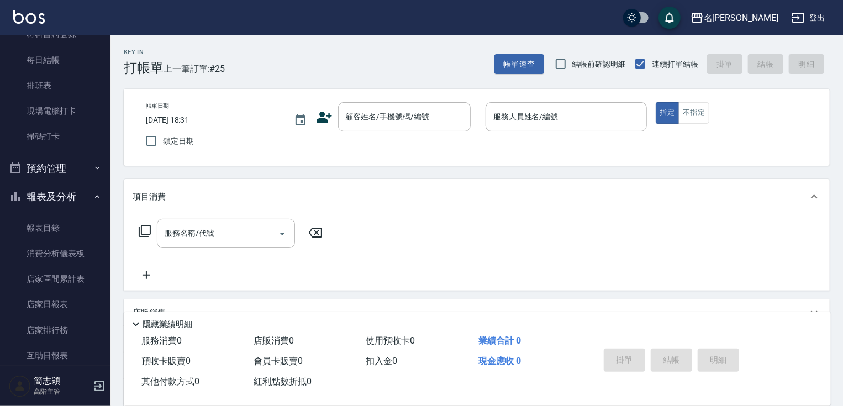
scroll to position [1338, 0]
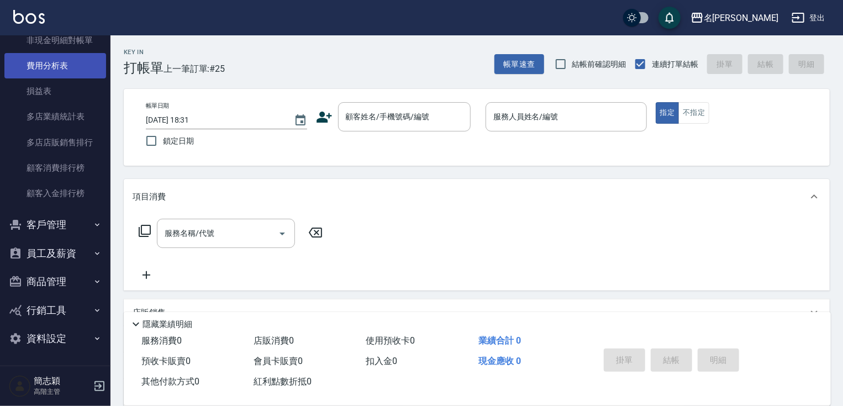
click at [71, 69] on link "費用分析表" at bounding box center [55, 65] width 102 height 25
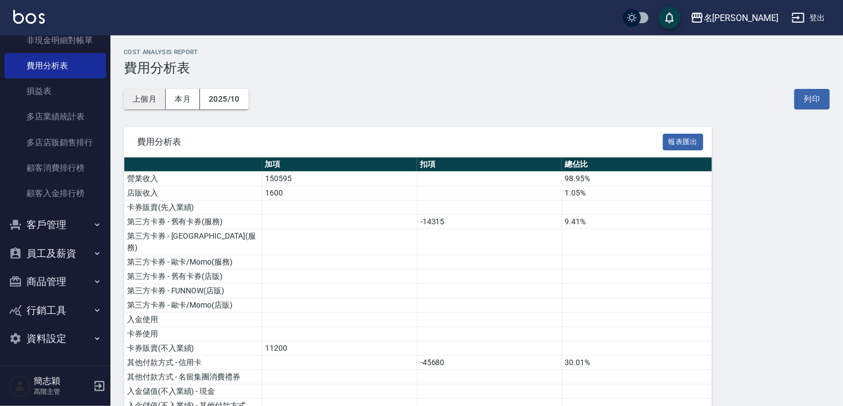
click at [140, 102] on button "上個月" at bounding box center [145, 99] width 42 height 20
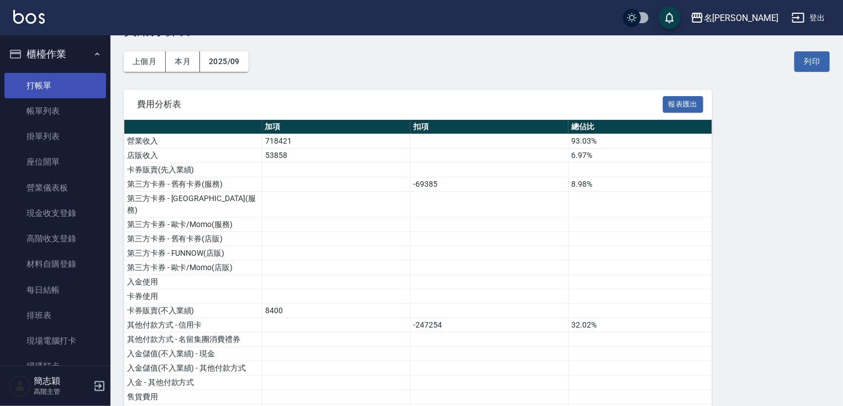
click at [71, 82] on link "打帳單" at bounding box center [55, 85] width 102 height 25
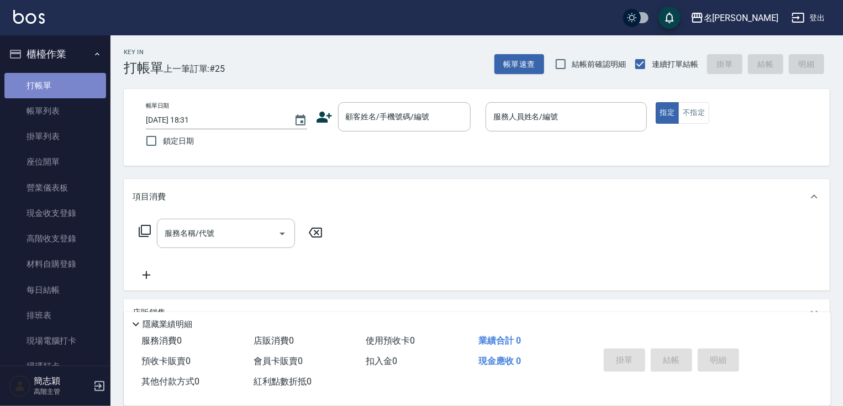
click at [73, 85] on link "打帳單" at bounding box center [55, 85] width 102 height 25
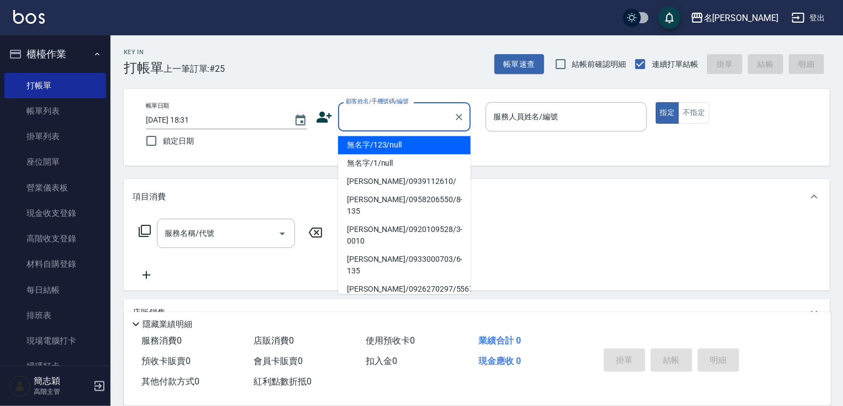
click at [364, 115] on div "顧客姓名/手機號碼/編號 顧客姓名/手機號碼/編號" at bounding box center [404, 116] width 133 height 29
drag, startPoint x: 372, startPoint y: 148, endPoint x: 550, endPoint y: 123, distance: 179.7
click at [372, 148] on li "無名字/123/null" at bounding box center [404, 145] width 133 height 18
type input "無名字/123/null"
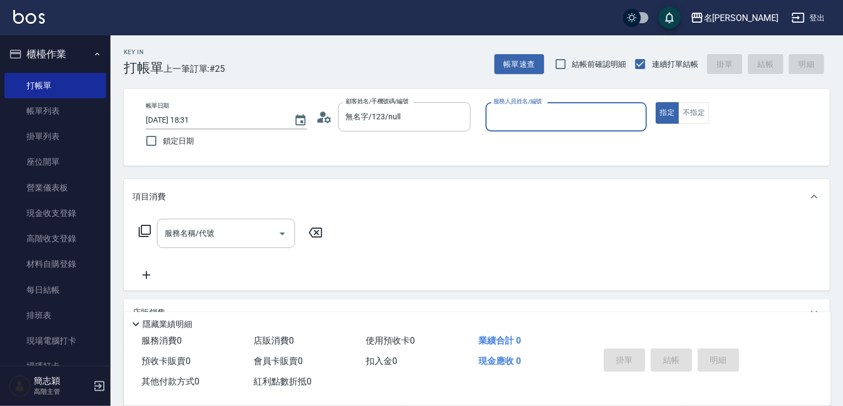
click at [550, 122] on input "服務人員姓名/編號" at bounding box center [566, 116] width 151 height 19
type input "Joanne-1"
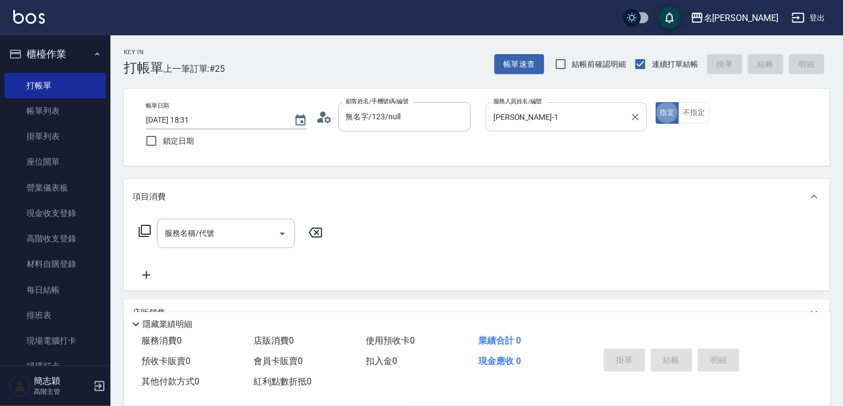
type button "true"
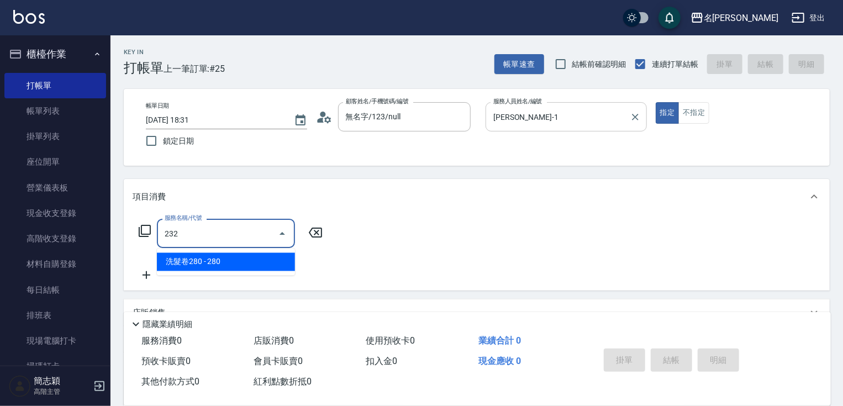
type input "洗髮卷280(232)"
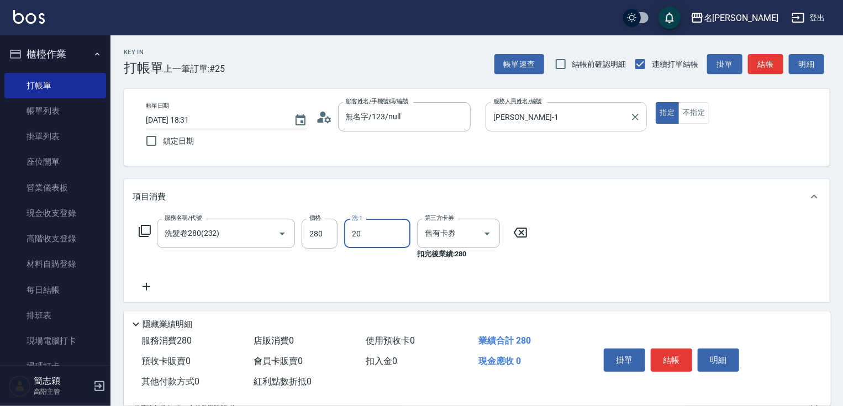
type input "肉圓-20"
click at [670, 374] on div "掛單 結帳 明細" at bounding box center [672, 361] width 144 height 35
click at [670, 363] on button "結帳" at bounding box center [671, 360] width 41 height 23
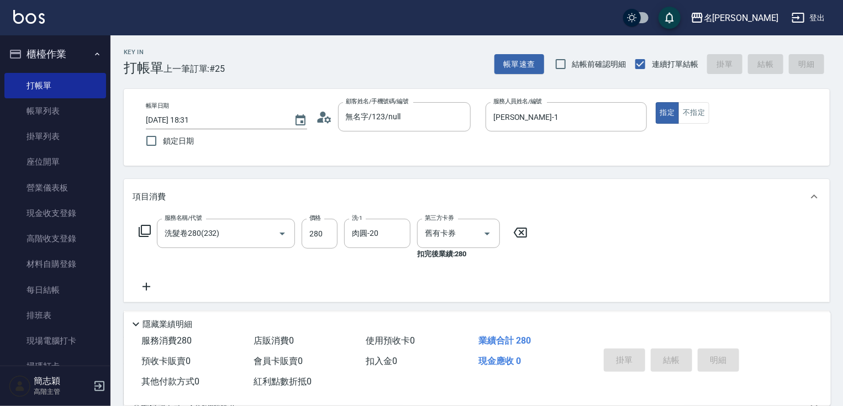
type input "2025/10/06 18:43"
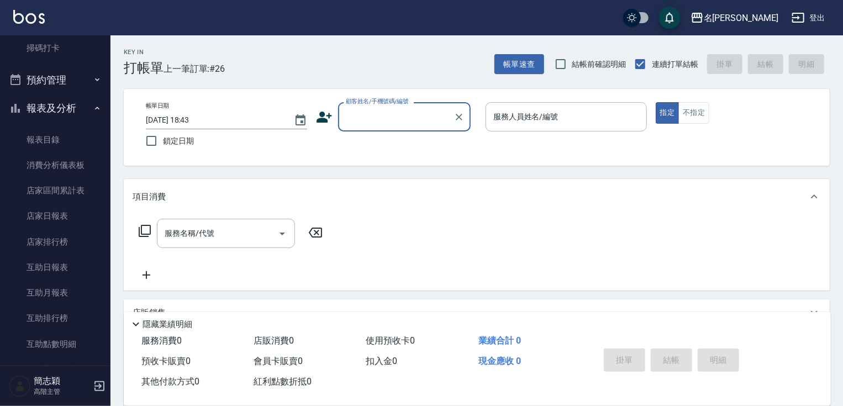
scroll to position [203, 0]
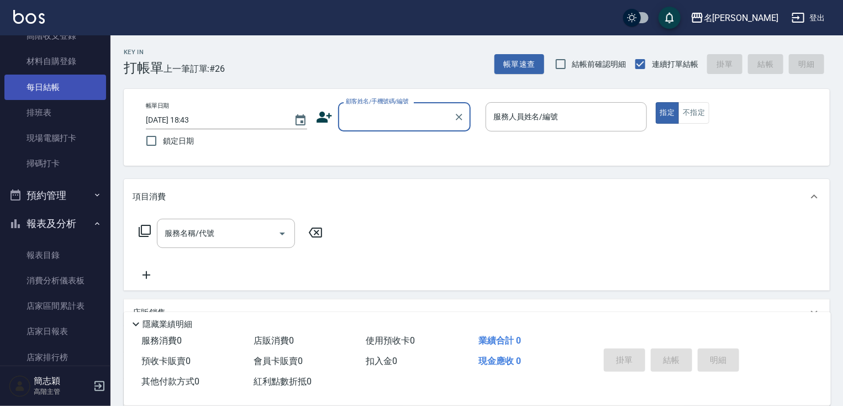
click at [75, 92] on link "每日結帳" at bounding box center [55, 87] width 102 height 25
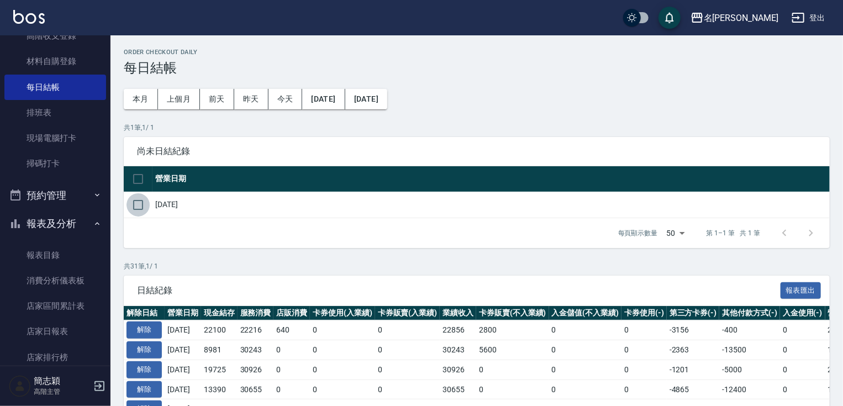
click at [141, 203] on input "checkbox" at bounding box center [138, 204] width 23 height 23
checkbox input "true"
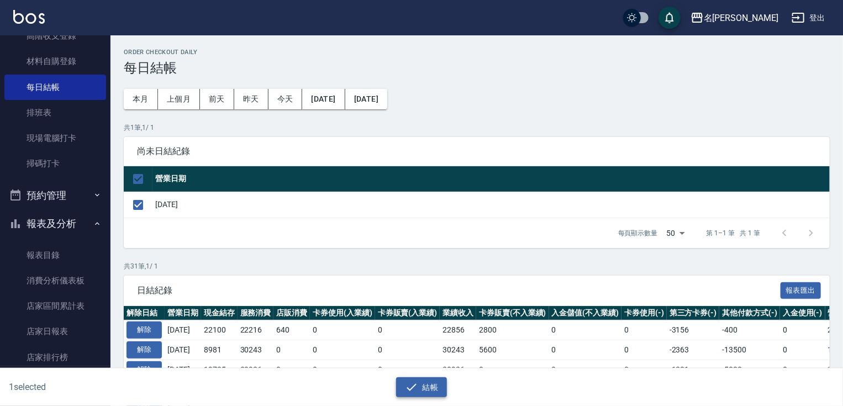
click at [440, 386] on button "結帳" at bounding box center [421, 387] width 51 height 20
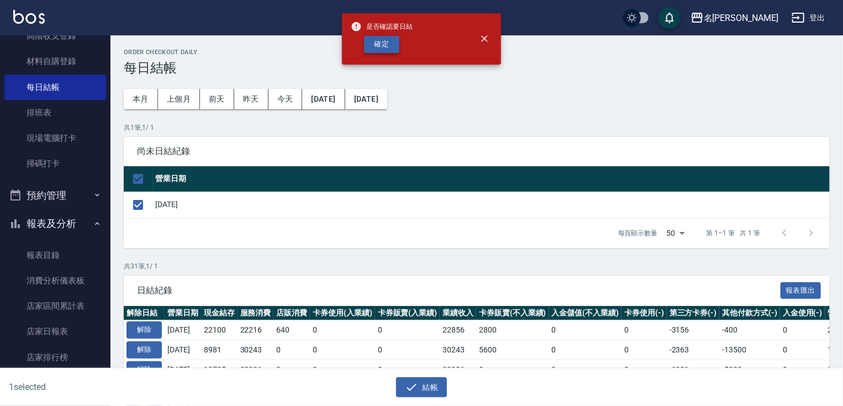
click at [381, 44] on button "確定" at bounding box center [381, 44] width 35 height 17
checkbox input "false"
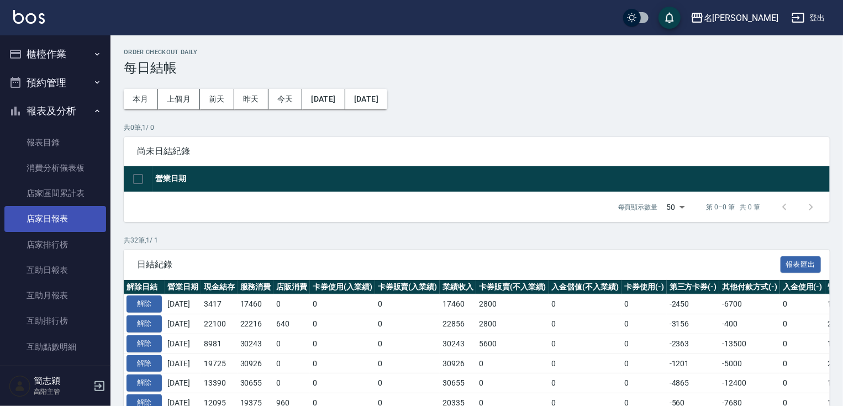
click at [54, 220] on link "店家日報表" at bounding box center [55, 218] width 102 height 25
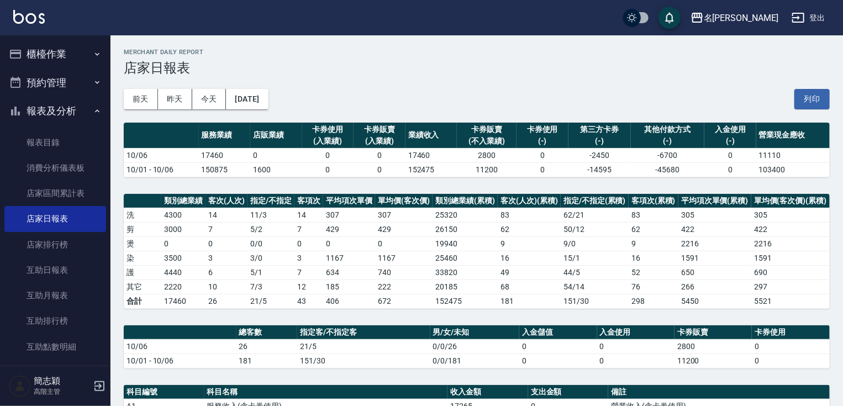
drag, startPoint x: 111, startPoint y: 94, endPoint x: 104, endPoint y: 164, distance: 70.5
click at [98, 258] on div "櫃檯作業 打帳單 帳單列表 掛單列表 座位開單 營業儀表板 現金收支登錄 高階收支登錄 材料自購登錄 每日結帳 排班表 現場電腦打卡 掃碼打卡 預約管理 預約…" at bounding box center [55, 220] width 111 height 371
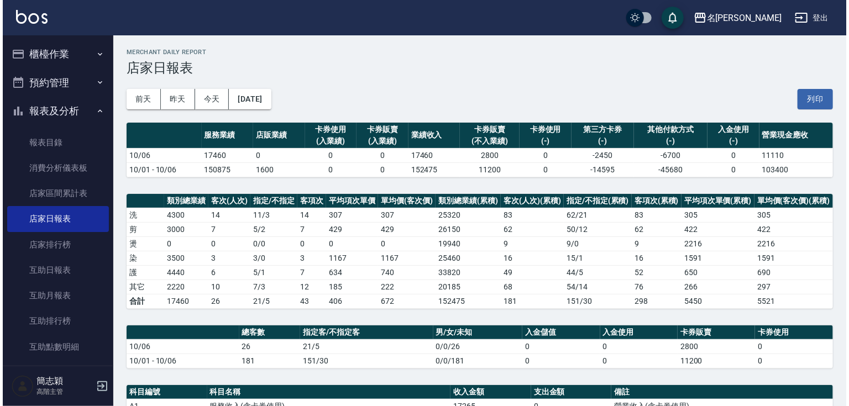
scroll to position [994, 0]
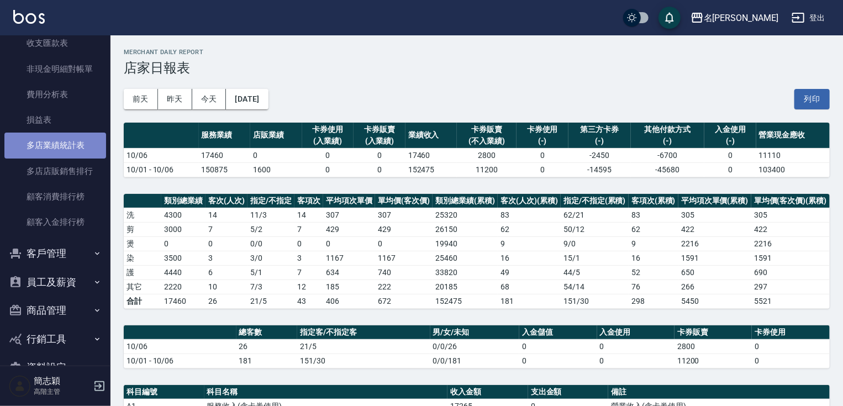
click at [60, 135] on link "多店業績統計表" at bounding box center [55, 145] width 102 height 25
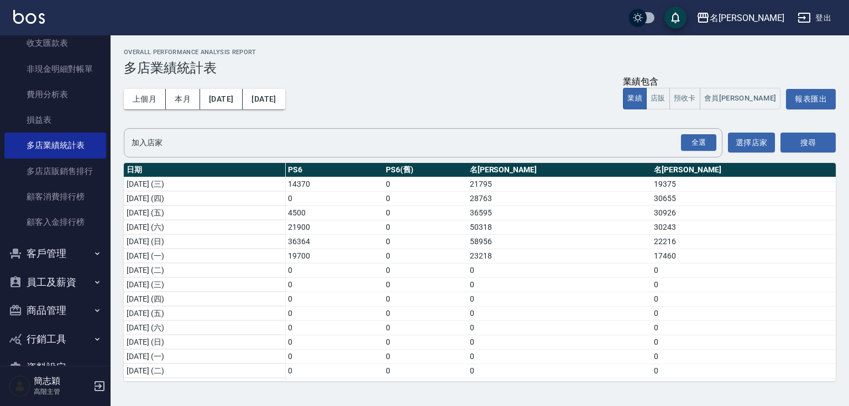
click at [763, 17] on div "名[PERSON_NAME]" at bounding box center [747, 18] width 75 height 14
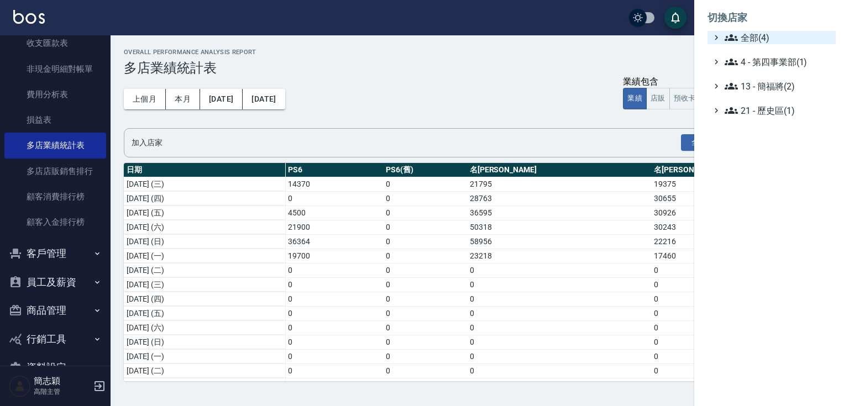
click at [757, 35] on span "全部(4)" at bounding box center [777, 37] width 107 height 13
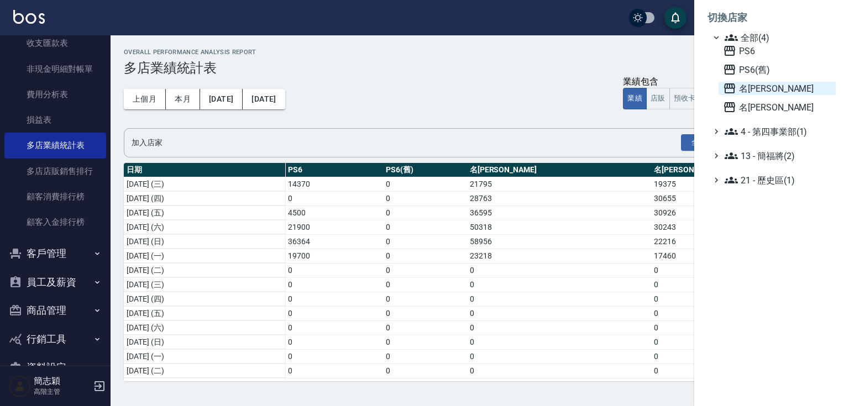
click at [754, 84] on span "名[PERSON_NAME]" at bounding box center [777, 88] width 108 height 13
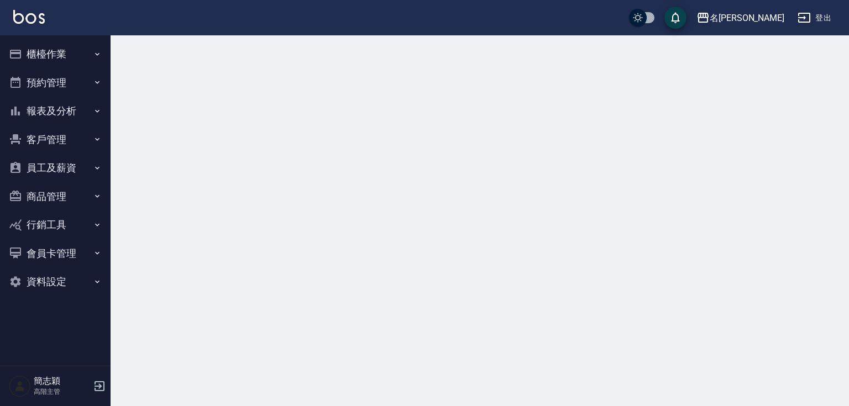
click at [58, 101] on button "報表及分析" at bounding box center [55, 111] width 102 height 29
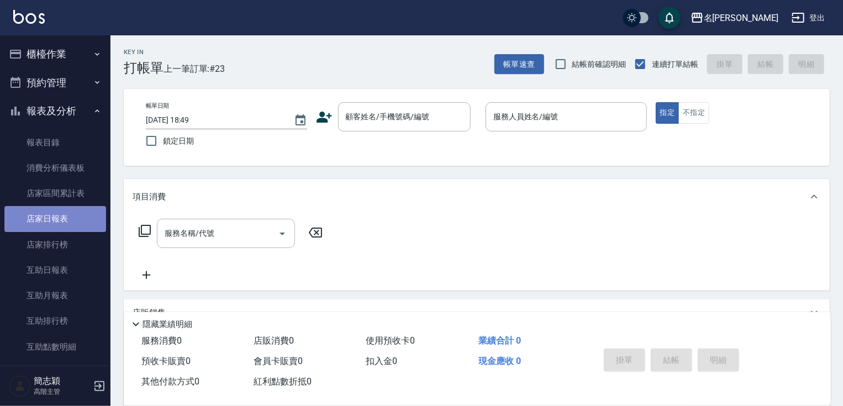
click at [62, 214] on link "店家日報表" at bounding box center [55, 218] width 102 height 25
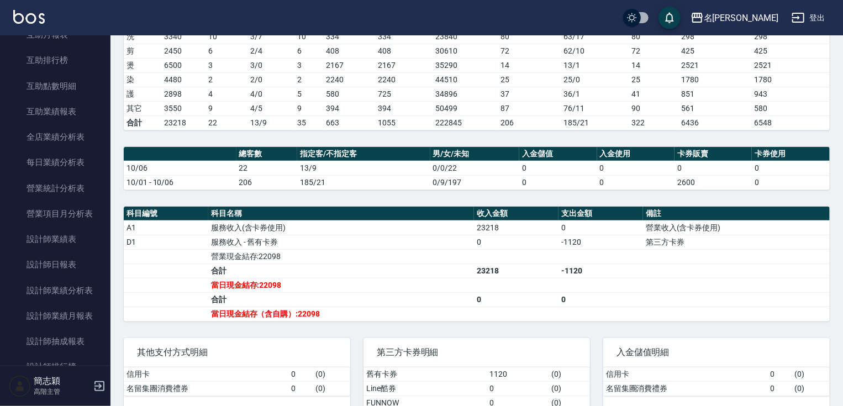
scroll to position [262, 0]
click at [75, 261] on link "設計師日報表" at bounding box center [55, 263] width 102 height 25
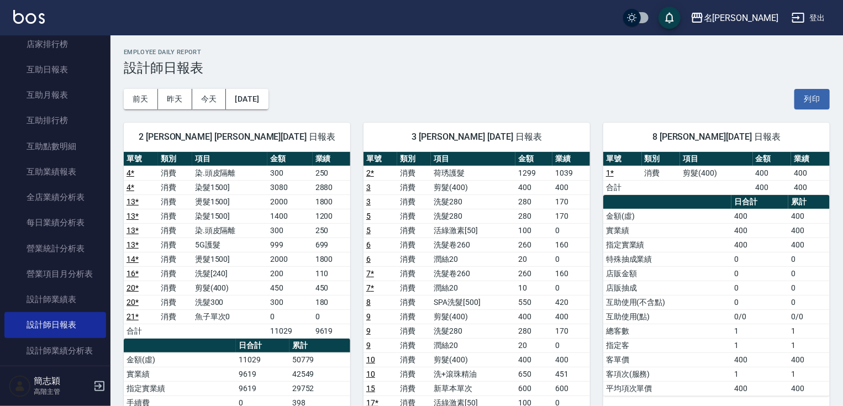
scroll to position [196, 0]
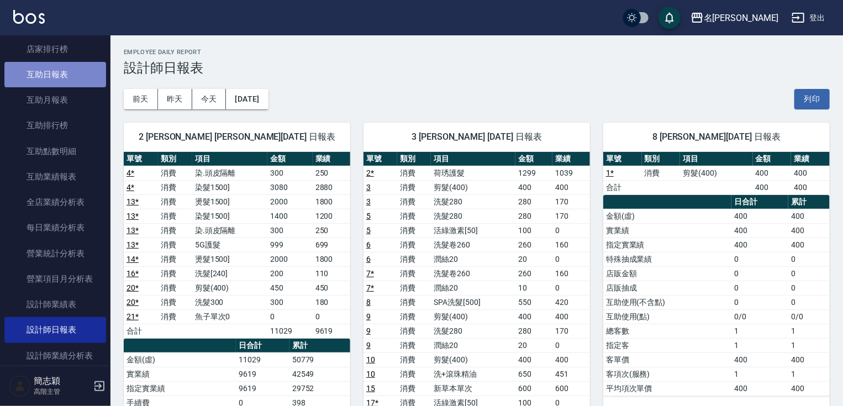
click at [75, 62] on link "互助日報表" at bounding box center [55, 74] width 102 height 25
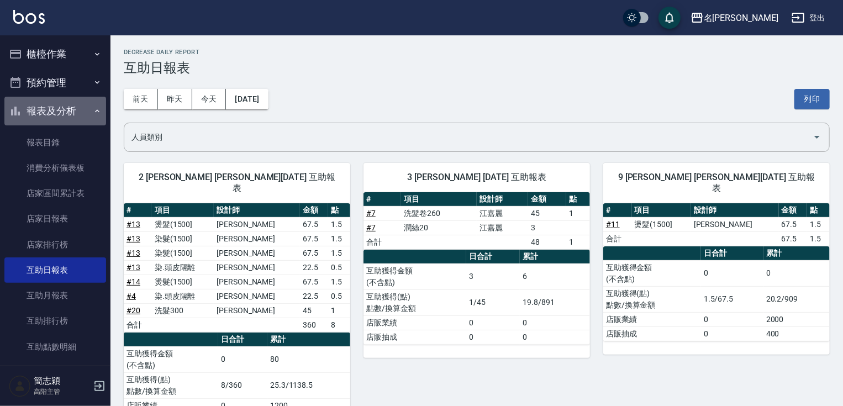
click at [64, 111] on button "報表及分析" at bounding box center [55, 111] width 102 height 29
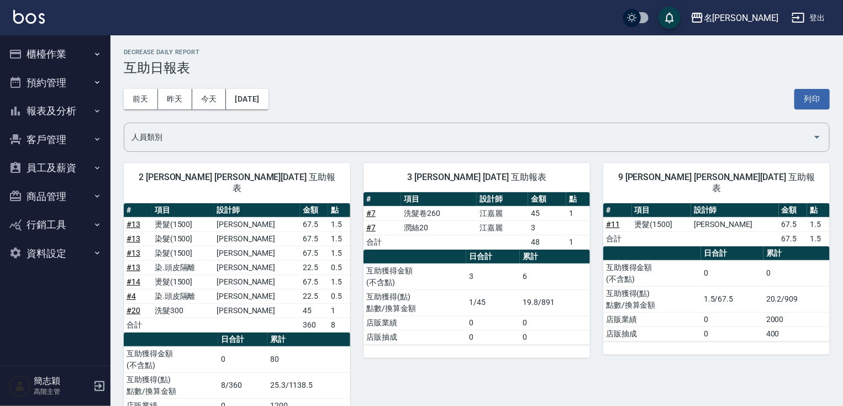
click at [70, 56] on button "櫃檯作業" at bounding box center [55, 54] width 102 height 29
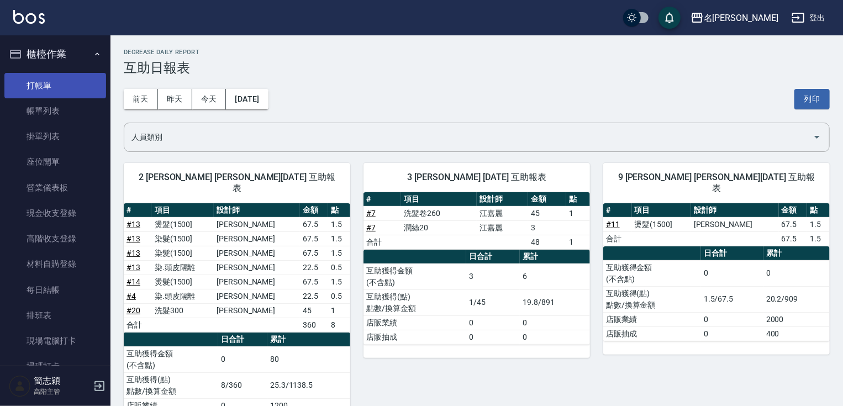
click at [65, 87] on link "打帳單" at bounding box center [55, 85] width 102 height 25
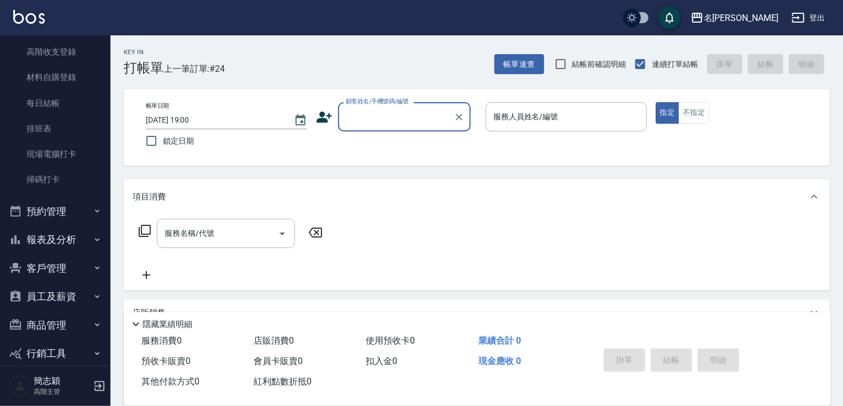
scroll to position [201, 0]
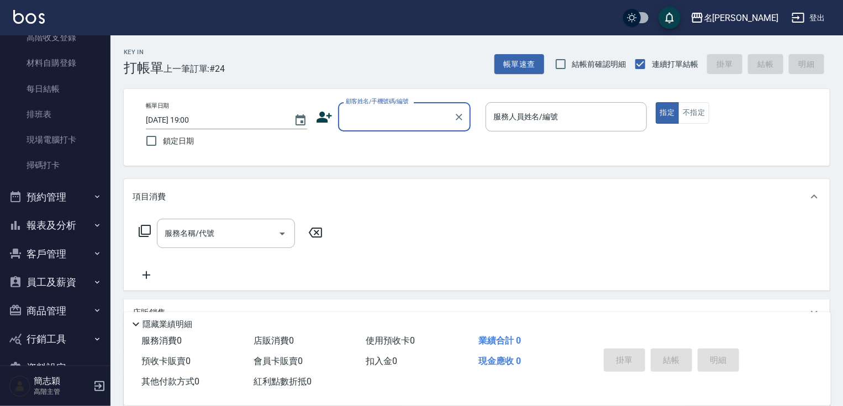
click at [79, 229] on button "報表及分析" at bounding box center [55, 225] width 102 height 29
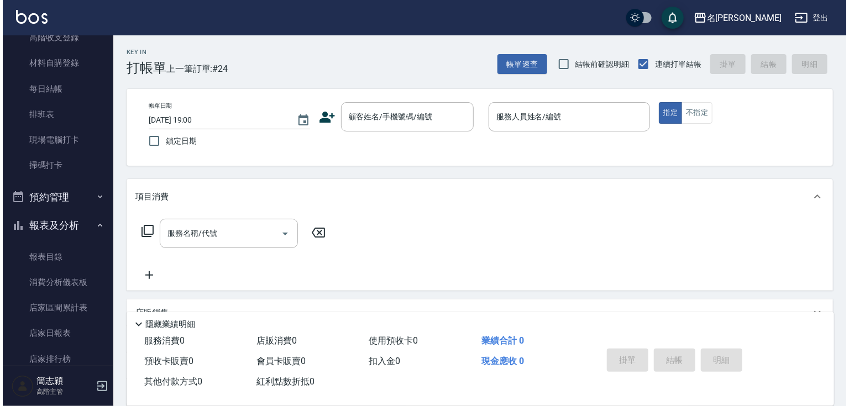
scroll to position [376, 0]
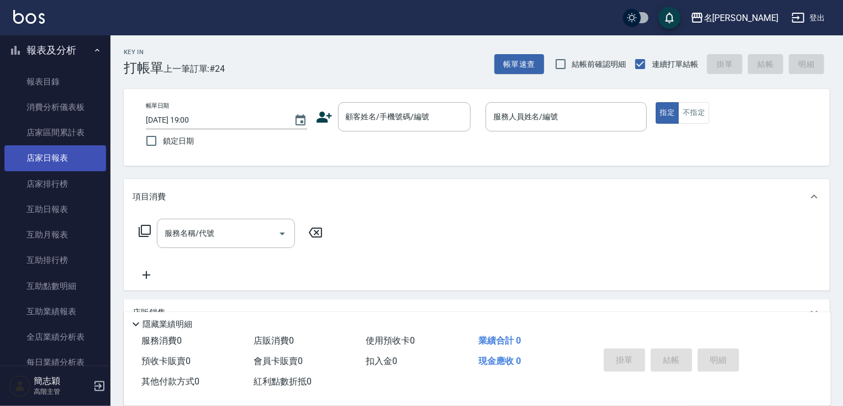
click at [74, 151] on link "店家日報表" at bounding box center [55, 157] width 102 height 25
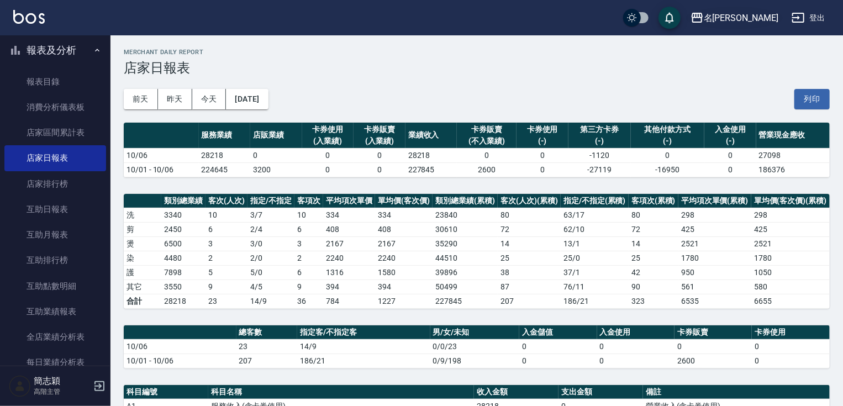
click at [763, 19] on div "名留中和" at bounding box center [741, 18] width 75 height 14
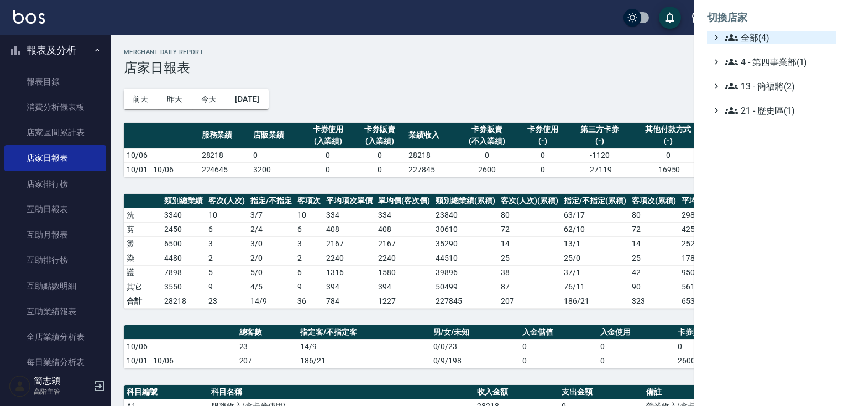
click at [748, 39] on span "全部(4)" at bounding box center [777, 37] width 107 height 13
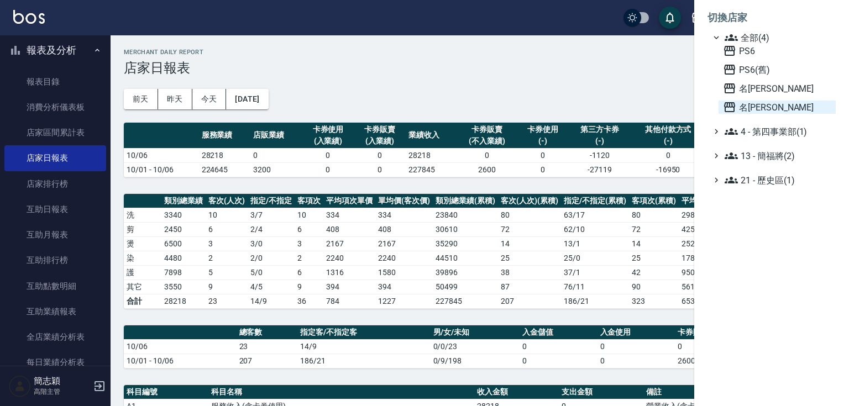
click at [756, 109] on span "名[PERSON_NAME]" at bounding box center [777, 107] width 108 height 13
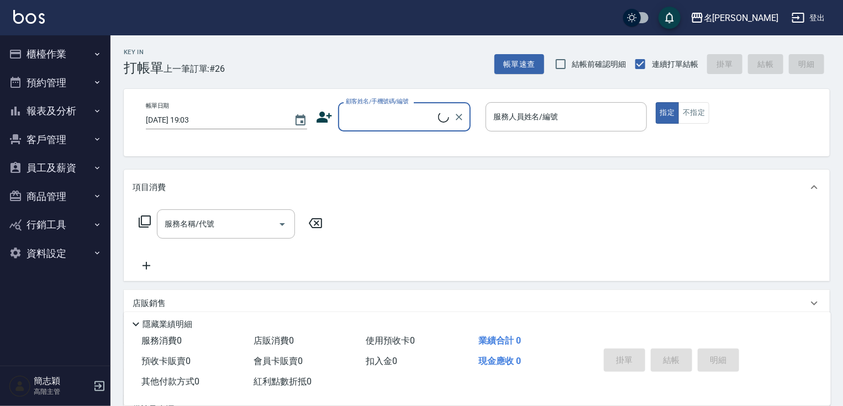
click at [57, 113] on button "報表及分析" at bounding box center [55, 111] width 102 height 29
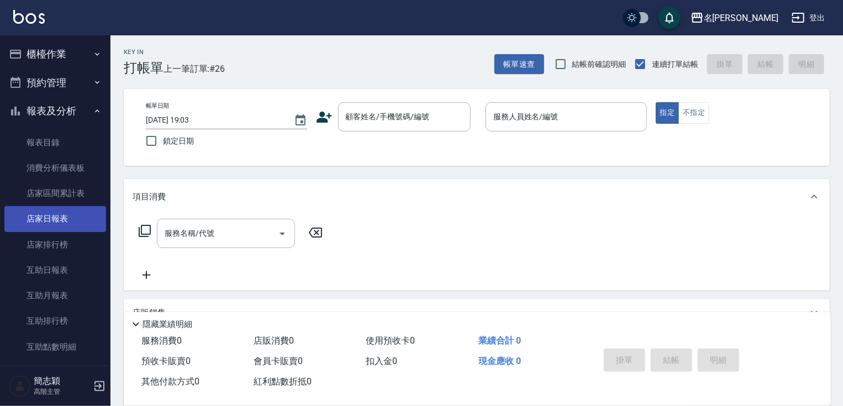
click at [64, 227] on link "店家日報表" at bounding box center [55, 218] width 102 height 25
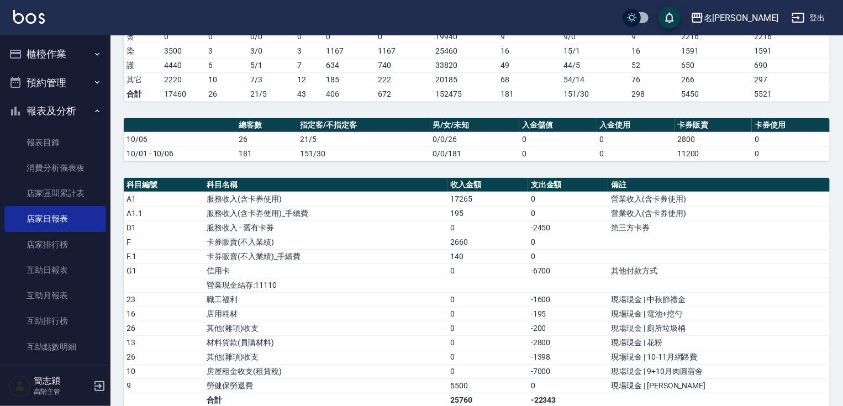
scroll to position [362, 0]
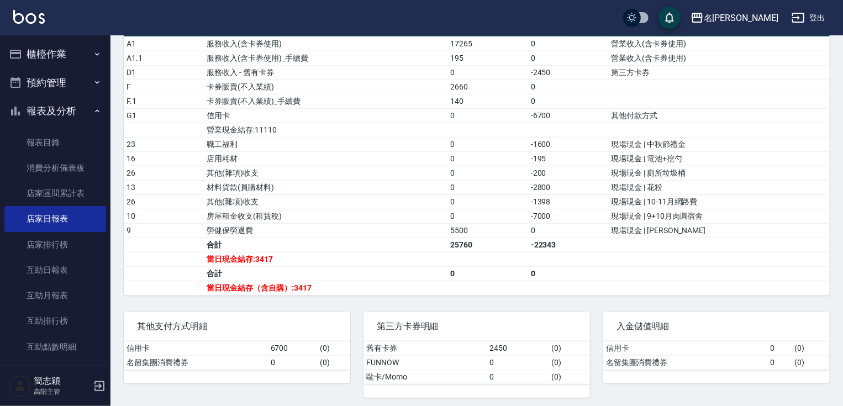
click at [81, 116] on button "報表及分析" at bounding box center [55, 111] width 102 height 29
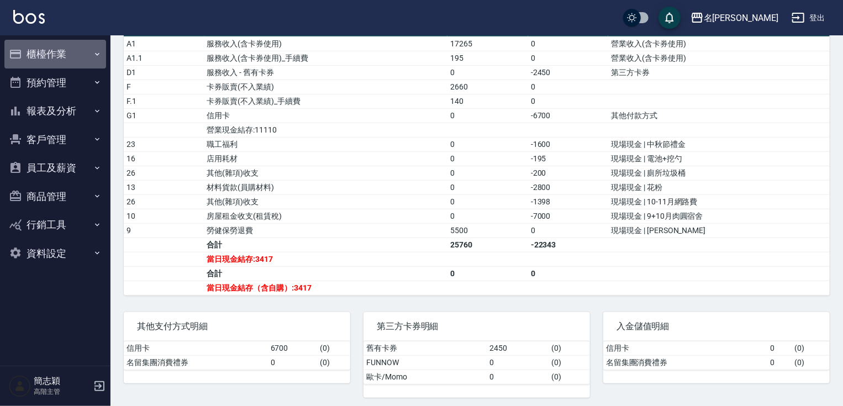
click at [78, 54] on button "櫃檯作業" at bounding box center [55, 54] width 102 height 29
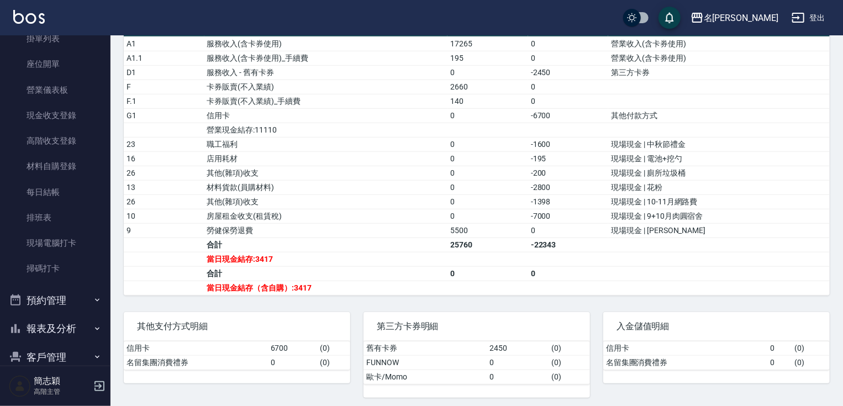
scroll to position [106, 0]
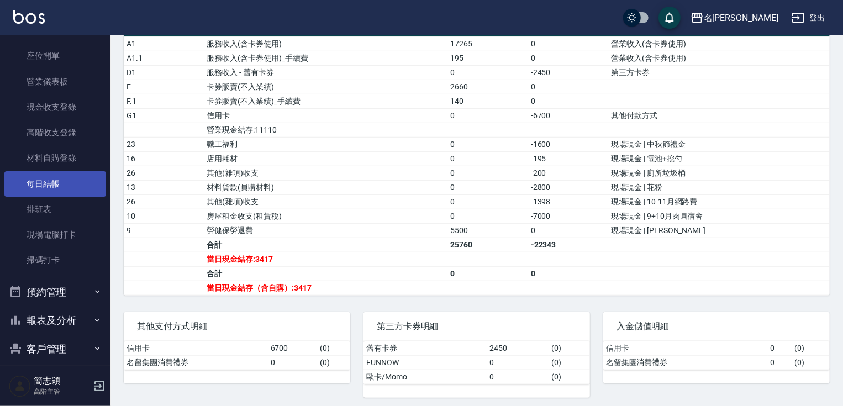
click at [69, 189] on link "每日結帳" at bounding box center [55, 183] width 102 height 25
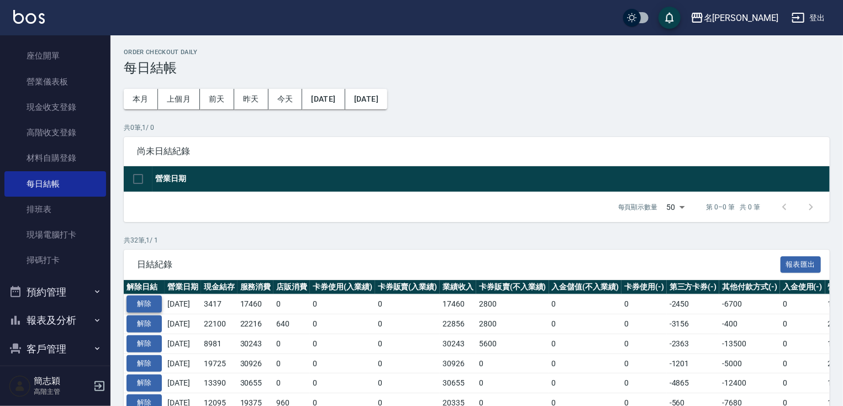
click at [143, 302] on button "解除" at bounding box center [144, 304] width 35 height 17
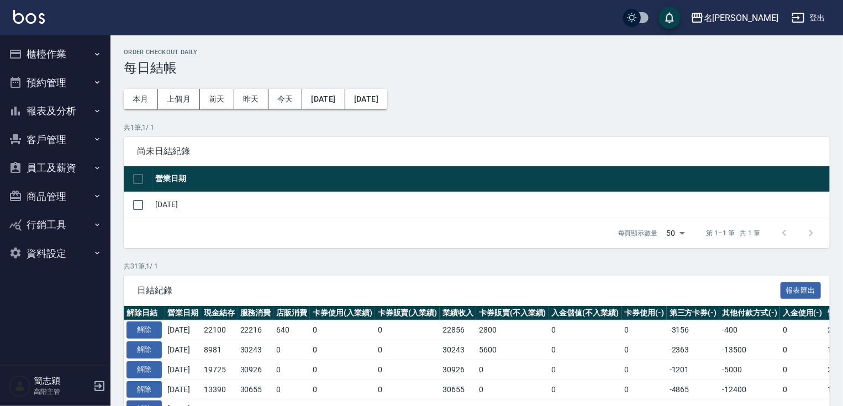
click at [59, 44] on button "櫃檯作業" at bounding box center [55, 54] width 102 height 29
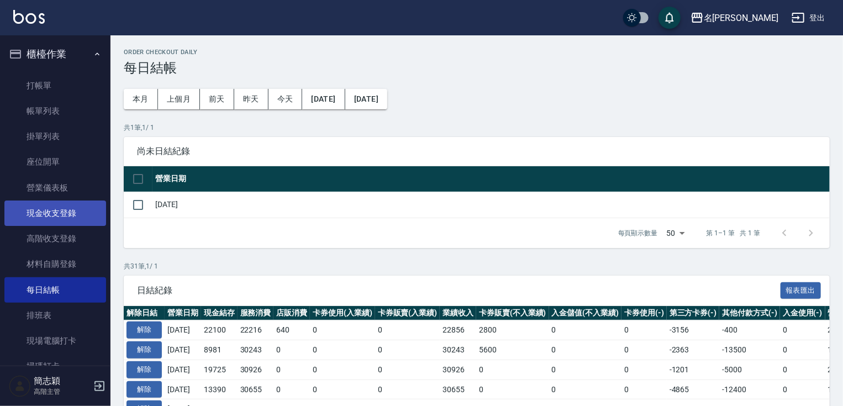
click at [70, 216] on link "現金收支登錄" at bounding box center [55, 213] width 102 height 25
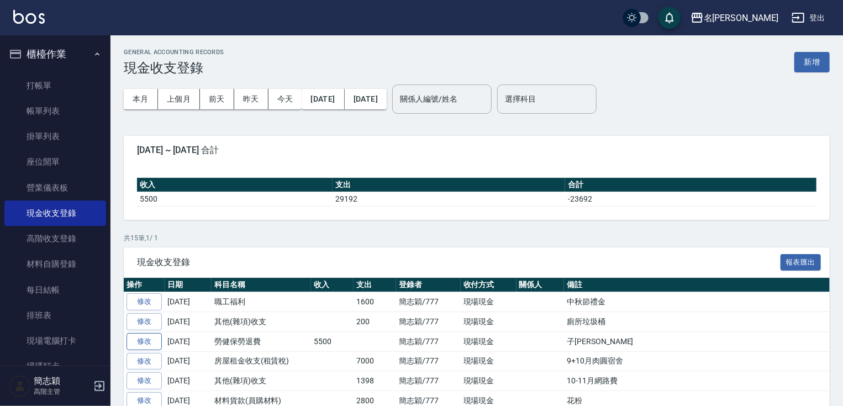
click at [150, 339] on link "修改" at bounding box center [144, 341] width 35 height 17
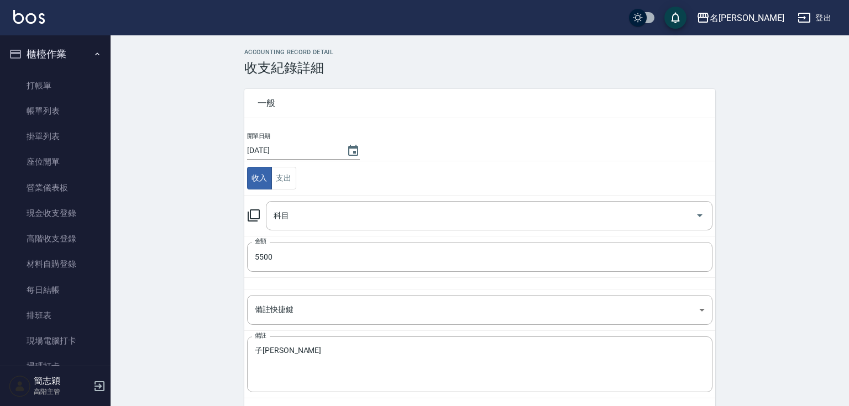
type input "9 勞健保勞退費"
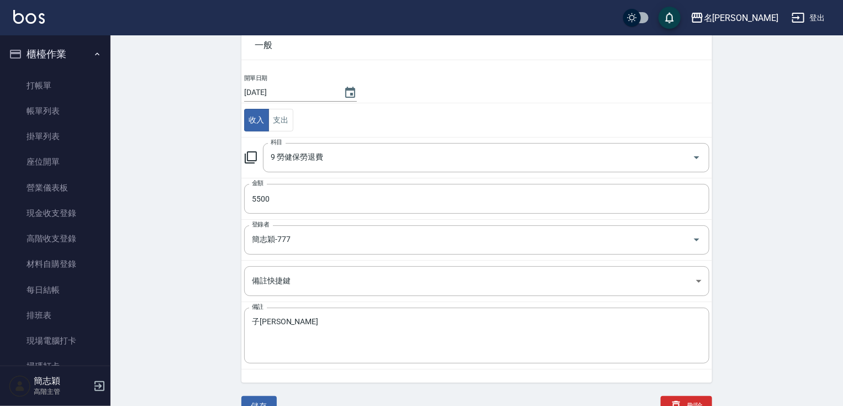
scroll to position [67, 0]
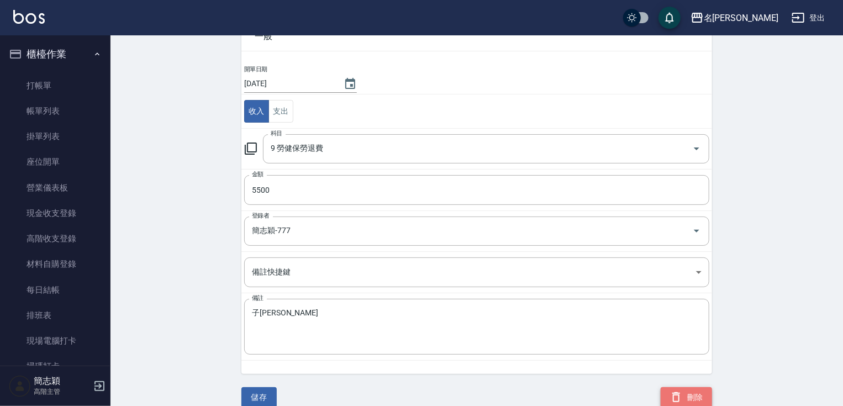
click at [700, 393] on button "刪除" at bounding box center [686, 397] width 51 height 20
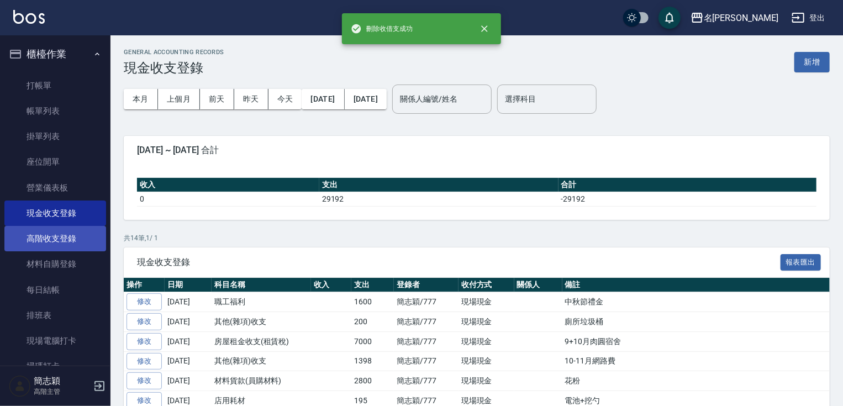
click at [61, 234] on link "高階收支登錄" at bounding box center [55, 238] width 102 height 25
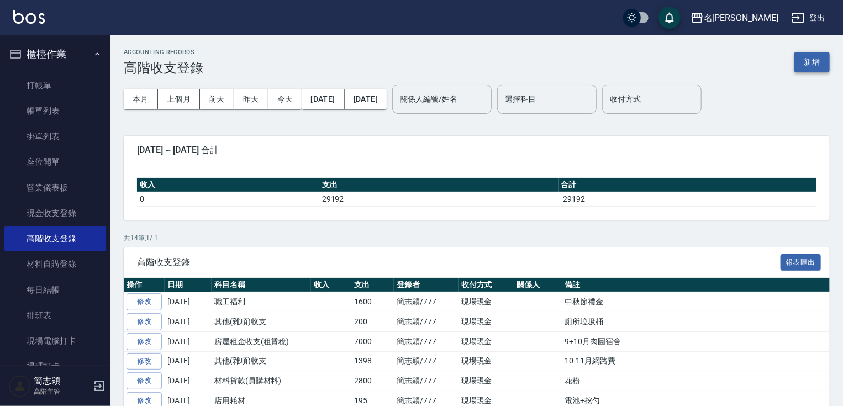
click at [812, 61] on button "新增" at bounding box center [812, 62] width 35 height 20
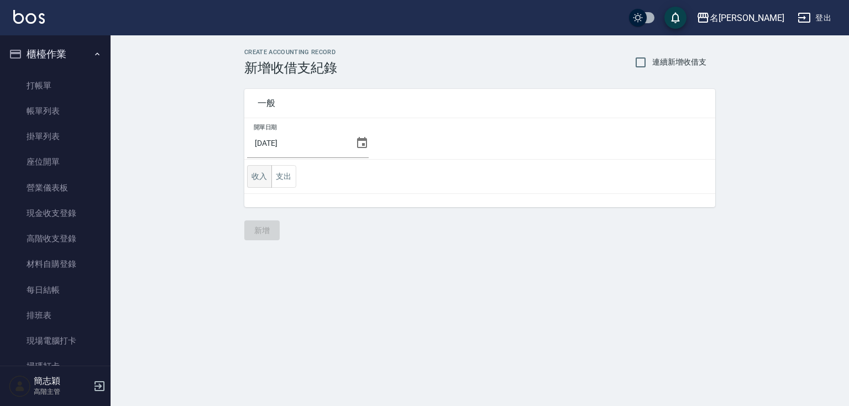
click at [259, 175] on button "收入" at bounding box center [259, 176] width 25 height 23
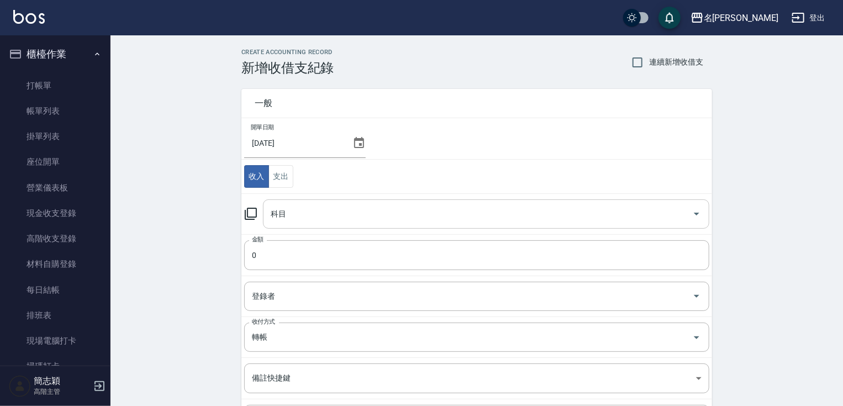
click at [356, 212] on input "科目" at bounding box center [478, 213] width 420 height 19
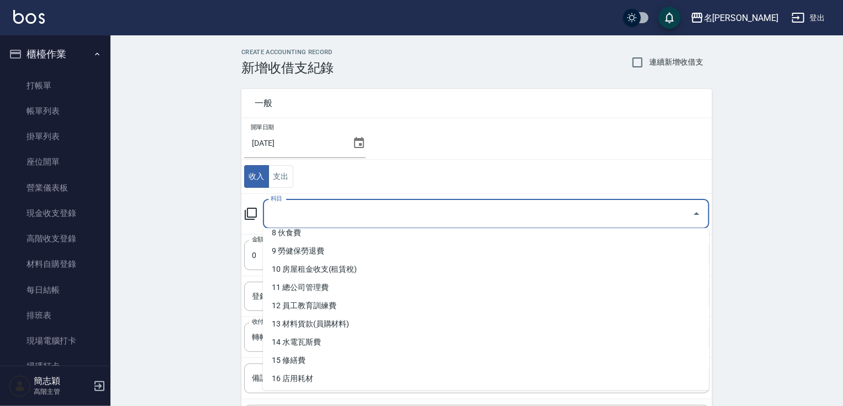
scroll to position [153, 0]
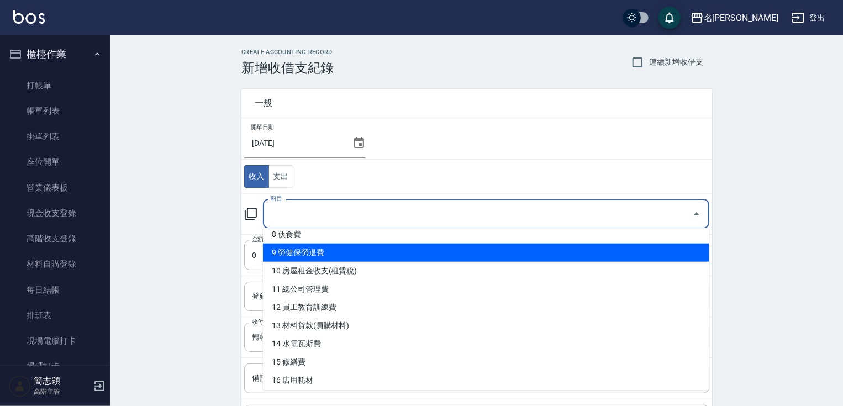
click at [544, 253] on li "9 勞健保勞退費" at bounding box center [486, 253] width 446 height 18
type input "9 勞健保勞退費"
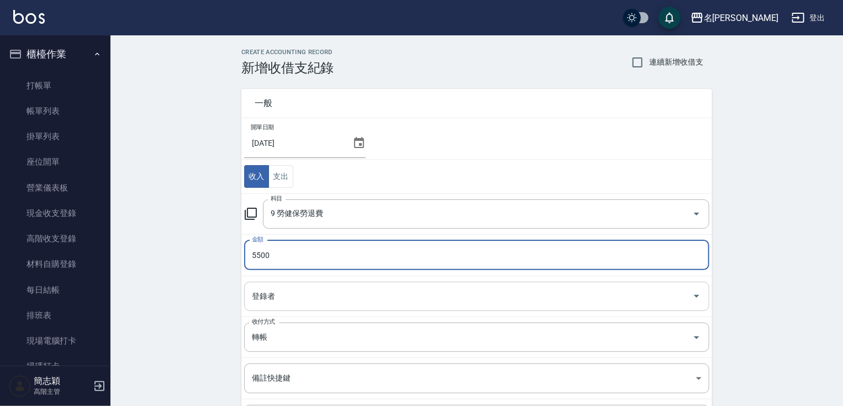
click at [444, 282] on div "登錄者" at bounding box center [476, 296] width 465 height 29
type input "5500"
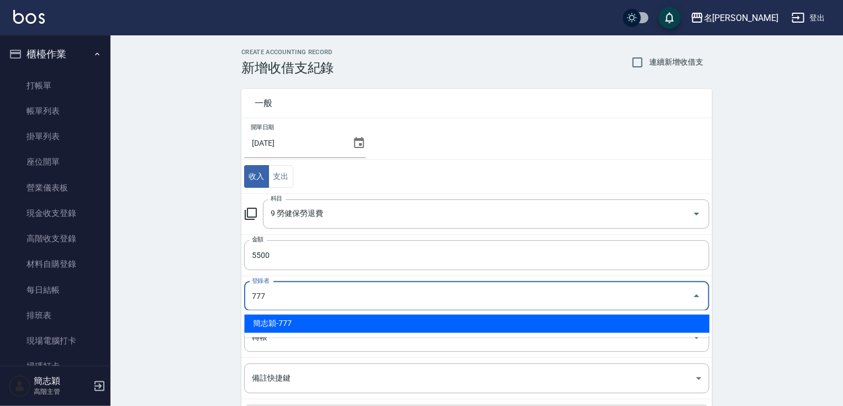
type input "簡志穎-777"
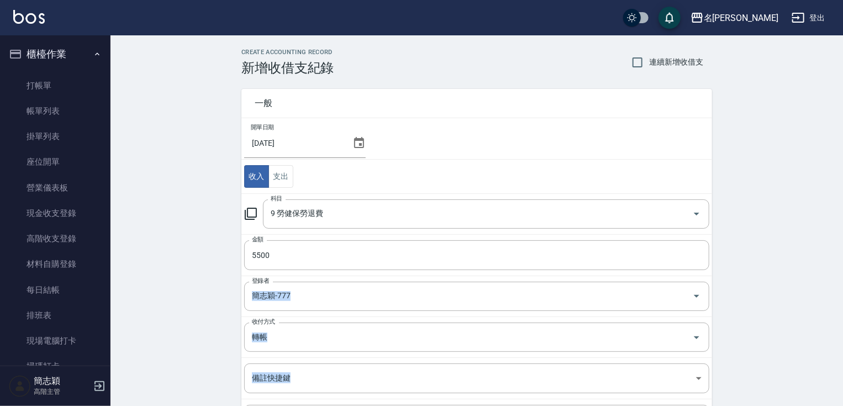
drag, startPoint x: 624, startPoint y: 286, endPoint x: 618, endPoint y: 395, distance: 109.0
click at [618, 395] on tbody "開單日期 2025/10/06 收入 支出 科目 9 勞健保勞退費 科目 金額 5500 金額 登錄者 簡志穎-777 登錄者 收付方式 轉帳 收付方式 備註…" at bounding box center [476, 292] width 471 height 349
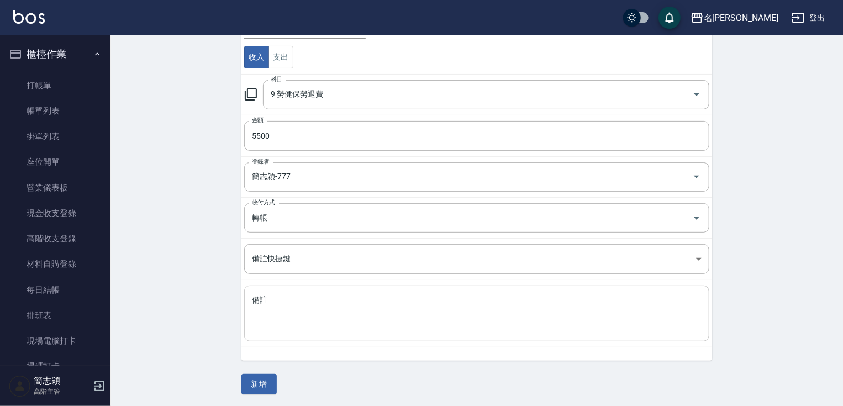
click at [421, 300] on textarea "備註" at bounding box center [477, 314] width 450 height 38
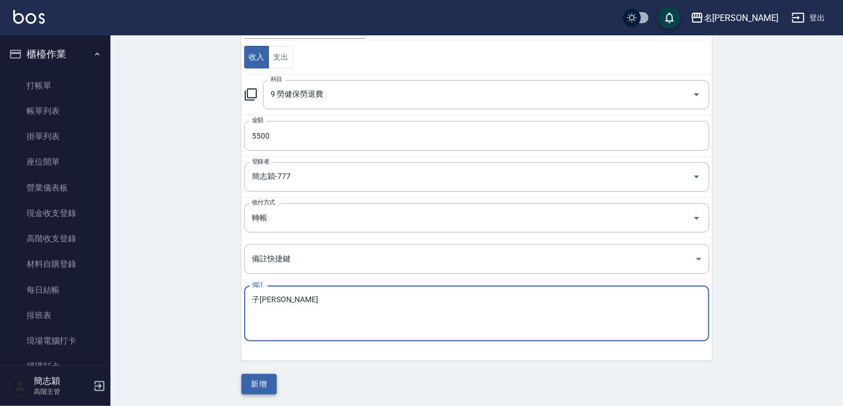
type textarea "子馨"
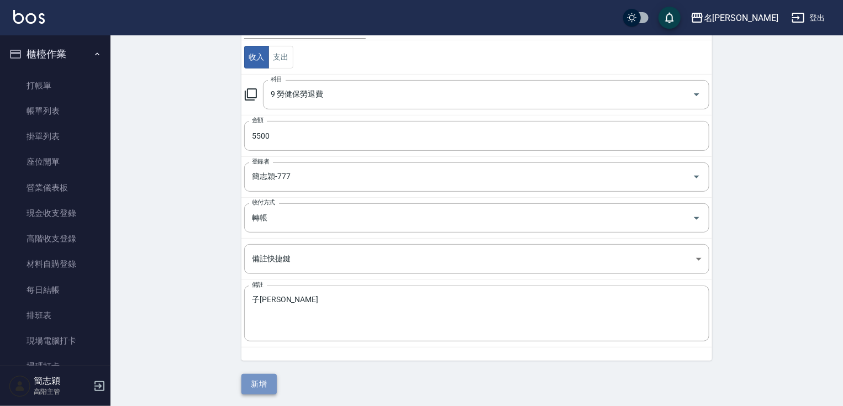
click at [276, 378] on button "新增" at bounding box center [258, 384] width 35 height 20
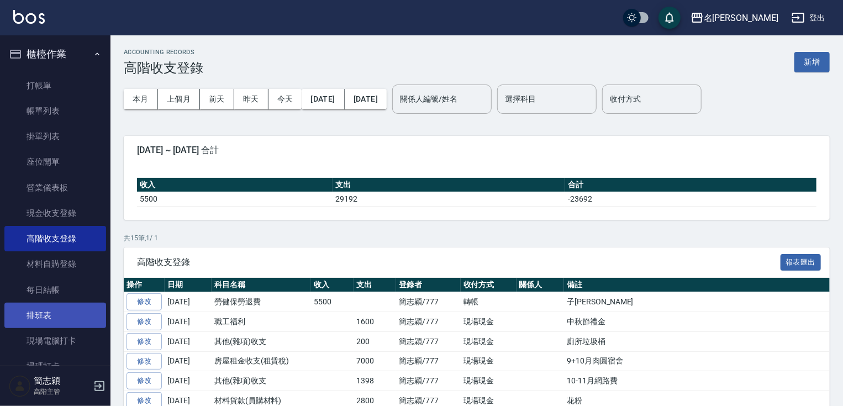
click at [49, 303] on link "排班表" at bounding box center [55, 315] width 102 height 25
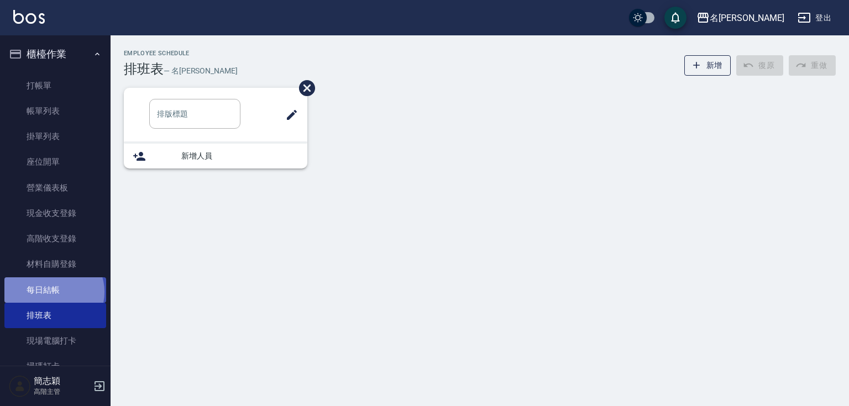
click at [53, 292] on link "每日結帳" at bounding box center [55, 289] width 102 height 25
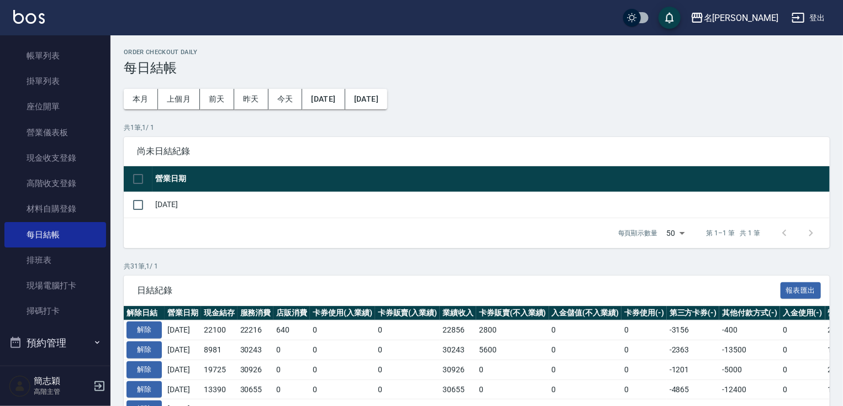
scroll to position [127, 0]
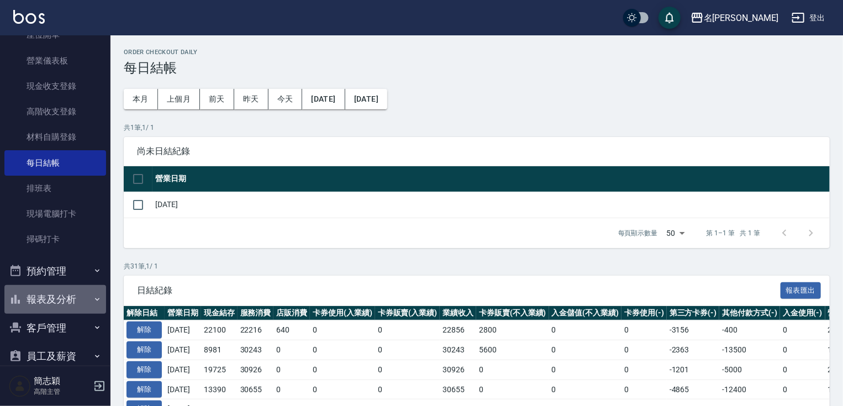
click at [82, 303] on button "報表及分析" at bounding box center [55, 299] width 102 height 29
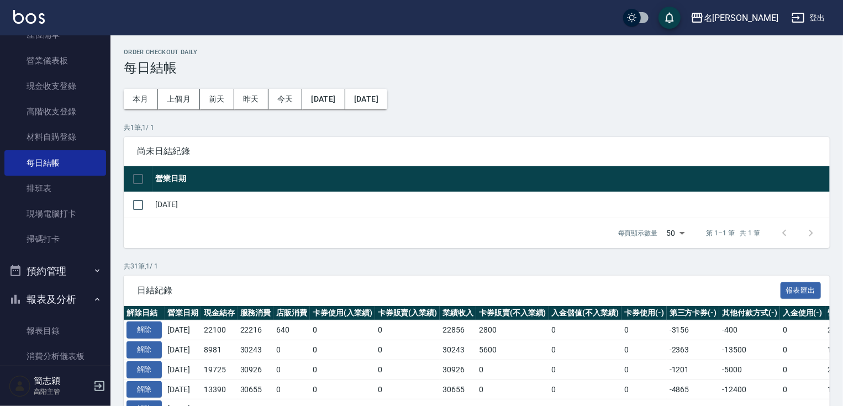
drag, startPoint x: 104, startPoint y: 112, endPoint x: 104, endPoint y: 131, distance: 19.3
click at [104, 149] on nav "櫃檯作業 打帳單 帳單列表 掛單列表 座位開單 營業儀表板 現金收支登錄 高階收支登錄 材料自購登錄 每日結帳 排班表 現場電腦打卡 掃碼打卡 預約管理 預約…" at bounding box center [55, 200] width 111 height 330
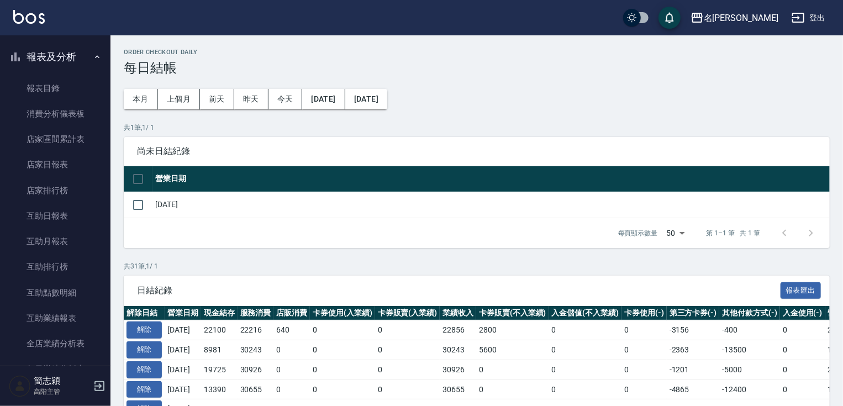
scroll to position [381, 0]
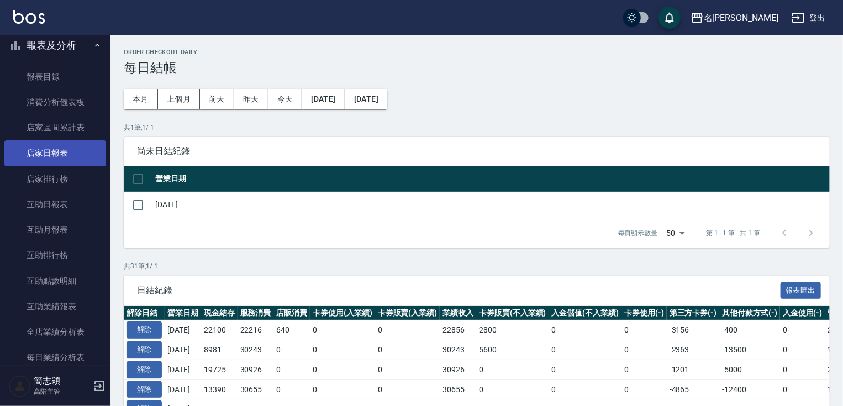
click at [75, 155] on link "店家日報表" at bounding box center [55, 152] width 102 height 25
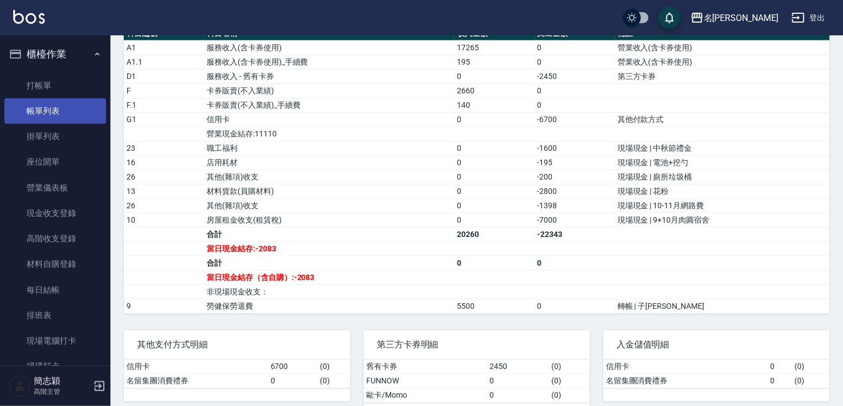
click at [49, 111] on link "帳單列表" at bounding box center [55, 110] width 102 height 25
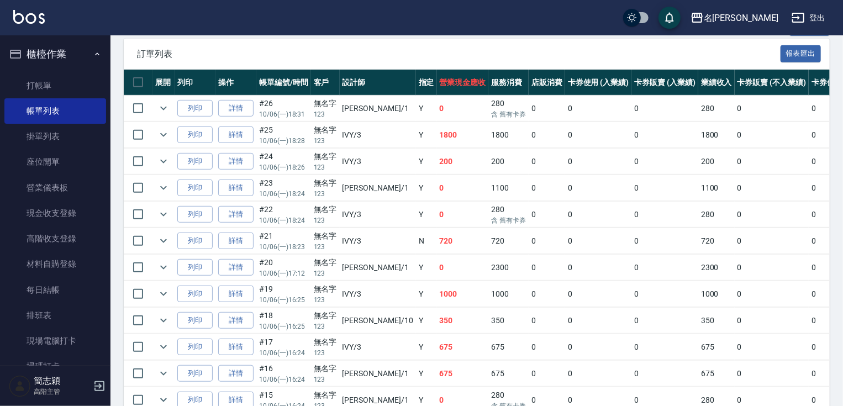
scroll to position [325, 0]
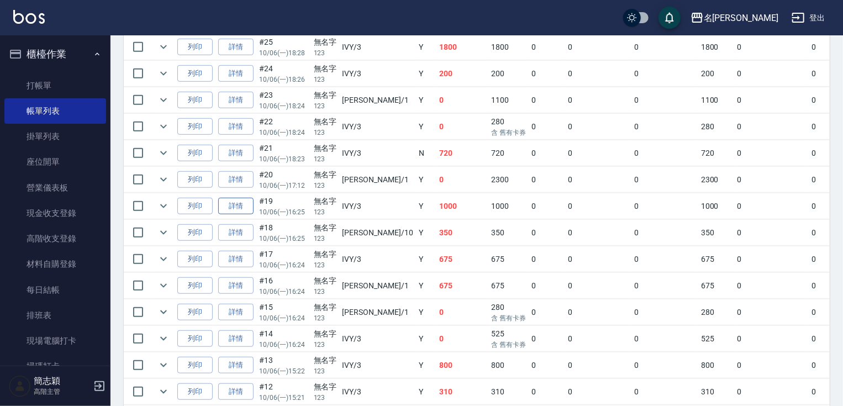
click at [228, 215] on link "詳情" at bounding box center [235, 206] width 35 height 17
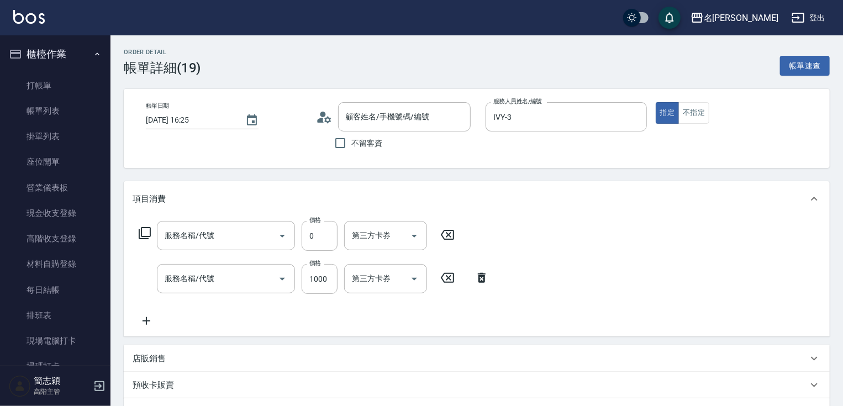
type input "2025/10/06 16:25"
type input "IVY-3"
type input "護髮(602)"
type input "醫學頭皮(630)"
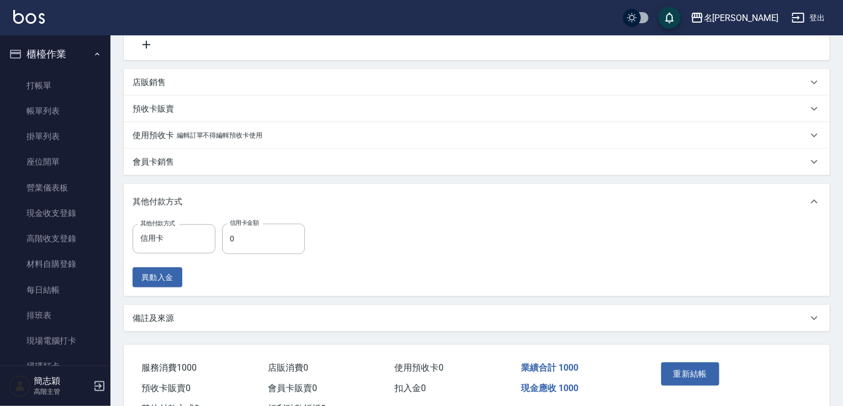
type input "無名字/123/null"
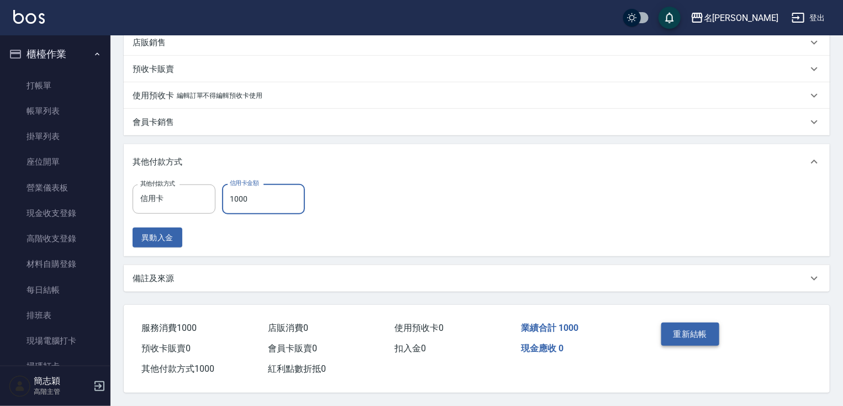
type input "1000"
click at [691, 340] on button "重新結帳" at bounding box center [690, 334] width 59 height 23
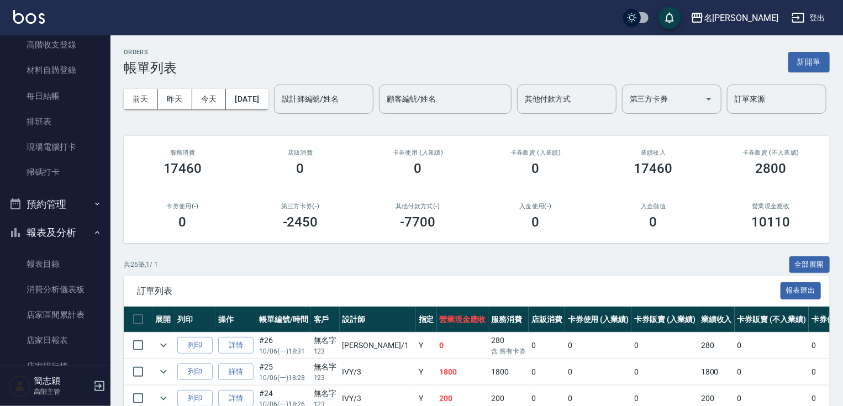
scroll to position [201, 0]
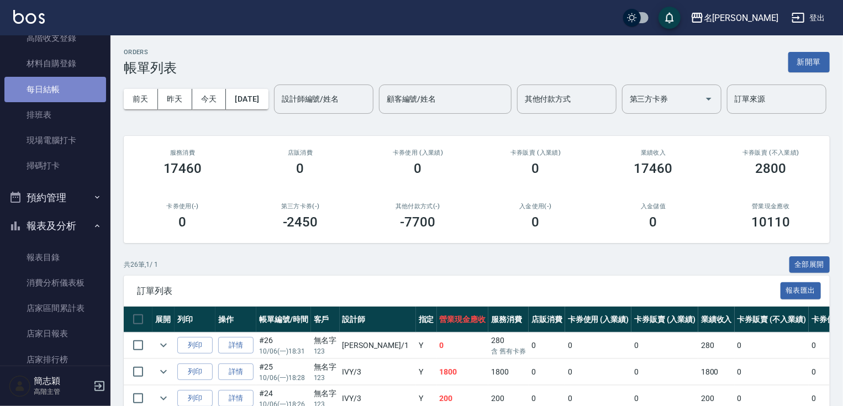
click at [83, 90] on link "每日結帳" at bounding box center [55, 89] width 102 height 25
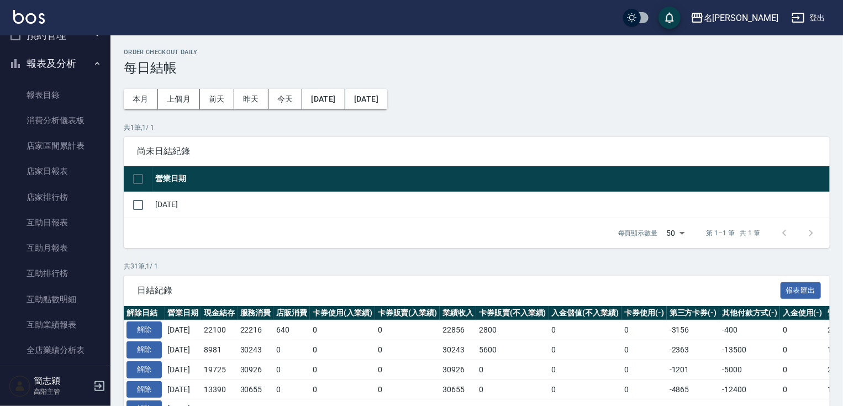
scroll to position [450, 0]
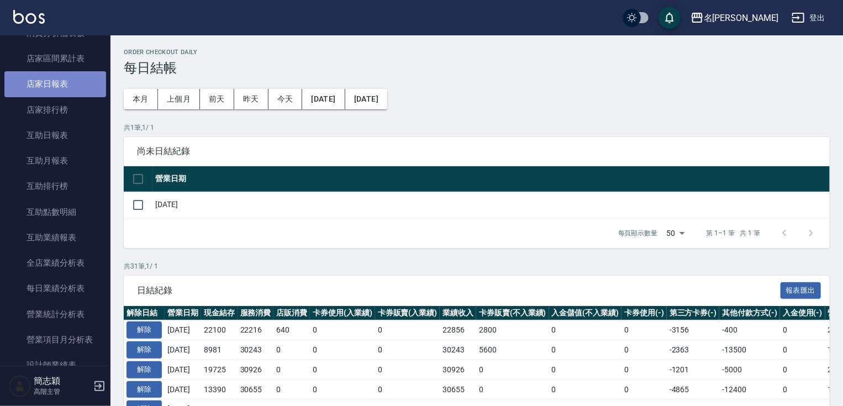
click at [71, 92] on link "店家日報表" at bounding box center [55, 83] width 102 height 25
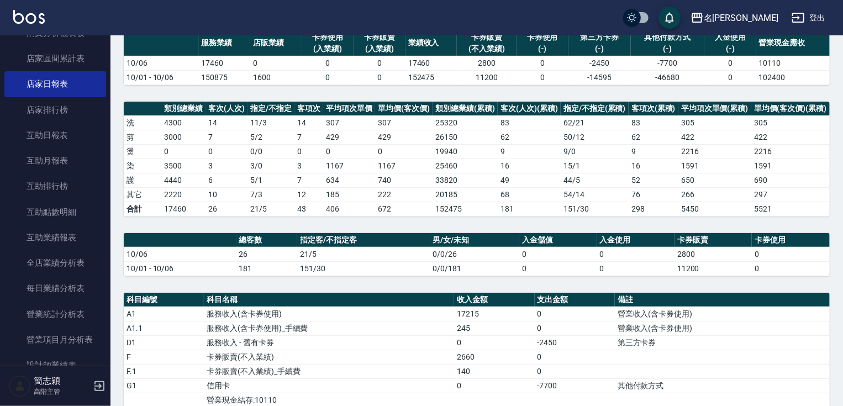
scroll to position [88, 0]
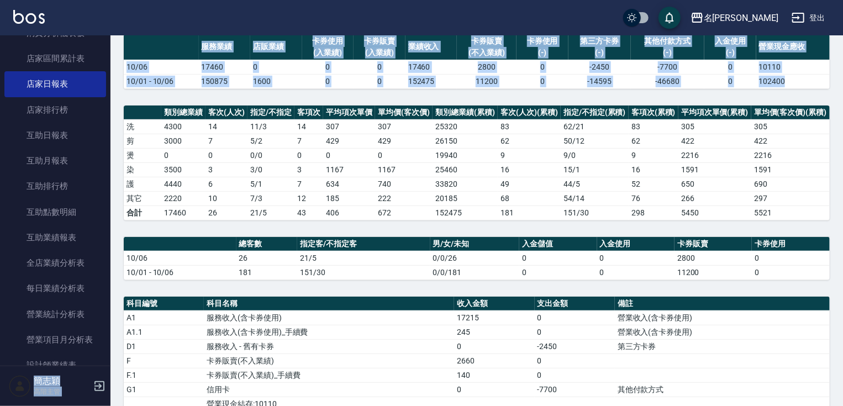
drag, startPoint x: 111, startPoint y: 153, endPoint x: 113, endPoint y: 117, distance: 35.4
click at [113, 117] on div "名留竹林 登出 櫃檯作業 打帳單 帳單列表 掛單列表 座位開單 營業儀表板 現金收支登錄 高階收支登錄 材料自購登錄 每日結帳 排班表 現場電腦打卡 掃碼打卡…" at bounding box center [421, 306] width 843 height 788
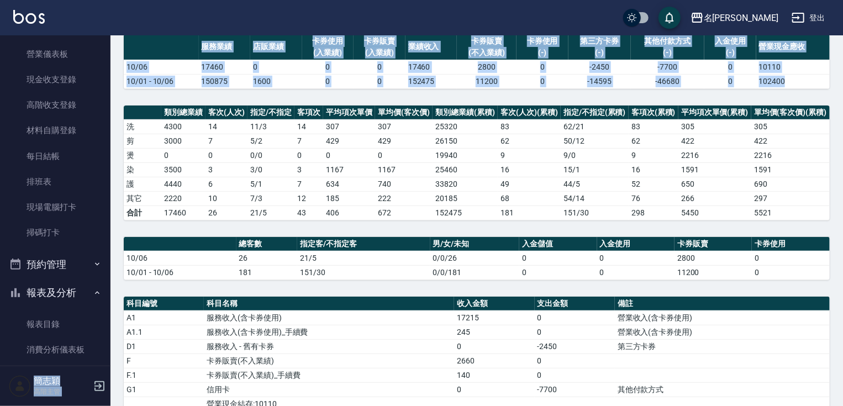
scroll to position [87, 0]
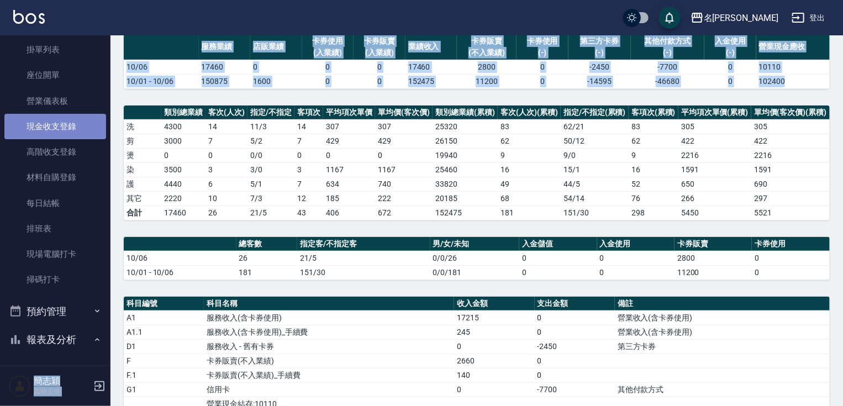
click at [86, 124] on link "現金收支登錄" at bounding box center [55, 126] width 102 height 25
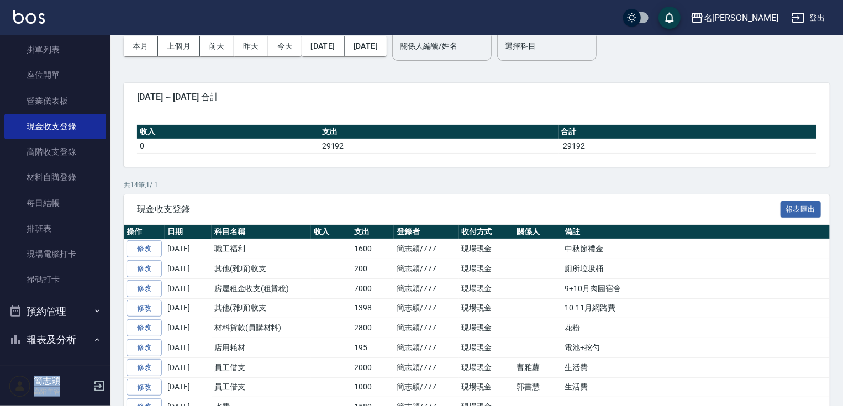
scroll to position [64, 0]
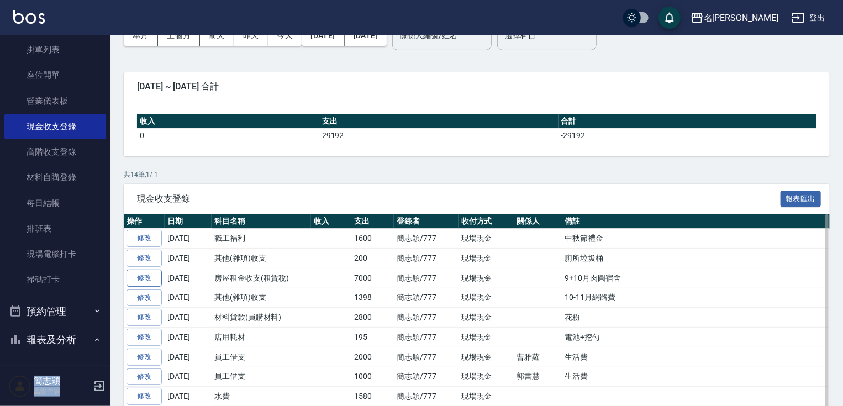
click at [151, 278] on link "修改" at bounding box center [144, 278] width 35 height 17
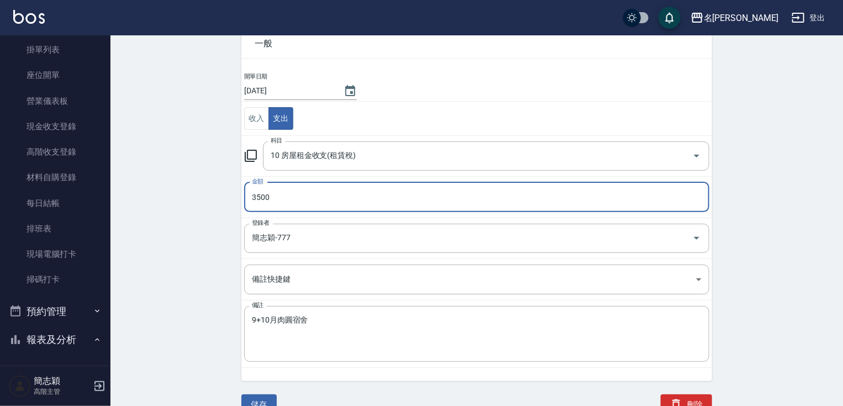
scroll to position [67, 0]
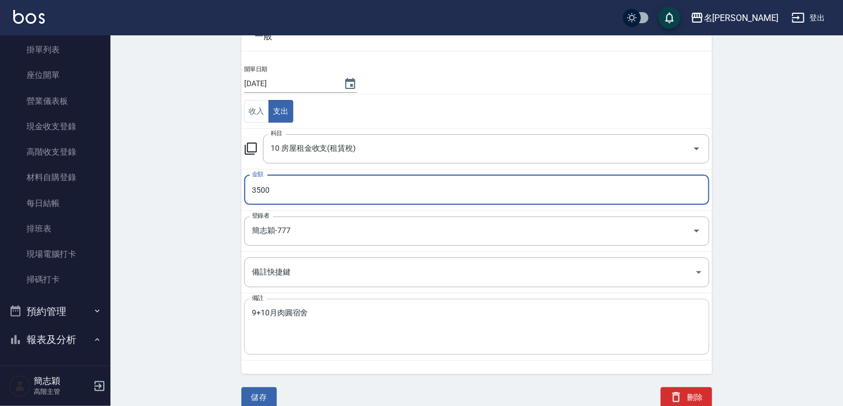
type input "3500"
click at [343, 314] on textarea "9+10月肉圓宿舍" at bounding box center [477, 327] width 450 height 38
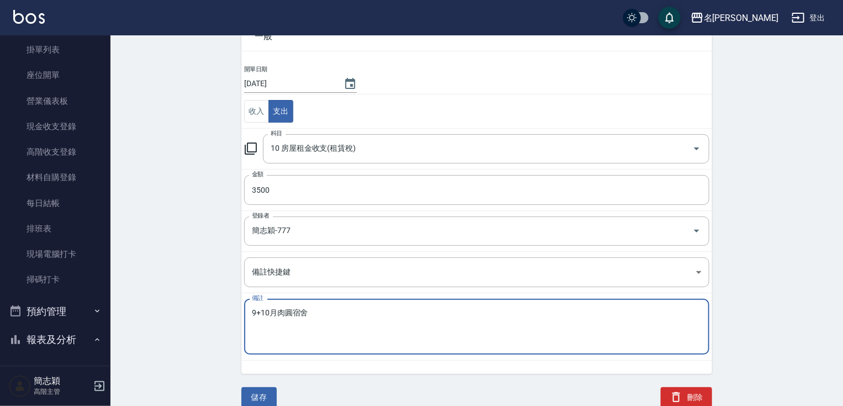
click at [272, 309] on textarea "9+10月肉圓宿舍" at bounding box center [477, 327] width 450 height 38
type textarea "9月肉圓宿舍"
click at [265, 395] on button "儲存" at bounding box center [258, 397] width 35 height 20
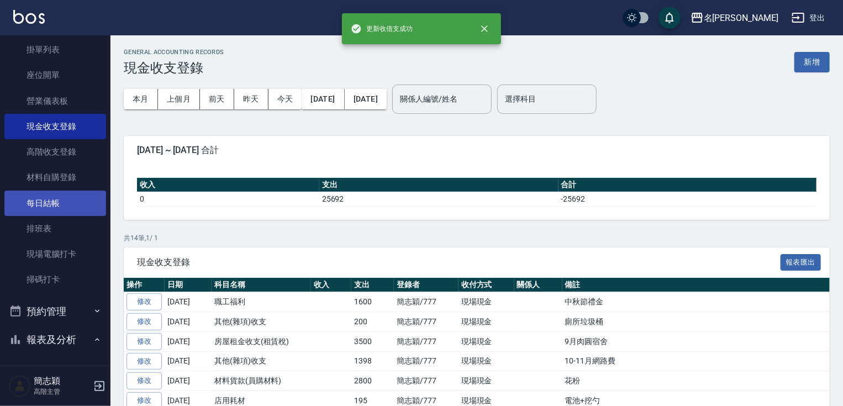
click at [73, 209] on link "每日結帳" at bounding box center [55, 203] width 102 height 25
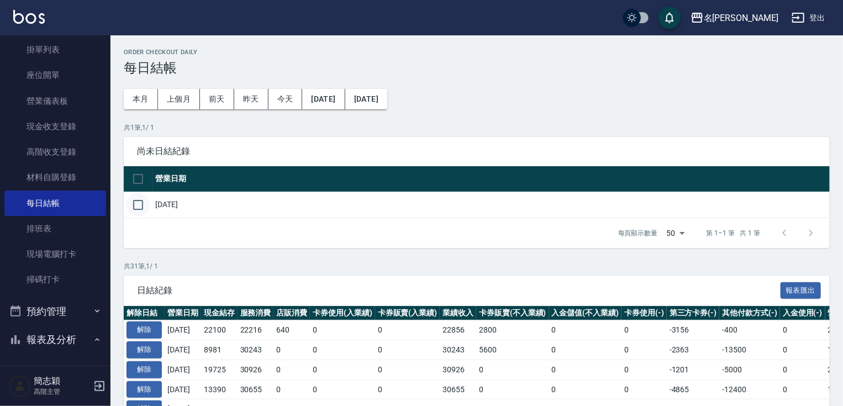
click at [132, 204] on input "checkbox" at bounding box center [138, 204] width 23 height 23
checkbox input "true"
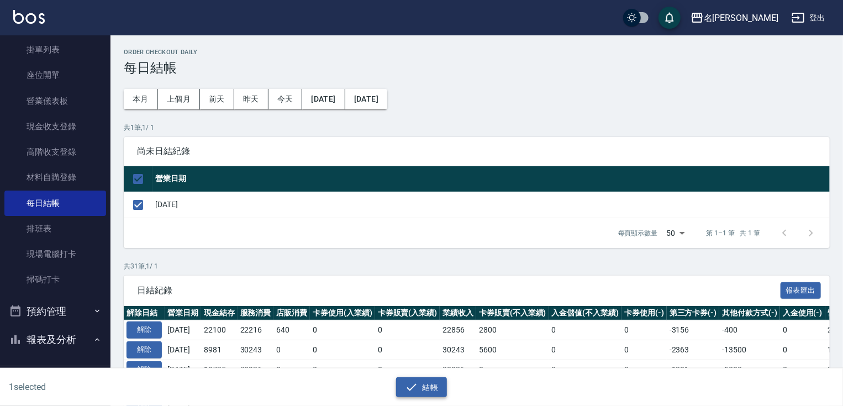
click at [435, 397] on div "1 selected 結帳" at bounding box center [421, 388] width 843 height 38
click at [431, 389] on button "結帳" at bounding box center [421, 387] width 51 height 20
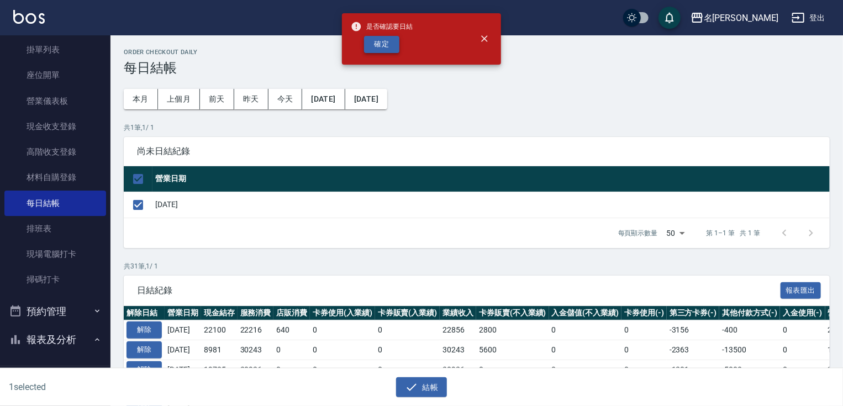
click at [388, 40] on button "確定" at bounding box center [381, 44] width 35 height 17
checkbox input "false"
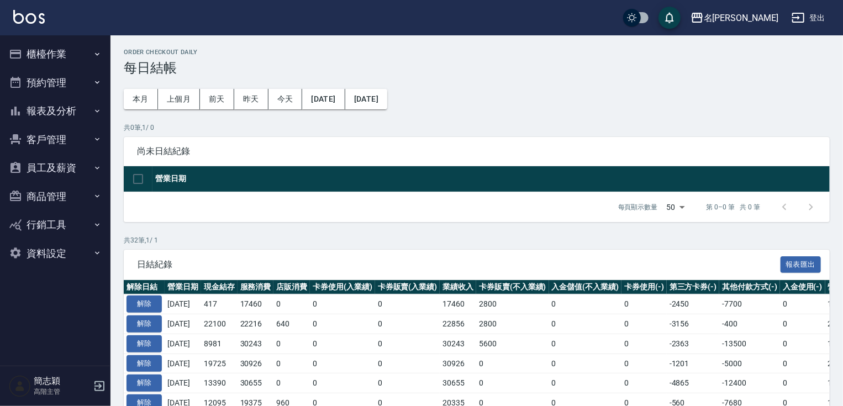
click at [62, 107] on button "報表及分析" at bounding box center [55, 111] width 102 height 29
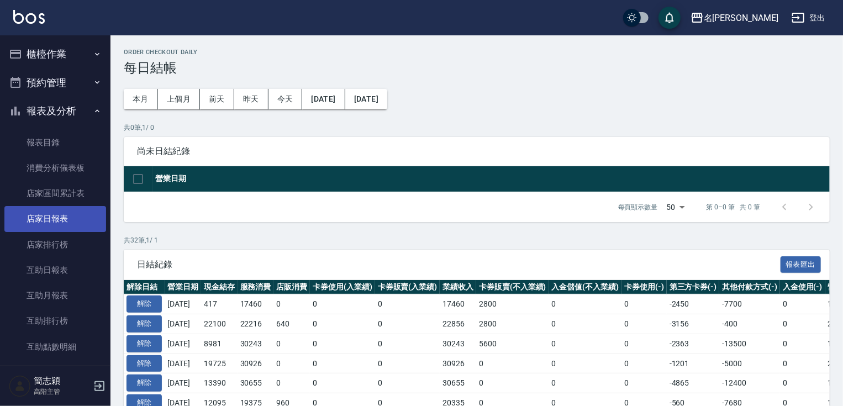
click at [69, 220] on link "店家日報表" at bounding box center [55, 218] width 102 height 25
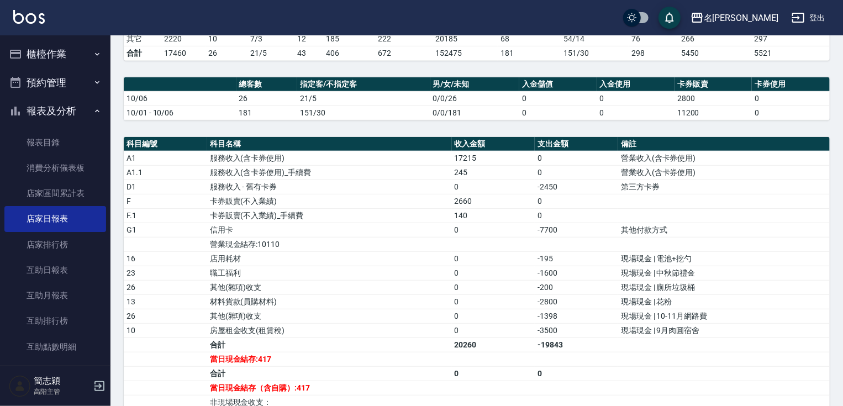
scroll to position [259, 0]
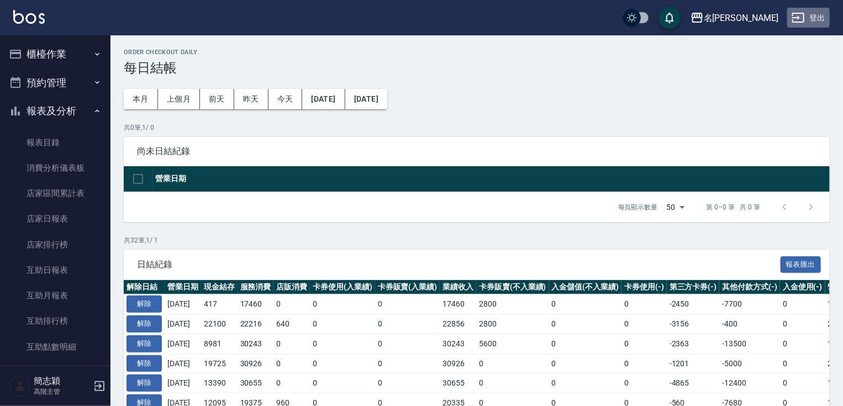
click at [813, 21] on button "登出" at bounding box center [808, 18] width 43 height 20
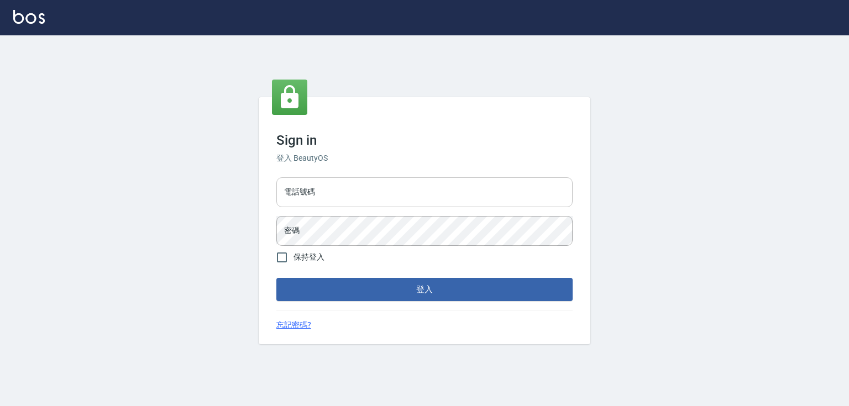
click at [340, 187] on input "電話號碼" at bounding box center [424, 192] width 296 height 30
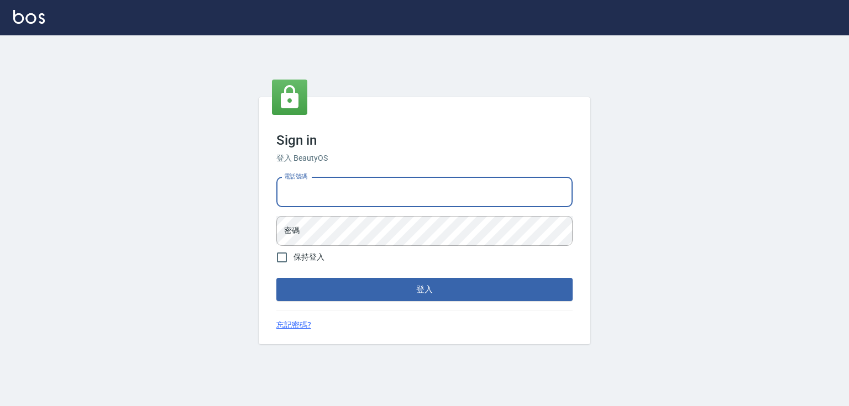
type input "0932942809"
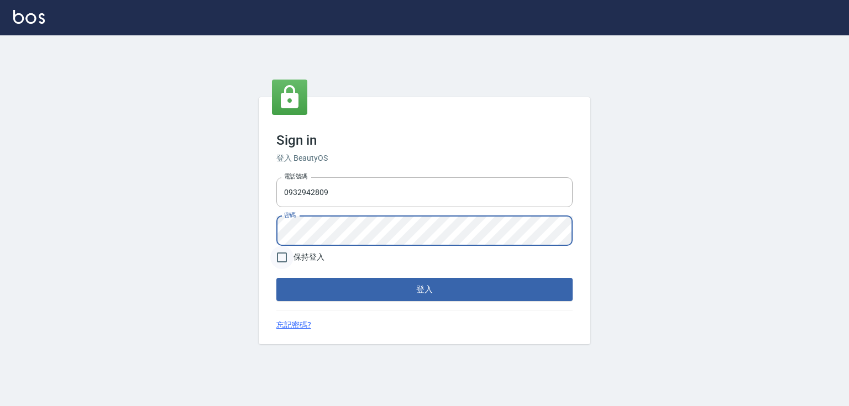
click at [285, 257] on input "保持登入" at bounding box center [281, 257] width 23 height 23
checkbox input "true"
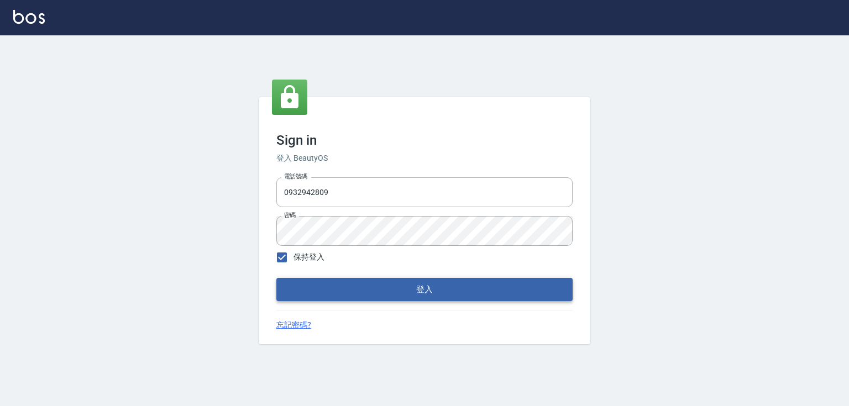
click at [400, 297] on button "登入" at bounding box center [424, 289] width 296 height 23
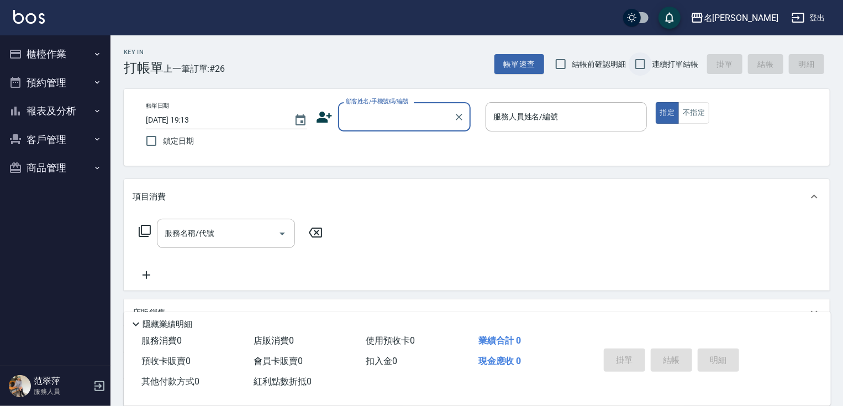
click at [640, 66] on input "連續打單結帳" at bounding box center [640, 63] width 23 height 23
checkbox input "true"
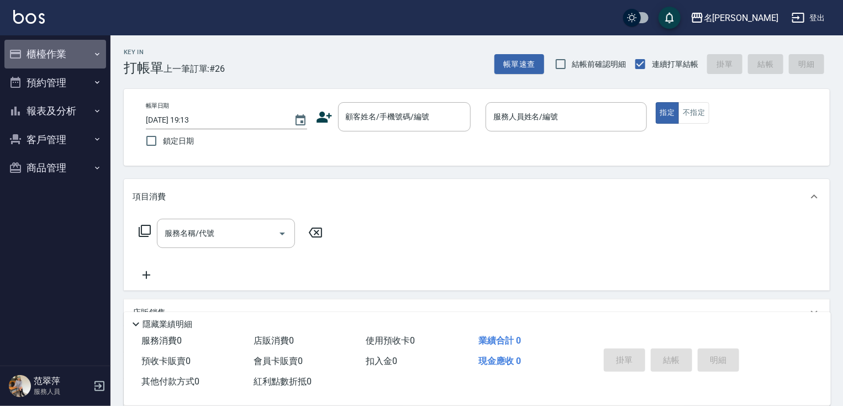
click at [60, 55] on button "櫃檯作業" at bounding box center [55, 54] width 102 height 29
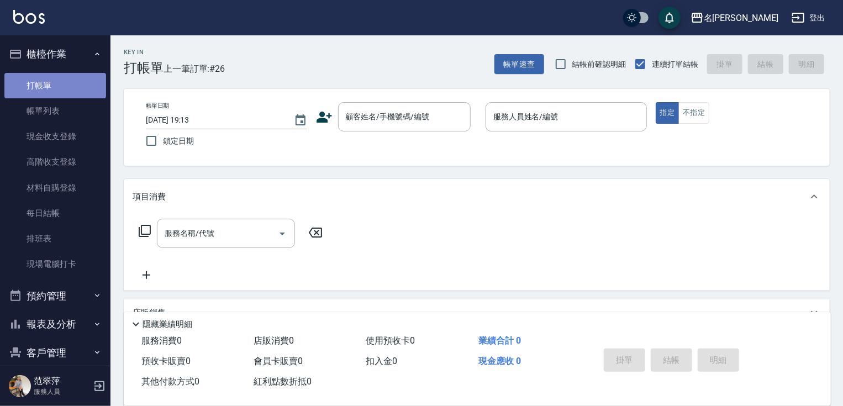
click at [56, 96] on link "打帳單" at bounding box center [55, 85] width 102 height 25
